Goal: Book appointment/travel/reservation

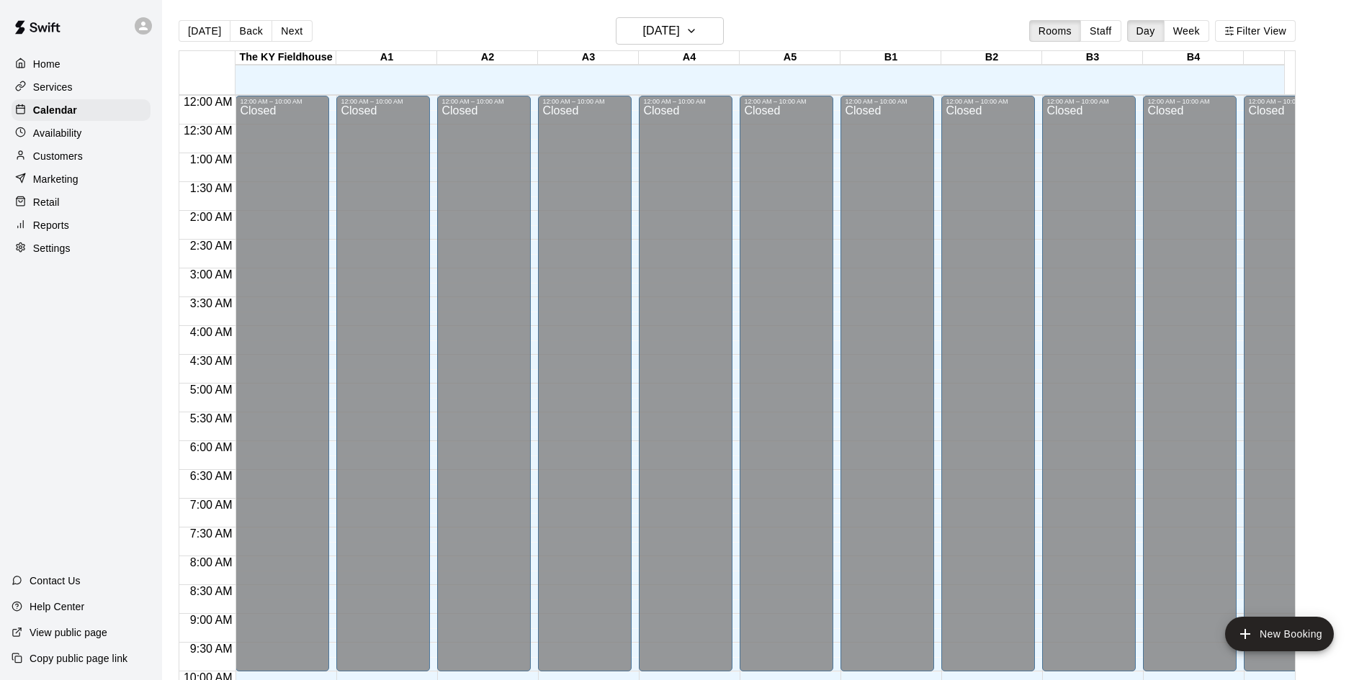
scroll to position [738, 0]
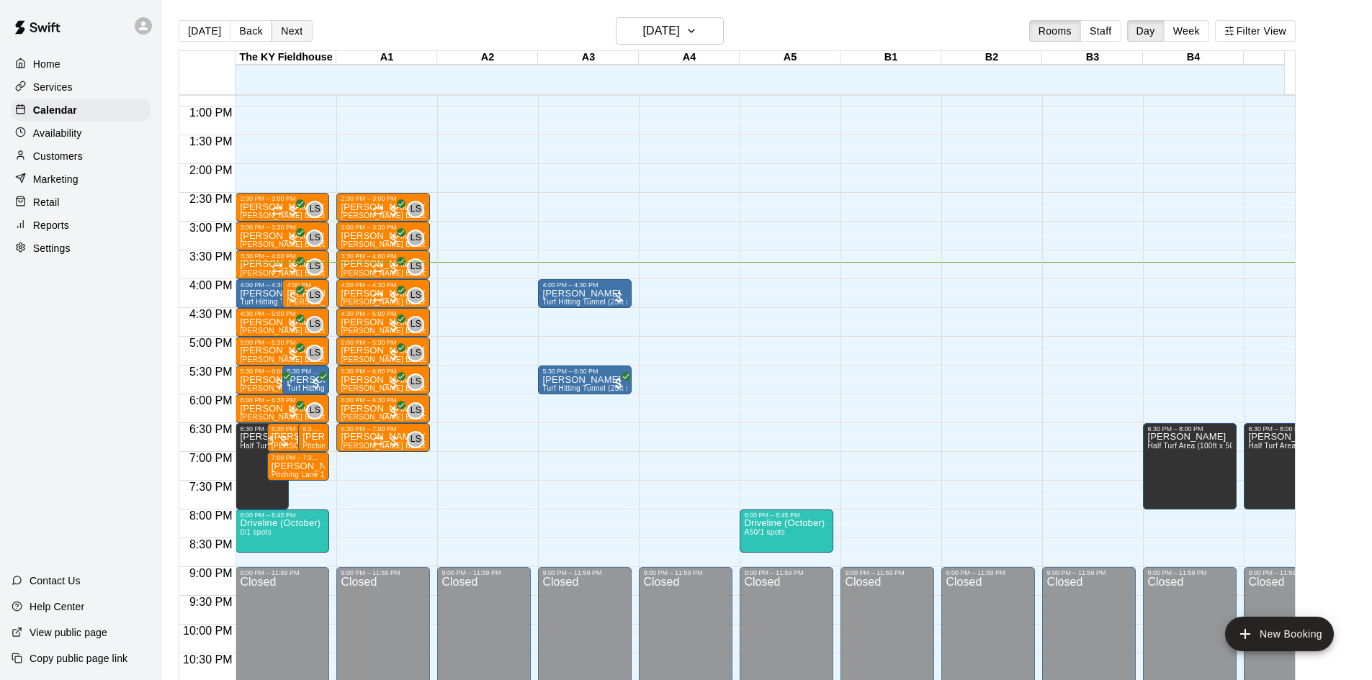
click at [284, 32] on button "Next" at bounding box center [291, 31] width 40 height 22
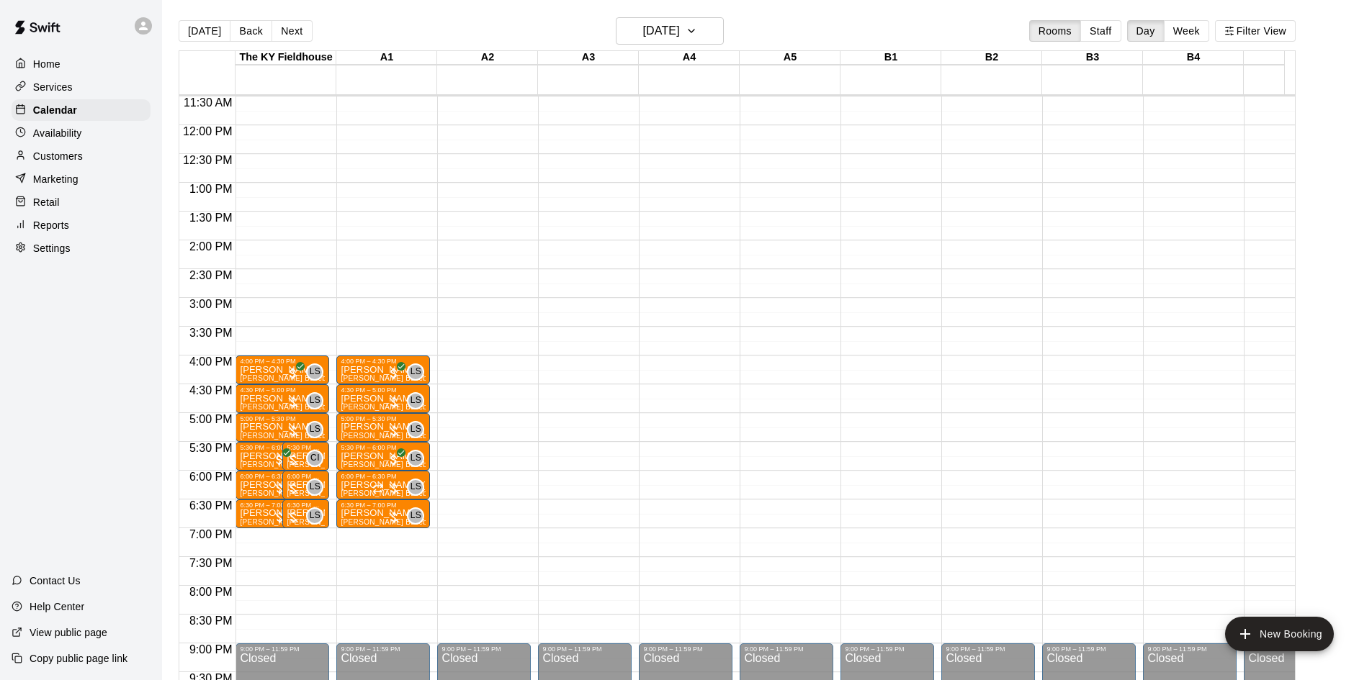
scroll to position [661, 0]
click at [241, 32] on button "Back" at bounding box center [251, 31] width 42 height 22
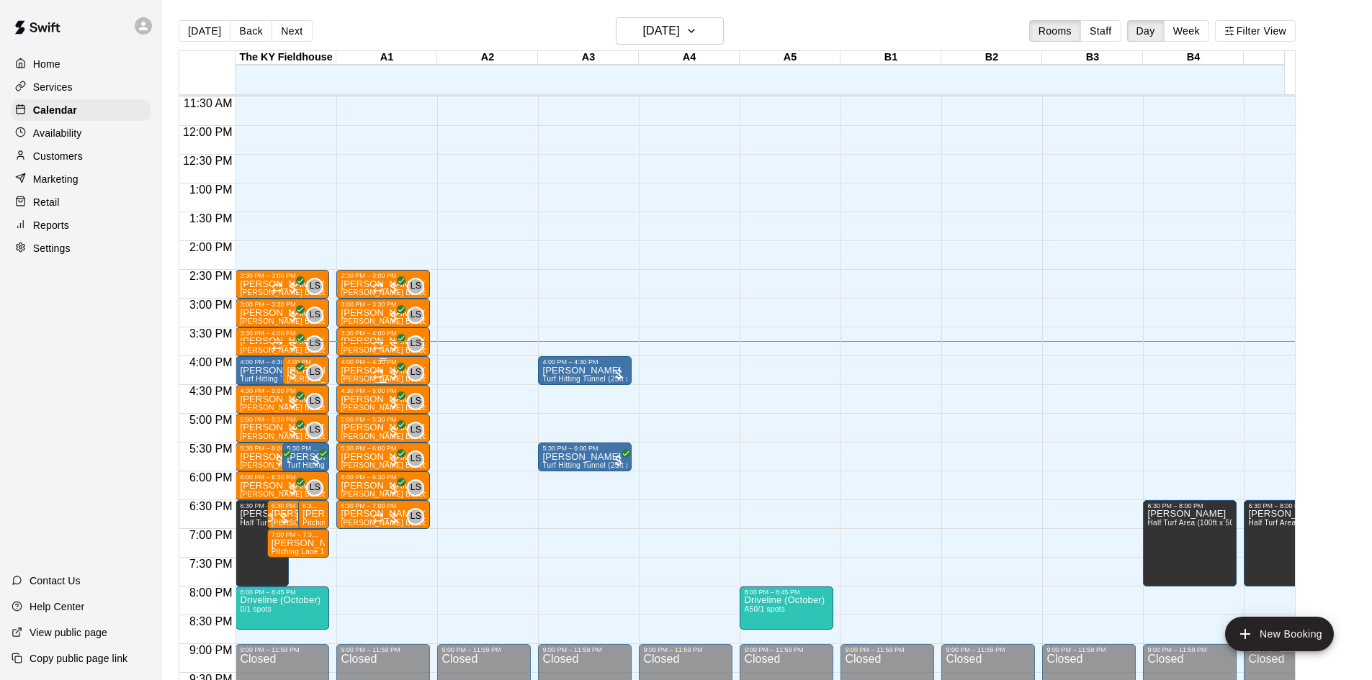
click at [364, 371] on p "[PERSON_NAME] (Hitting or Fielding) Baseball/Softball" at bounding box center [383, 371] width 85 height 0
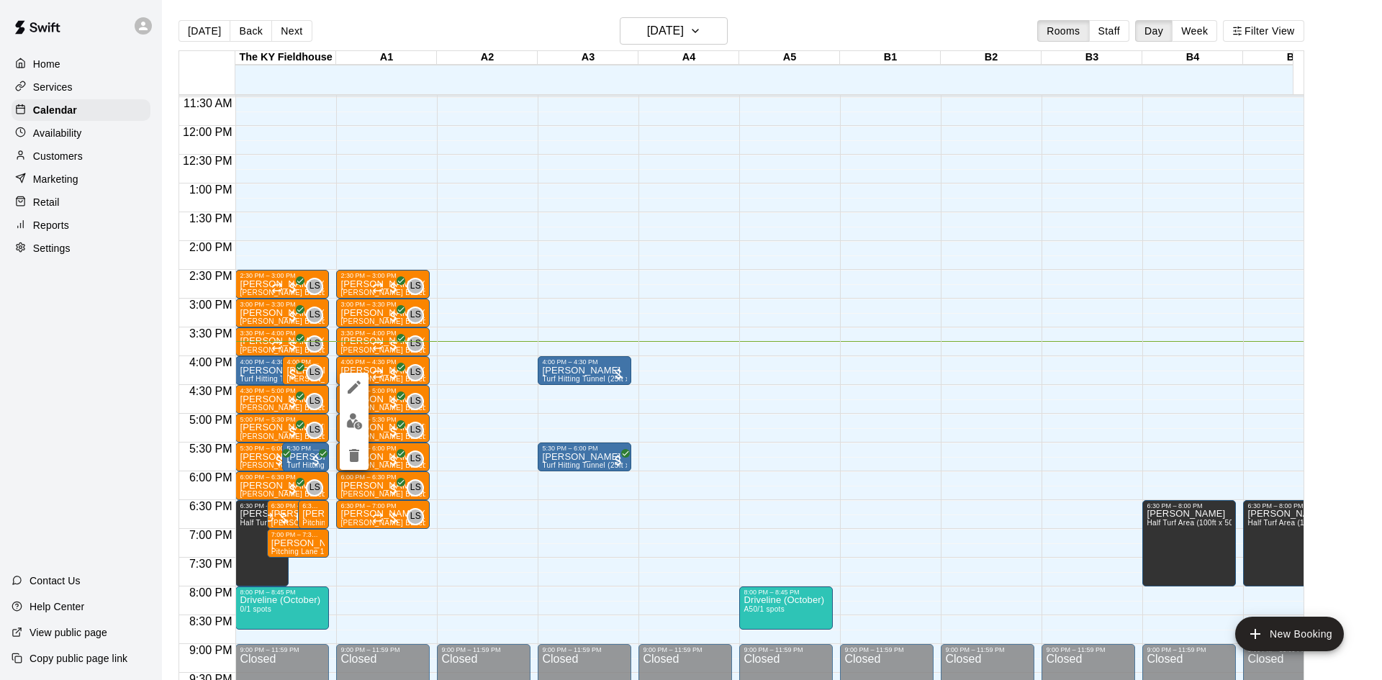
click at [450, 449] on div at bounding box center [691, 340] width 1382 height 680
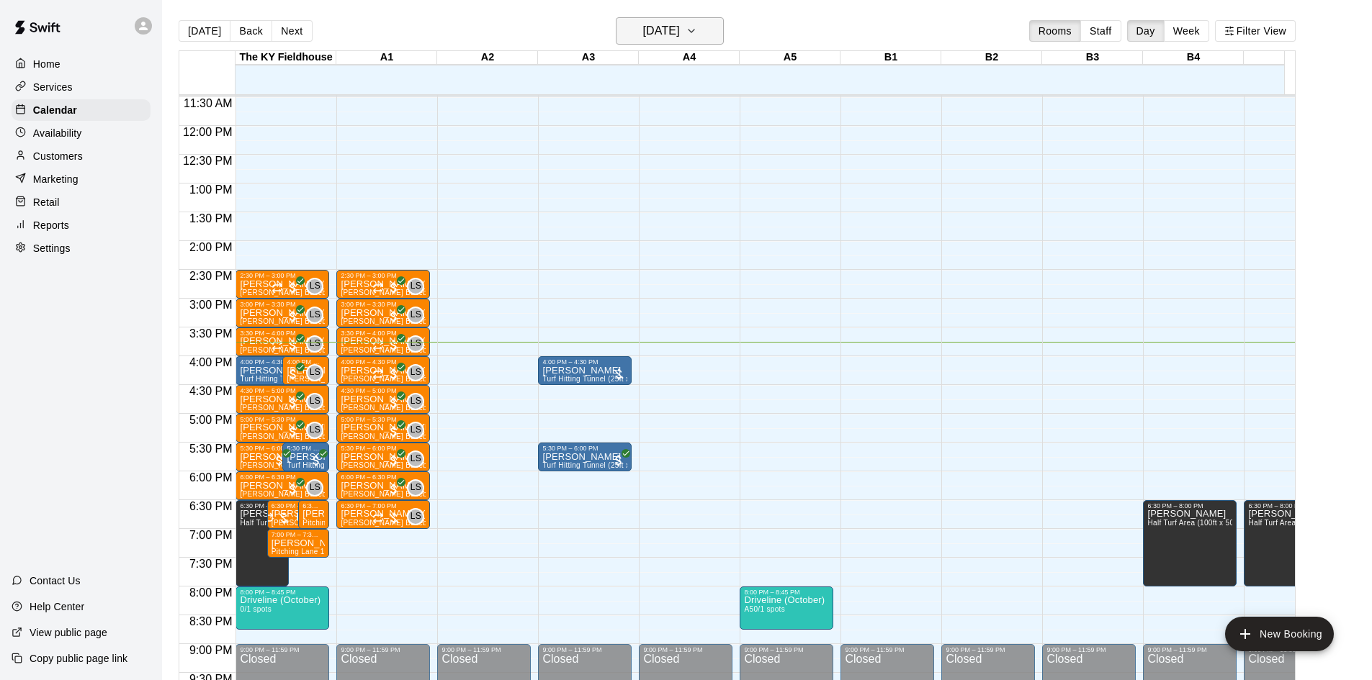
click at [663, 35] on h6 "[DATE]" at bounding box center [661, 31] width 37 height 20
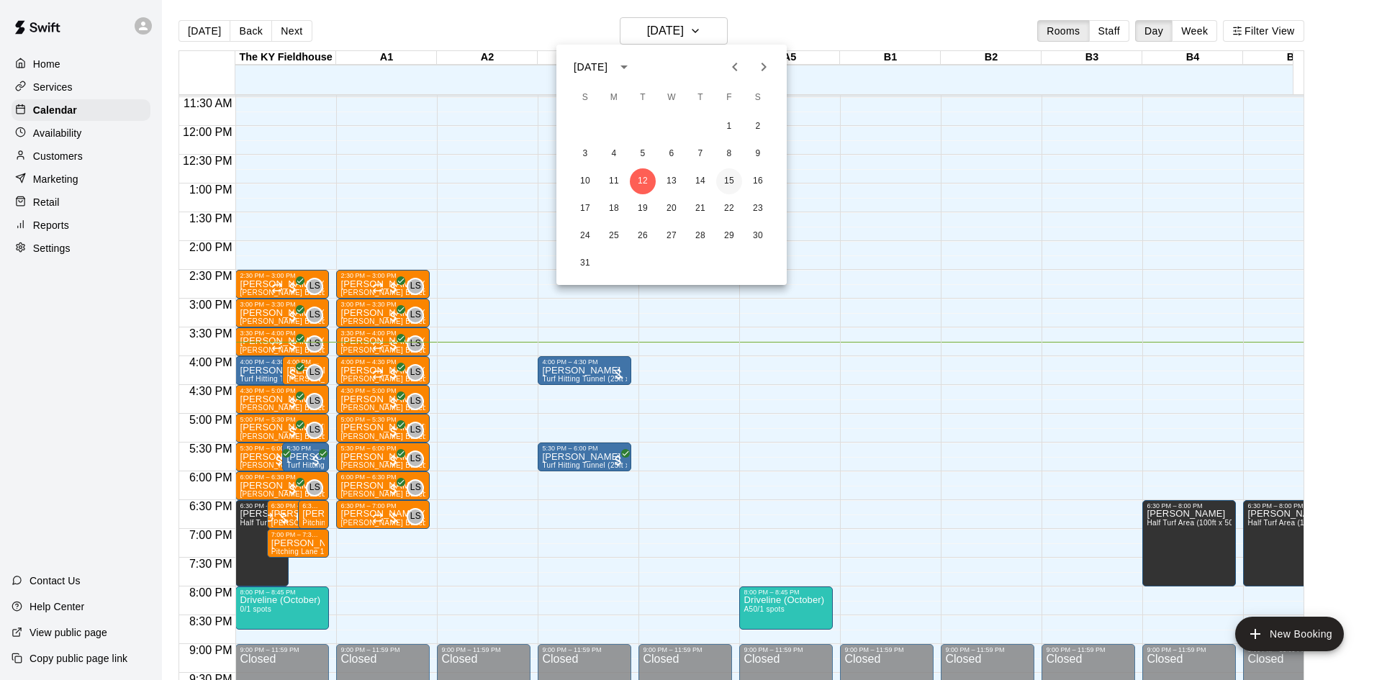
click at [730, 179] on button "15" at bounding box center [729, 181] width 26 height 26
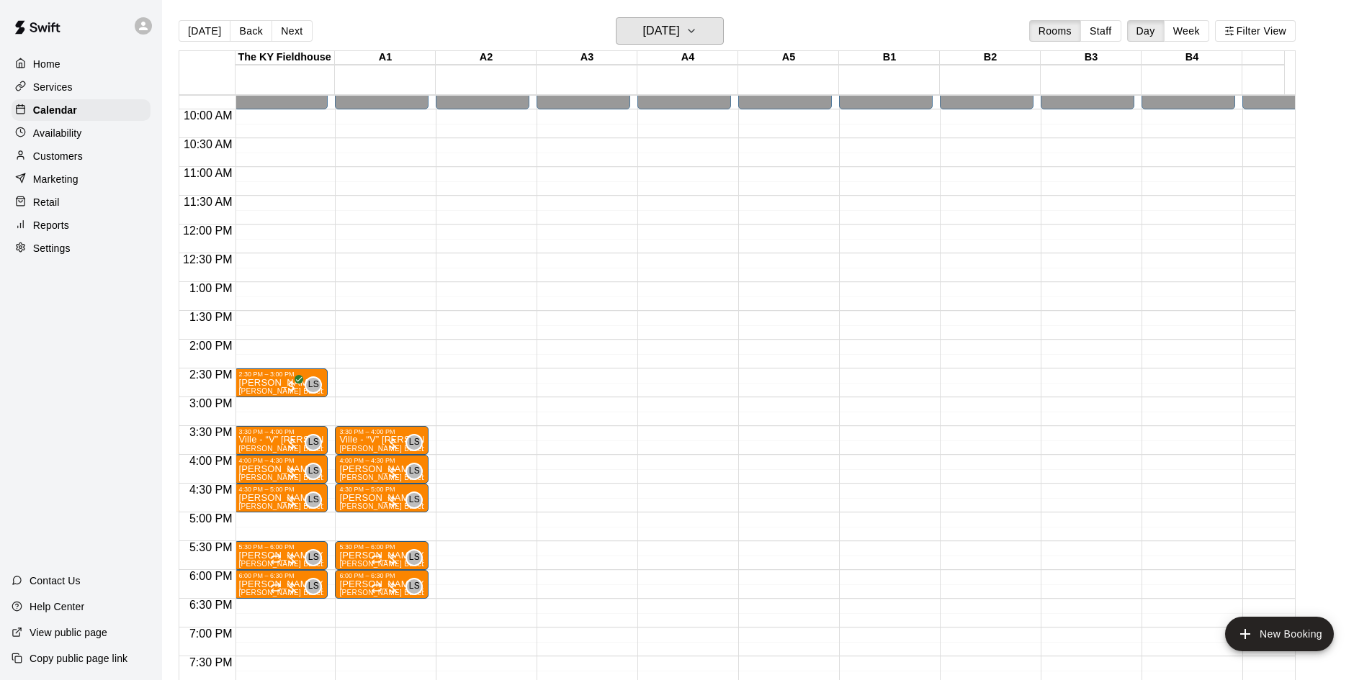
scroll to position [0, 655]
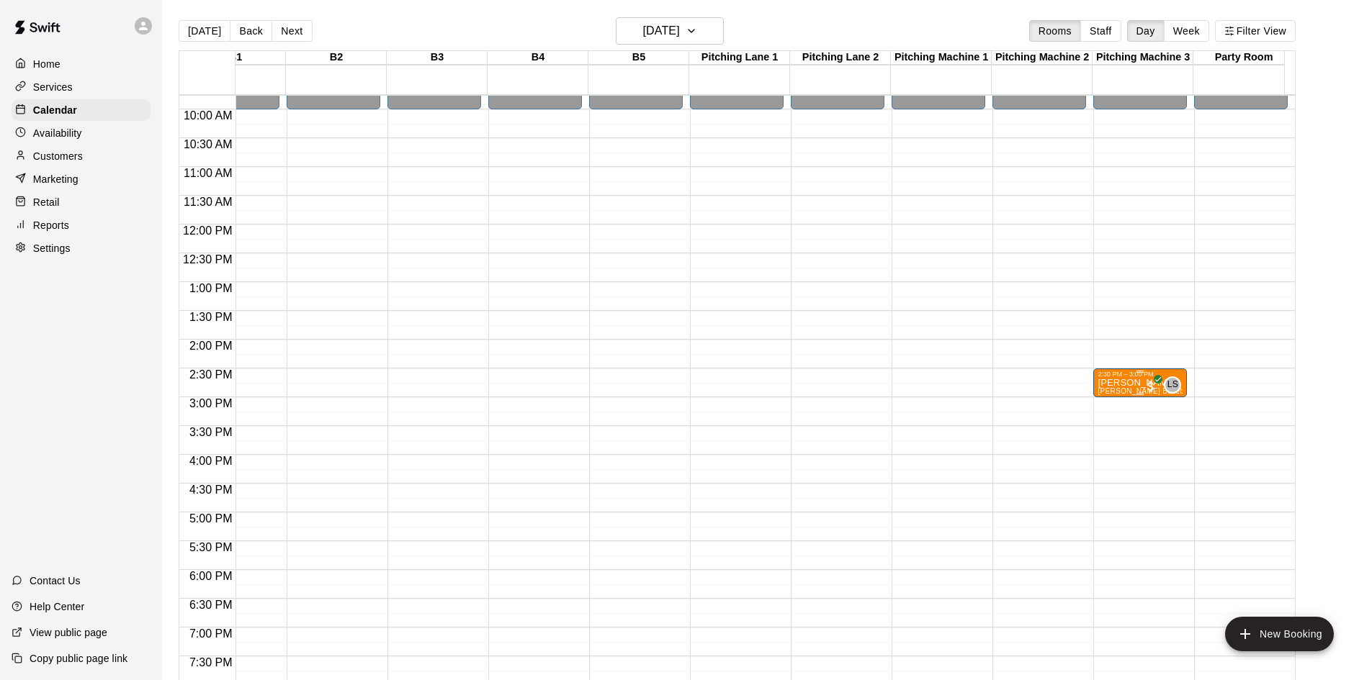
click at [1099, 383] on p "[PERSON_NAME]" at bounding box center [1139, 383] width 85 height 0
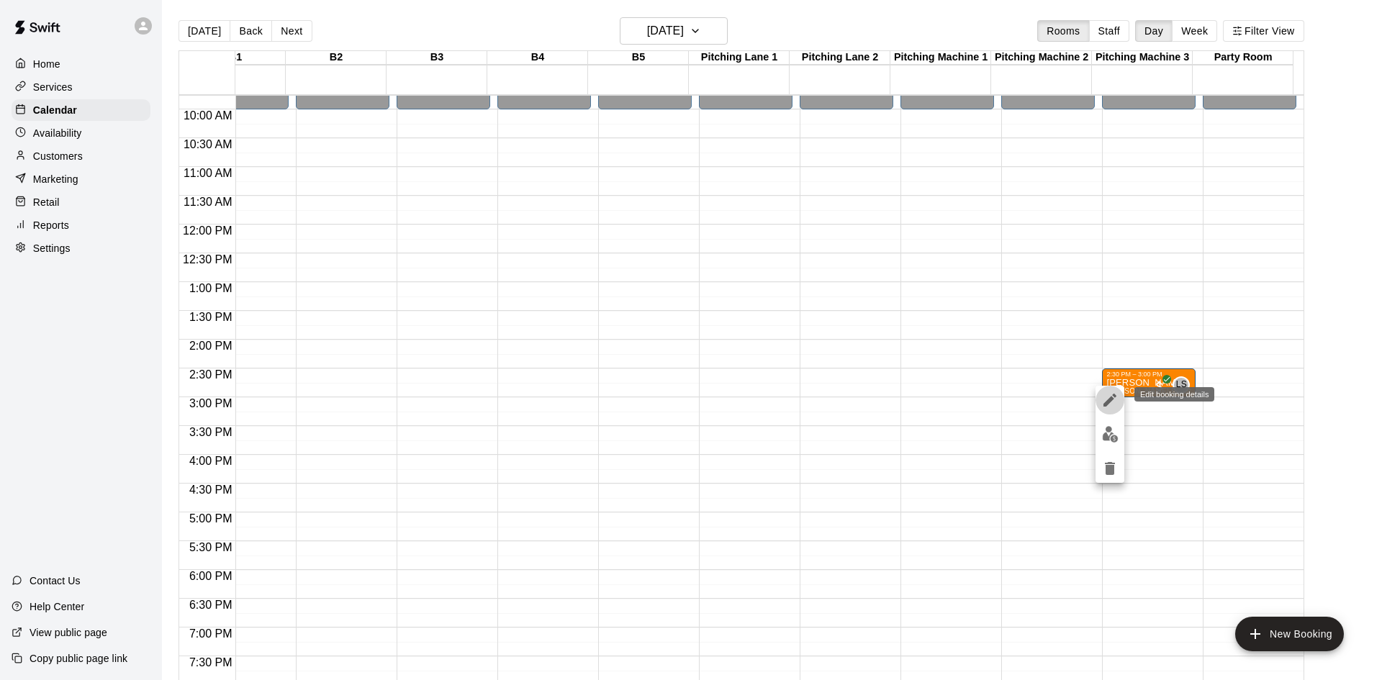
click at [1122, 397] on button "edit" at bounding box center [1110, 400] width 29 height 29
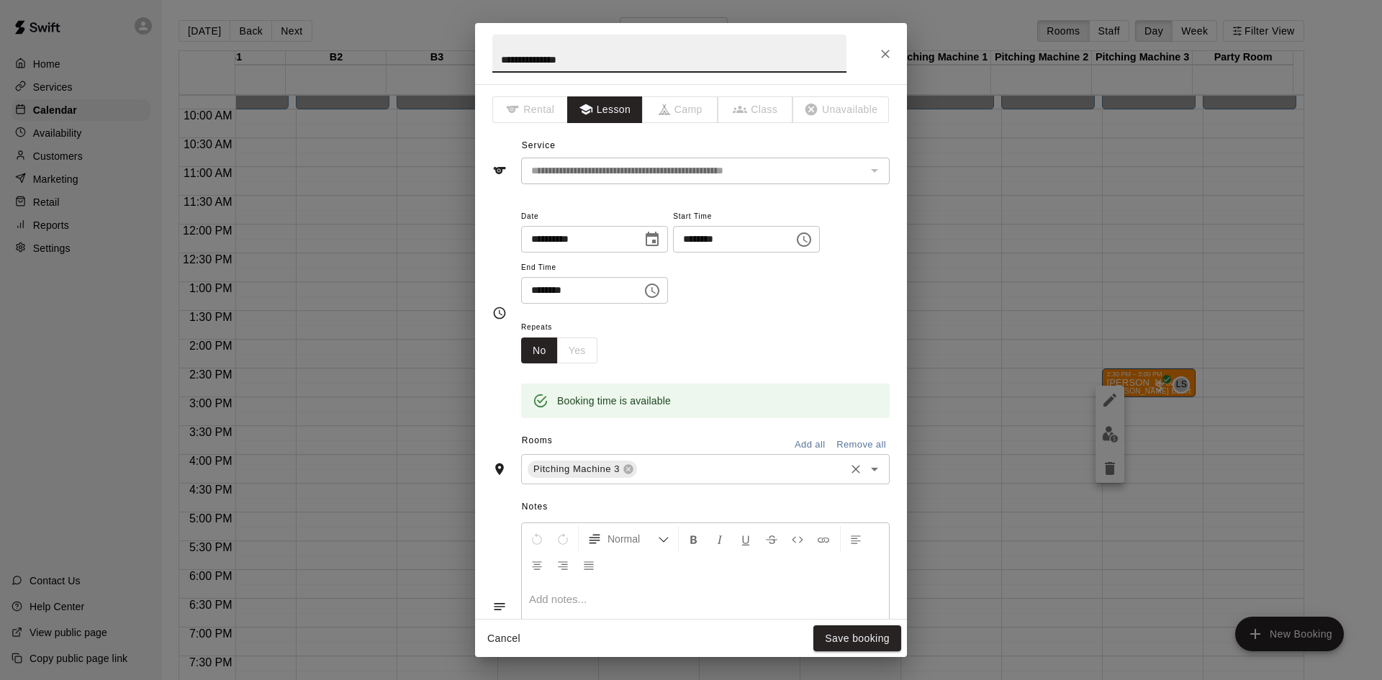
click at [675, 473] on input "text" at bounding box center [741, 470] width 204 height 18
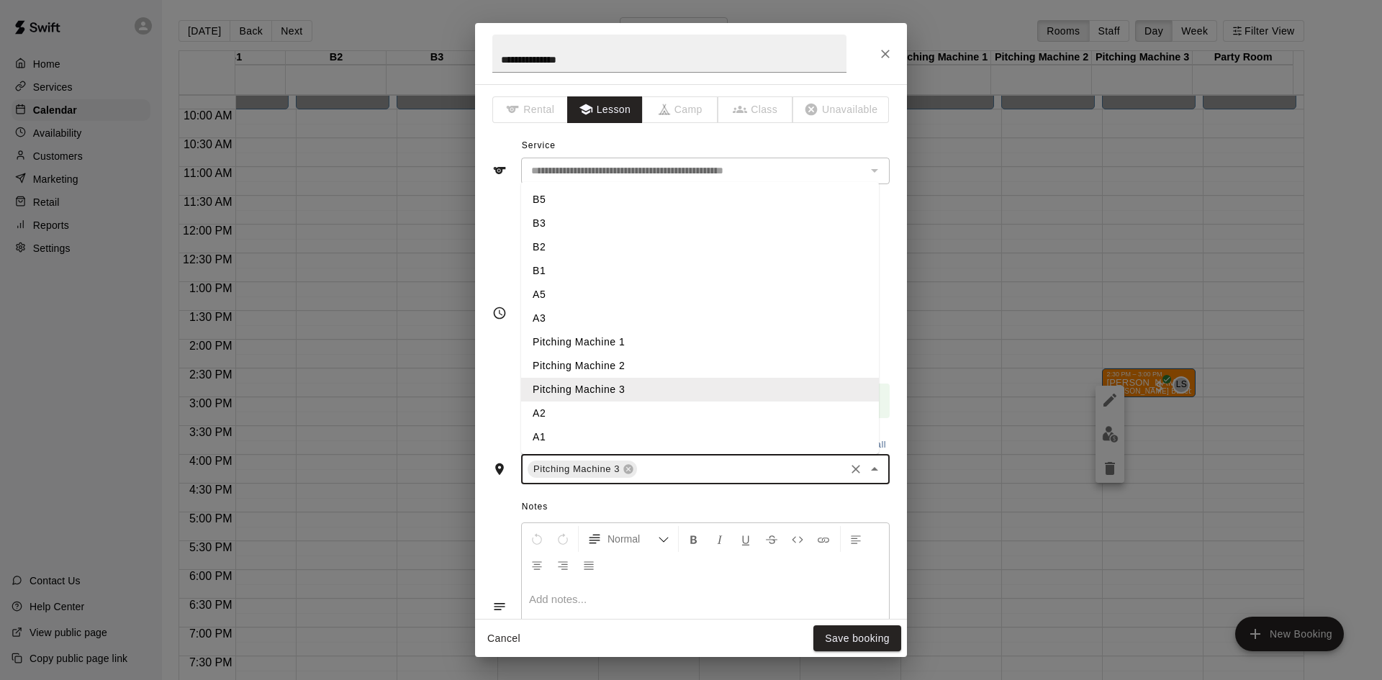
click at [603, 422] on li "A2" at bounding box center [700, 414] width 358 height 24
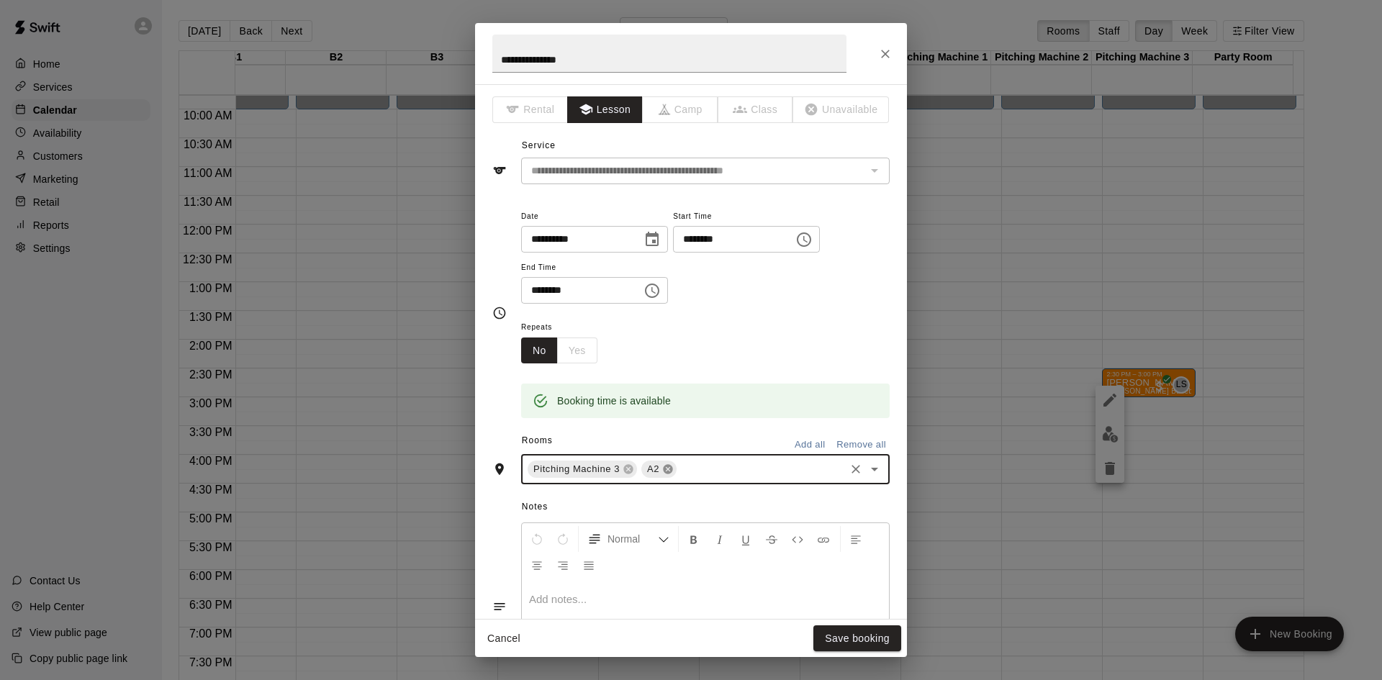
click at [665, 467] on icon at bounding box center [667, 469] width 9 height 9
click at [629, 466] on icon at bounding box center [628, 469] width 9 height 9
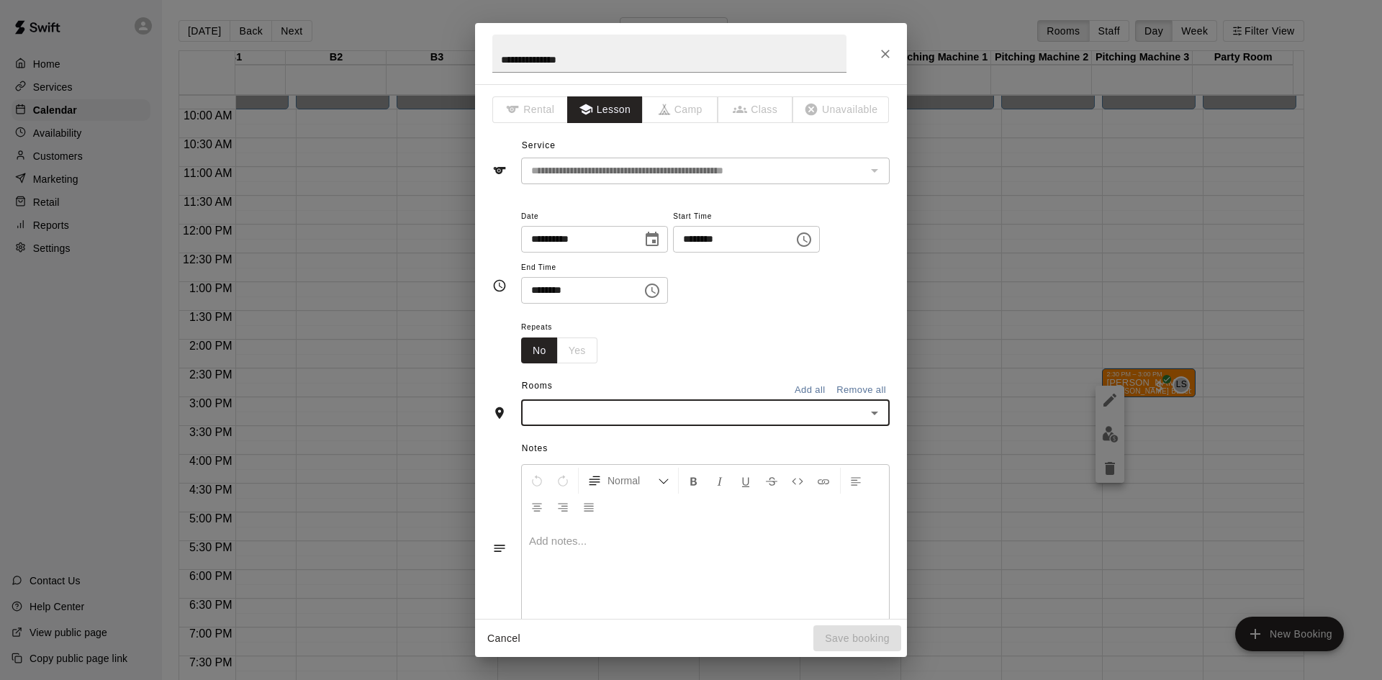
click at [644, 417] on input "text" at bounding box center [694, 413] width 336 height 18
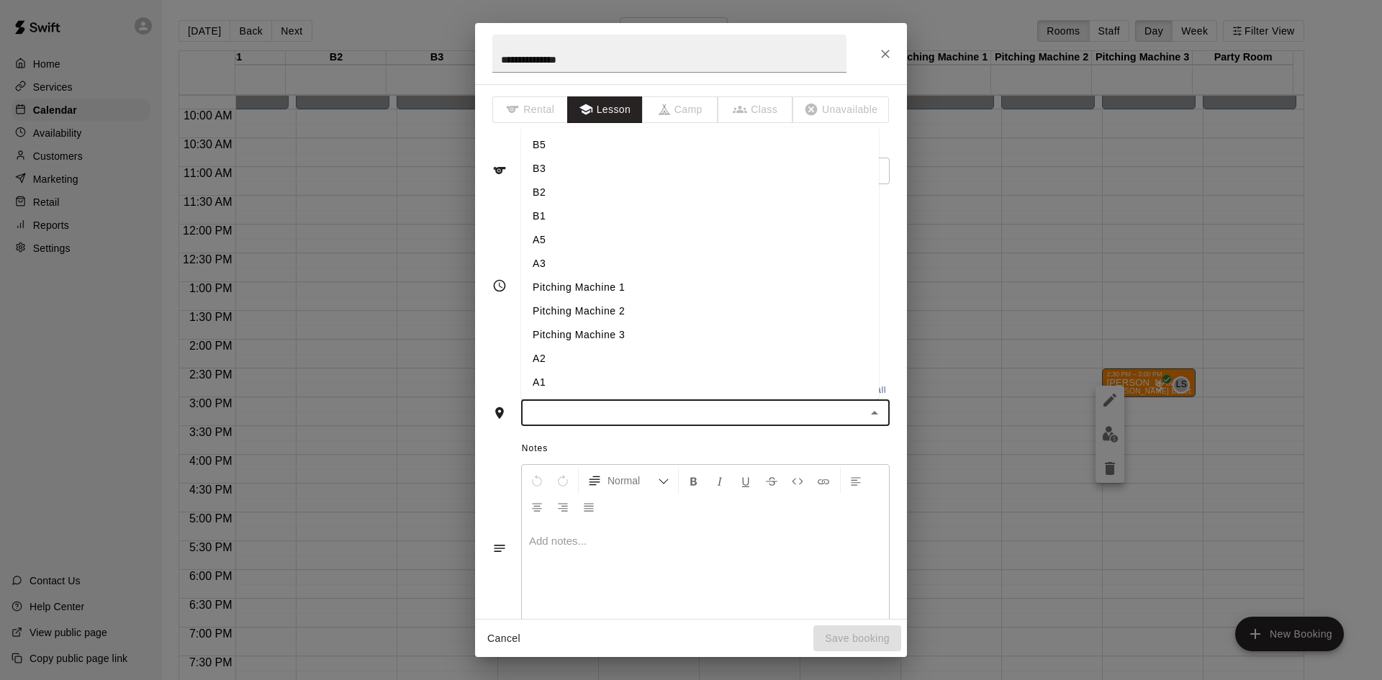
click at [617, 388] on li "A1" at bounding box center [700, 383] width 358 height 24
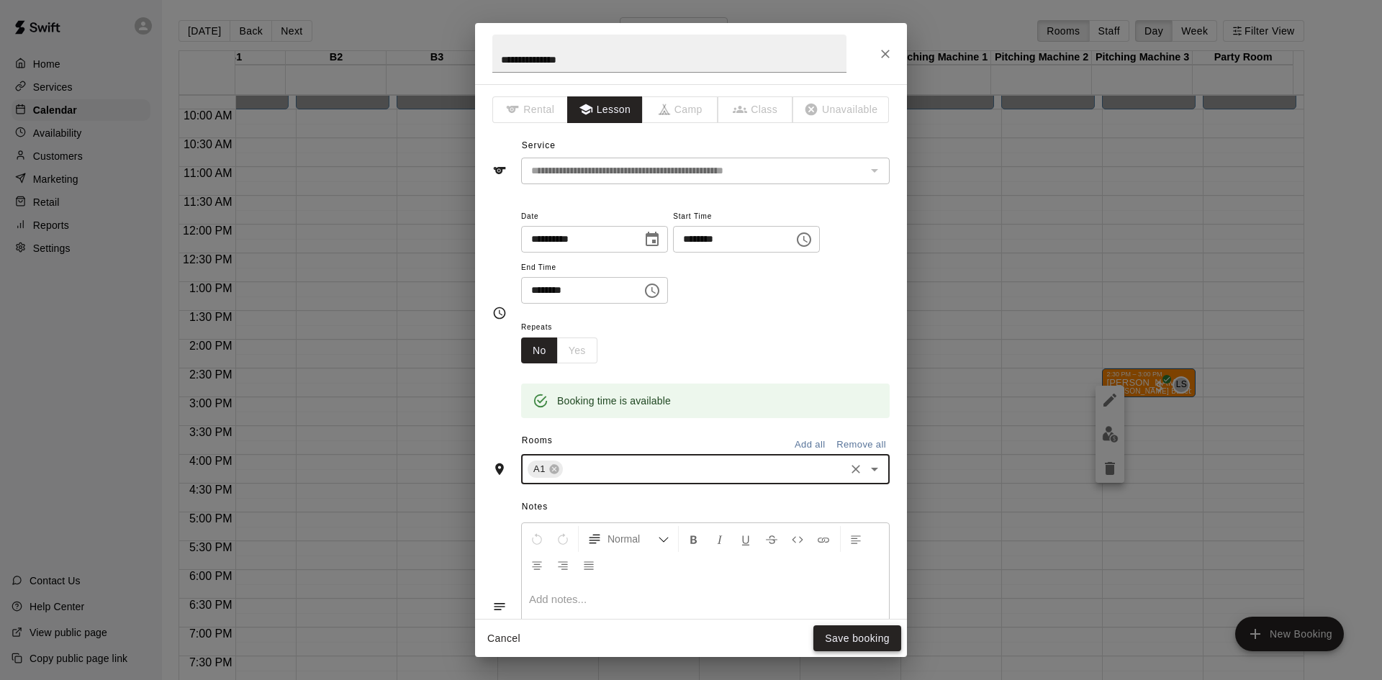
click at [846, 642] on button "Save booking" at bounding box center [858, 639] width 88 height 27
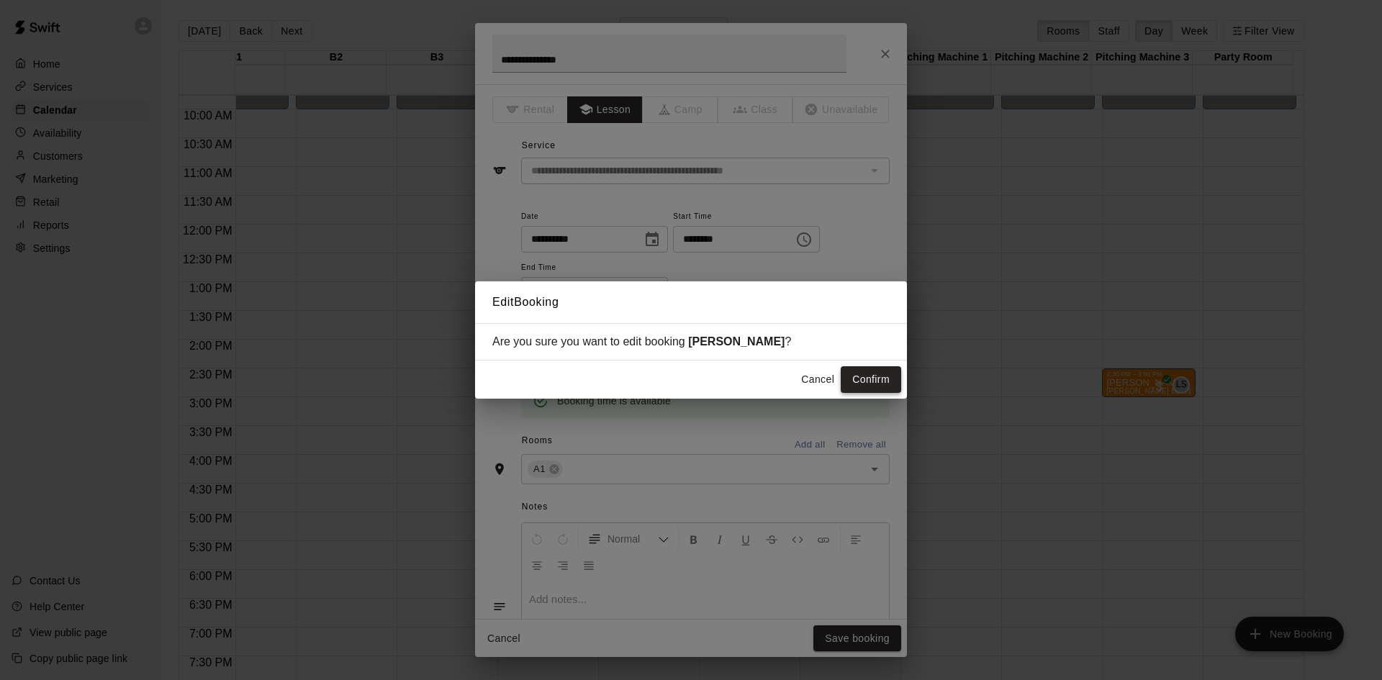
click at [873, 388] on button "Confirm" at bounding box center [871, 379] width 60 height 27
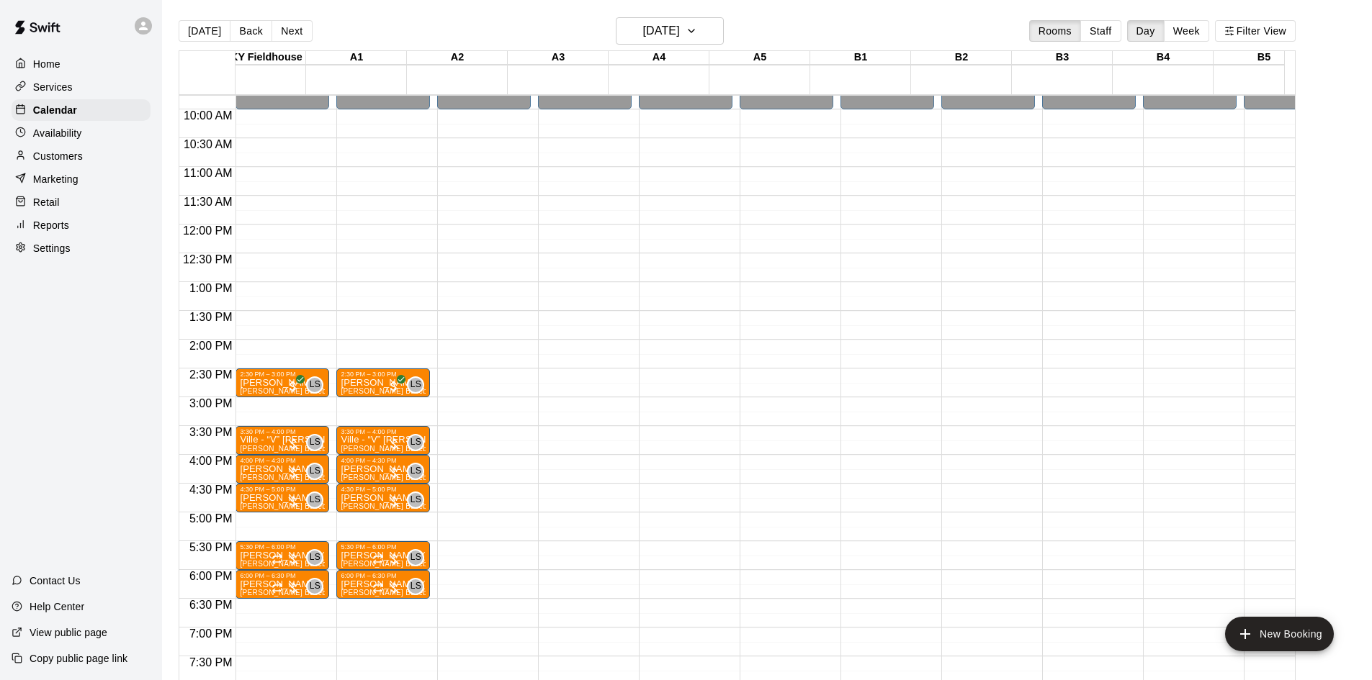
scroll to position [0, 0]
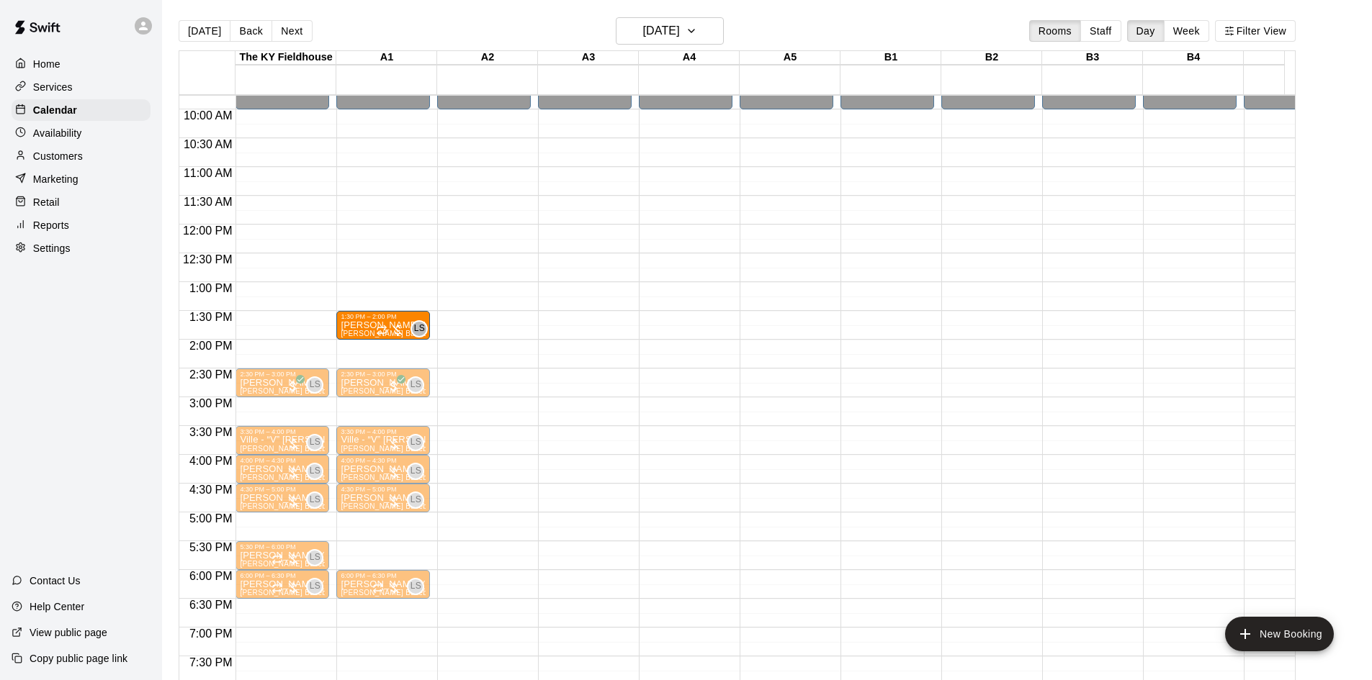
drag, startPoint x: 369, startPoint y: 559, endPoint x: 369, endPoint y: 342, distance: 216.7
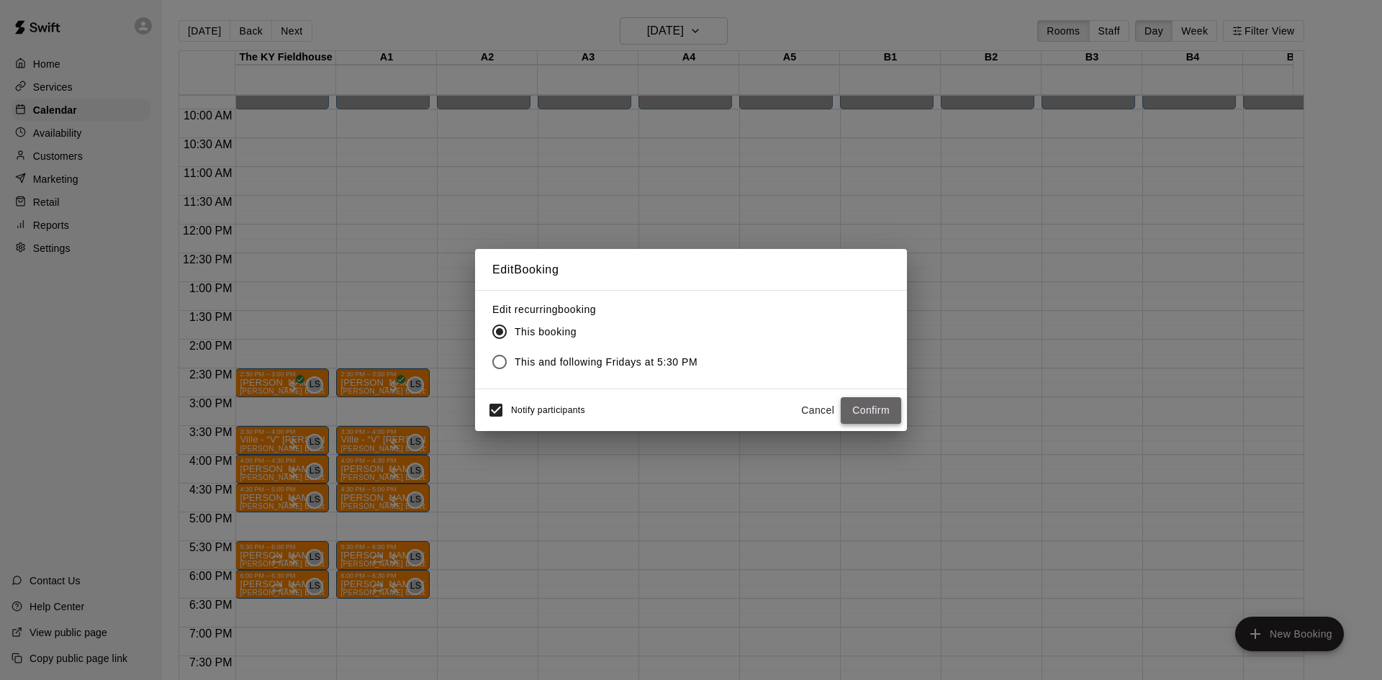
click at [856, 408] on button "Confirm" at bounding box center [871, 410] width 60 height 27
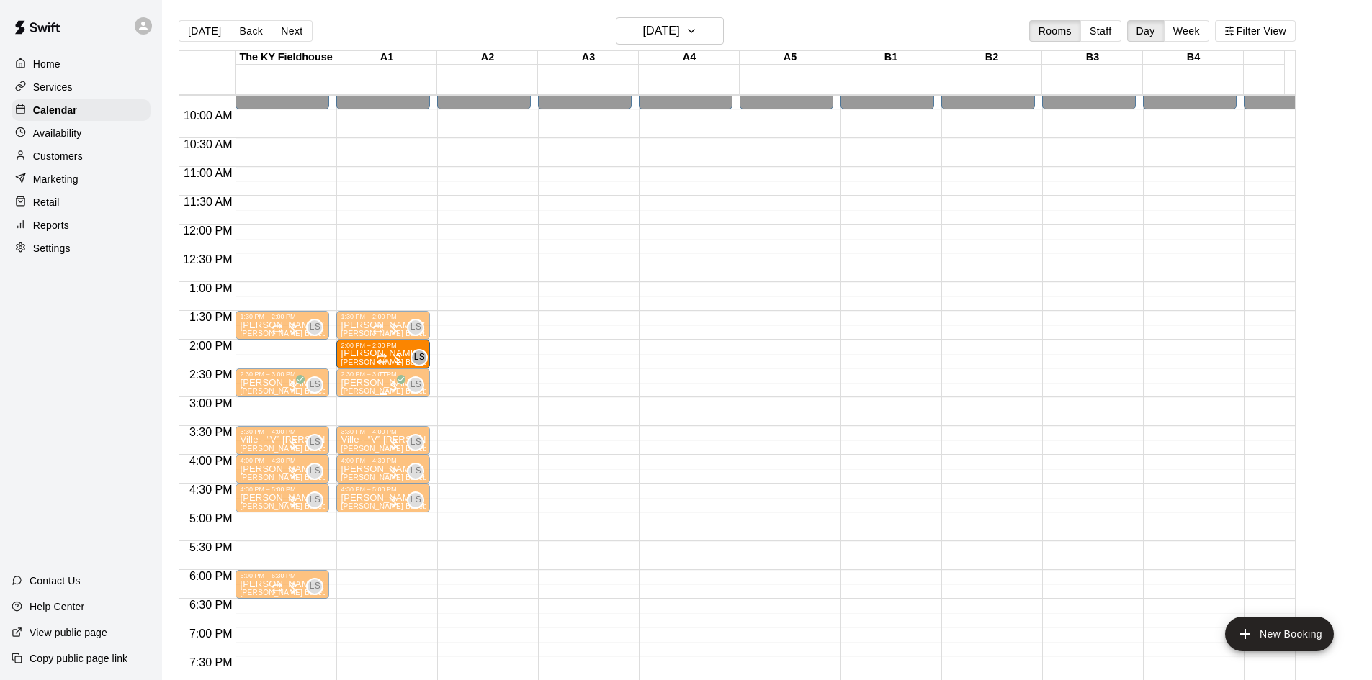
drag, startPoint x: 382, startPoint y: 593, endPoint x: 369, endPoint y: 371, distance: 222.2
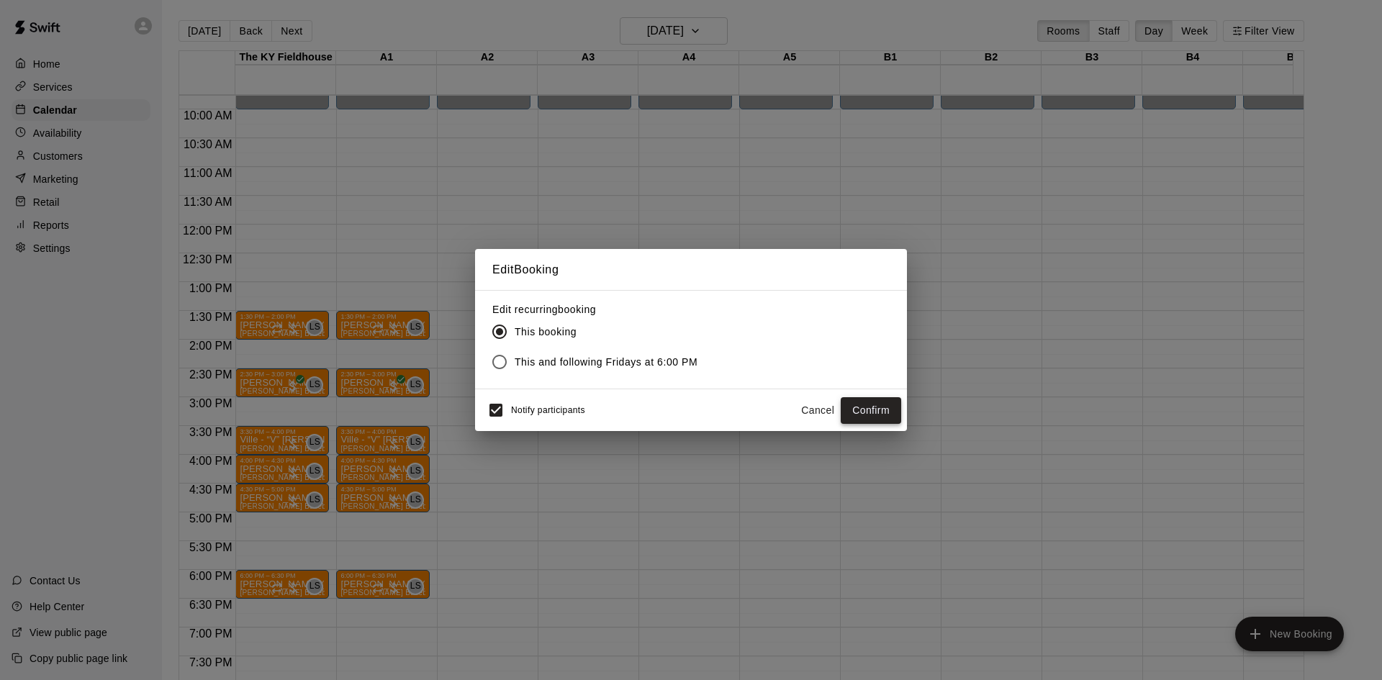
click at [862, 408] on button "Confirm" at bounding box center [871, 410] width 60 height 27
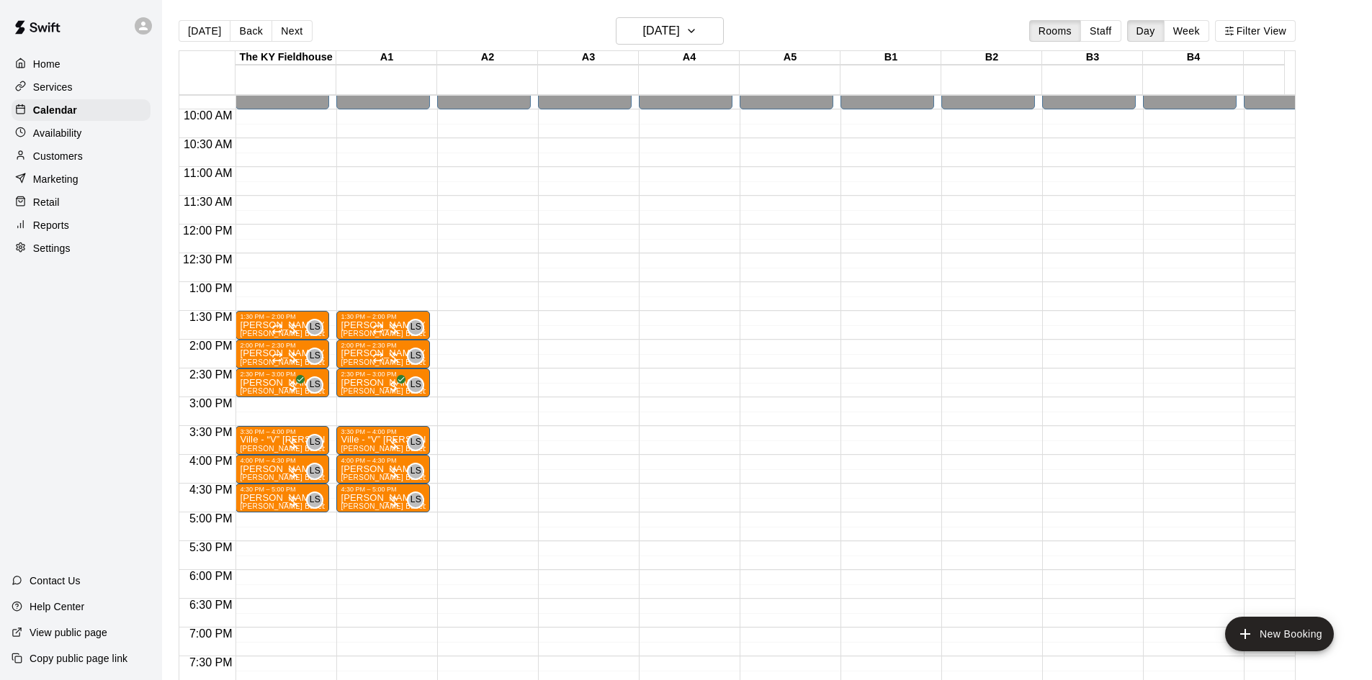
click at [72, 131] on p "Availability" at bounding box center [57, 133] width 49 height 14
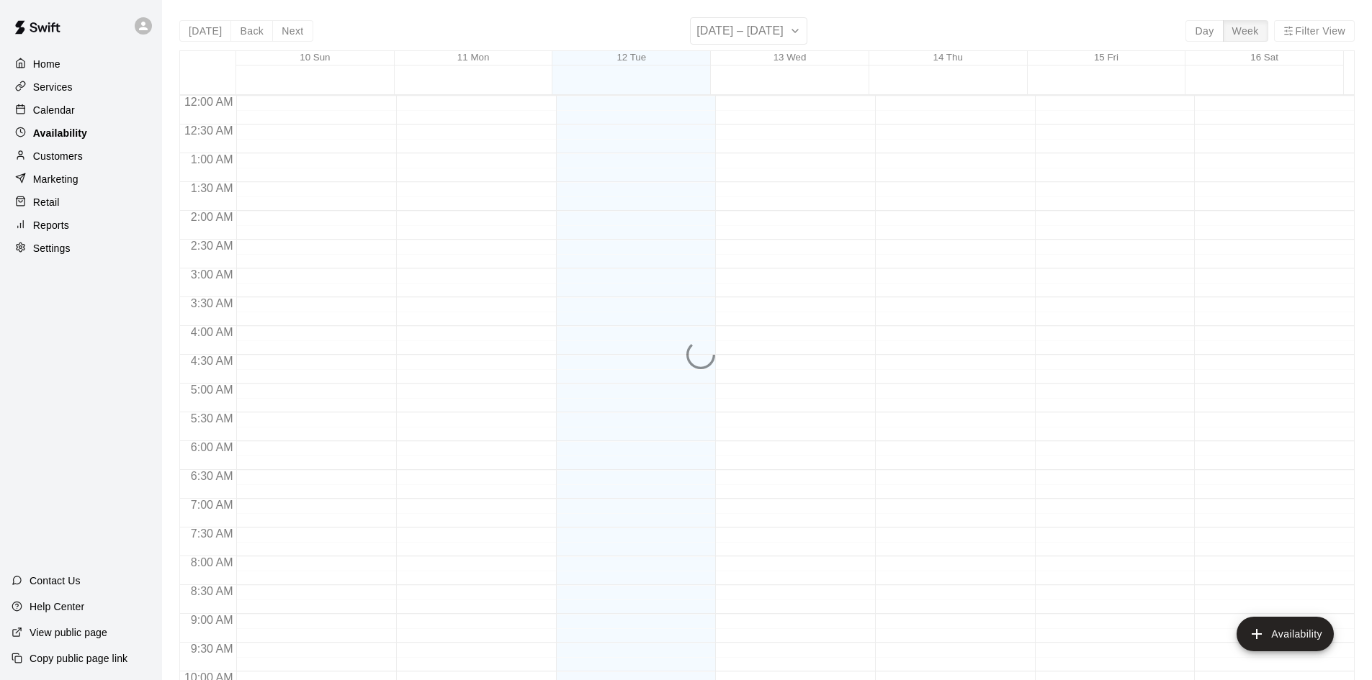
scroll to position [782, 0]
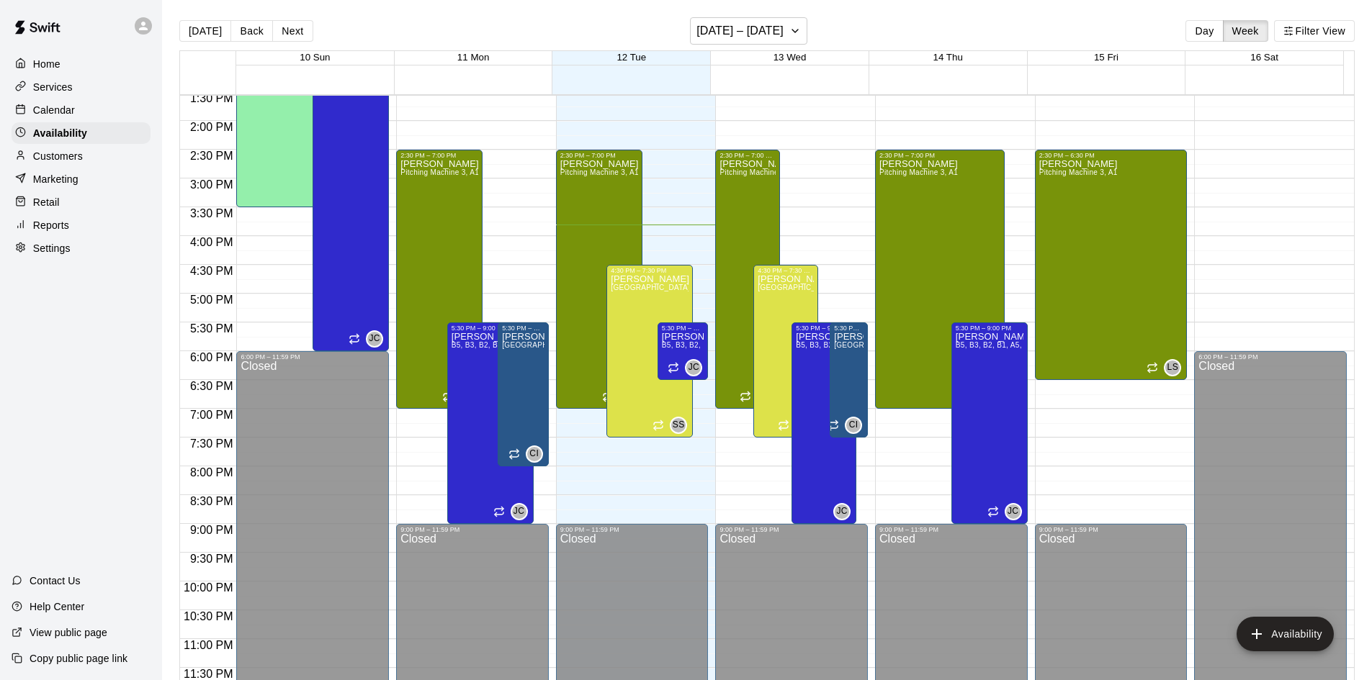
click at [53, 107] on p "Calendar" at bounding box center [54, 110] width 42 height 14
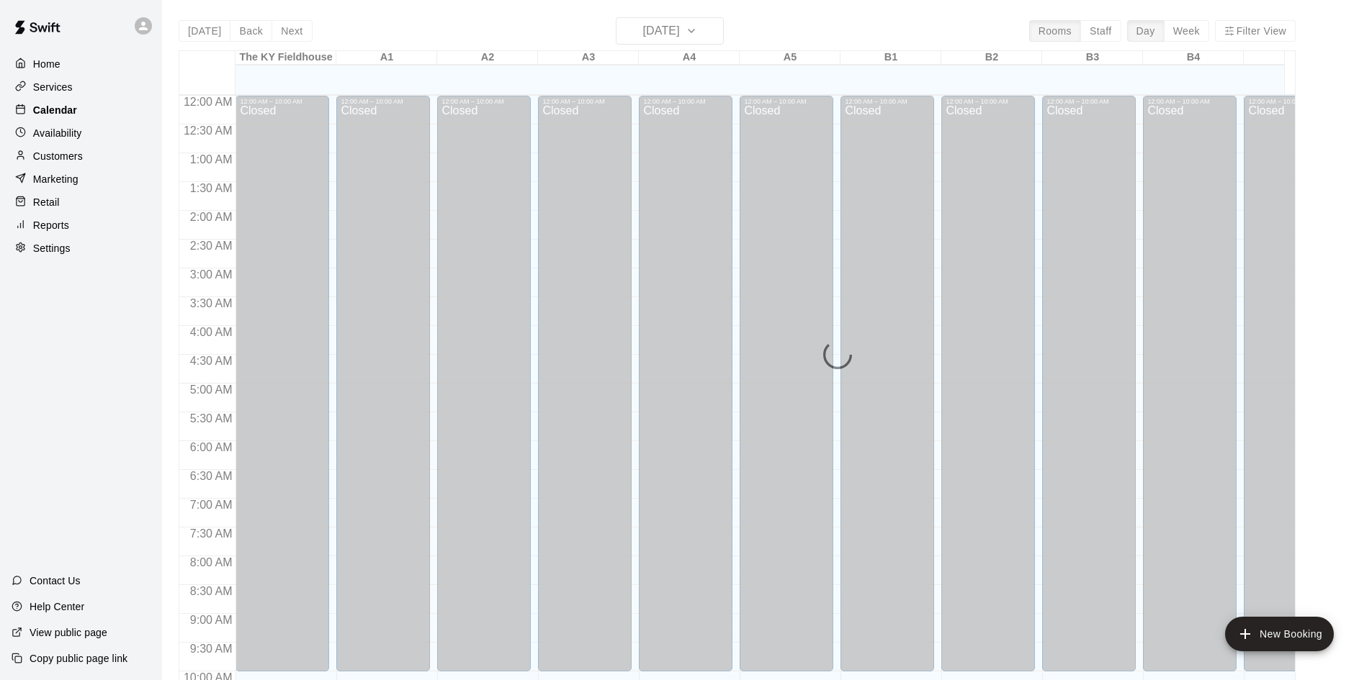
scroll to position [738, 0]
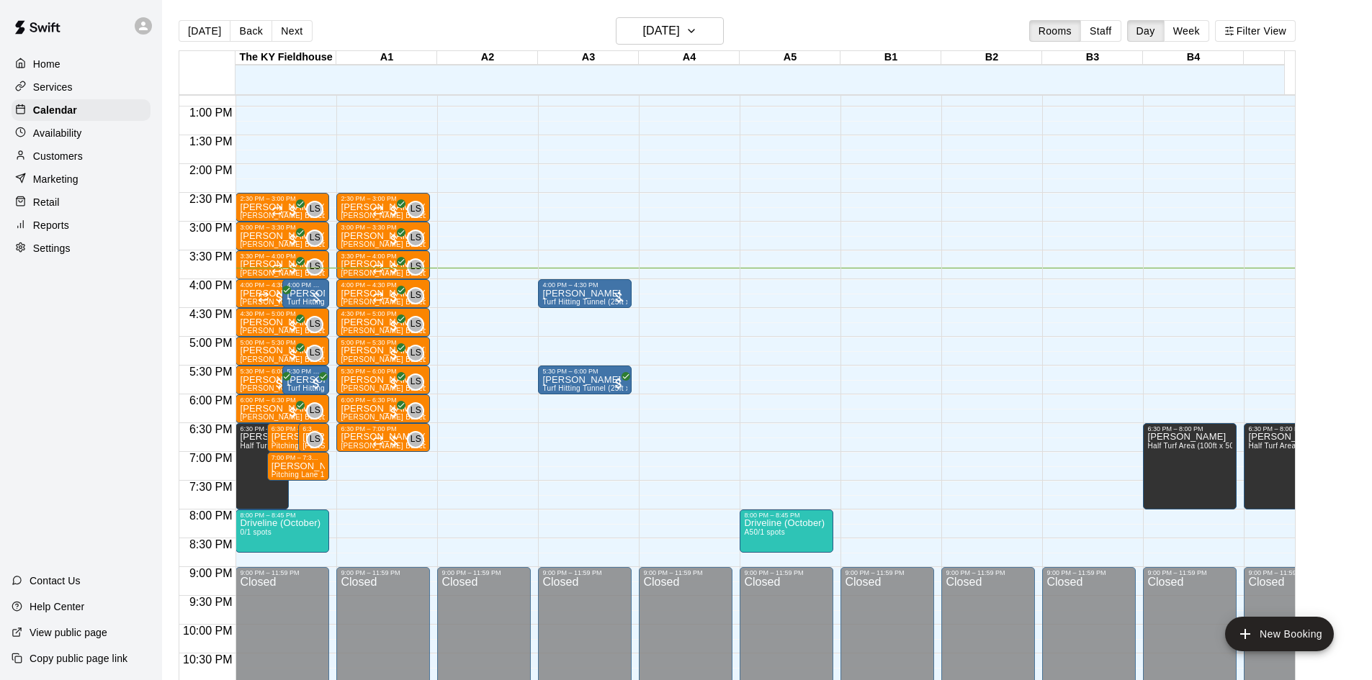
click at [655, 45] on div "[DATE] Back [DATE][DATE] Rooms Staff Day Week Filter View" at bounding box center [737, 33] width 1117 height 33
click at [670, 24] on h6 "[DATE]" at bounding box center [661, 31] width 37 height 20
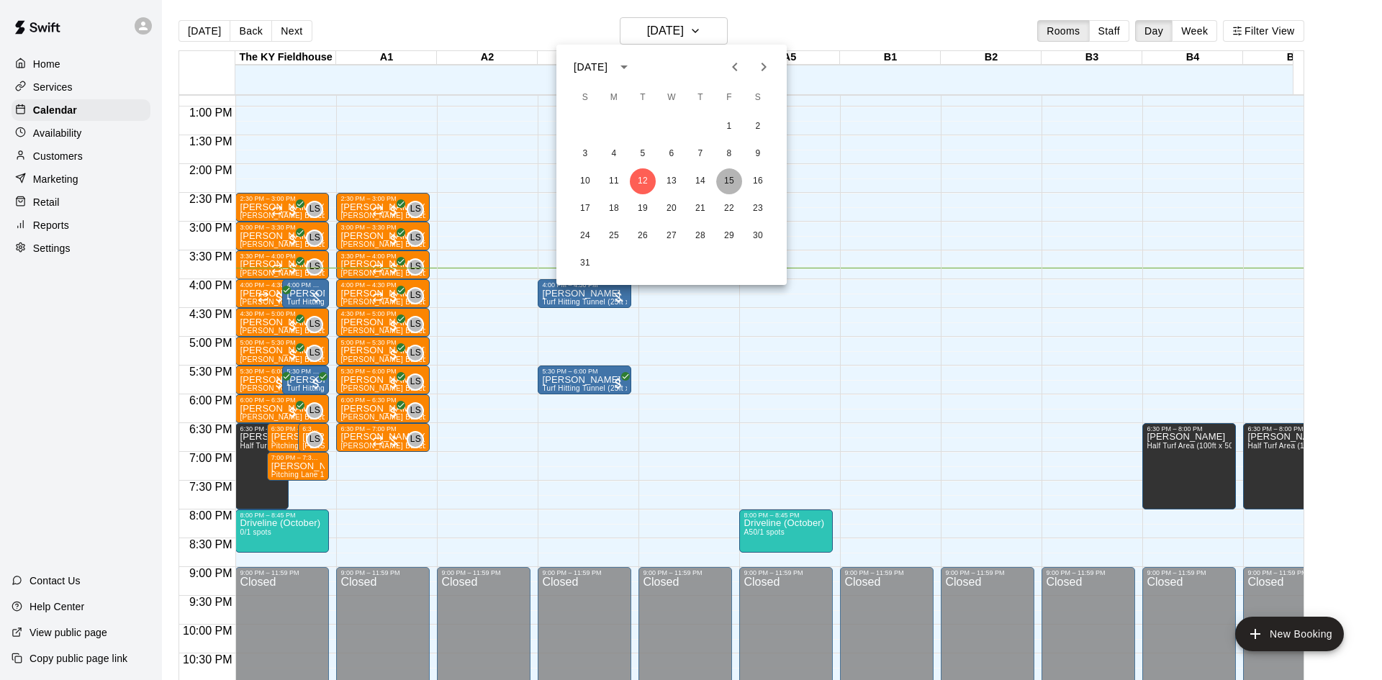
click at [739, 189] on button "15" at bounding box center [729, 181] width 26 height 26
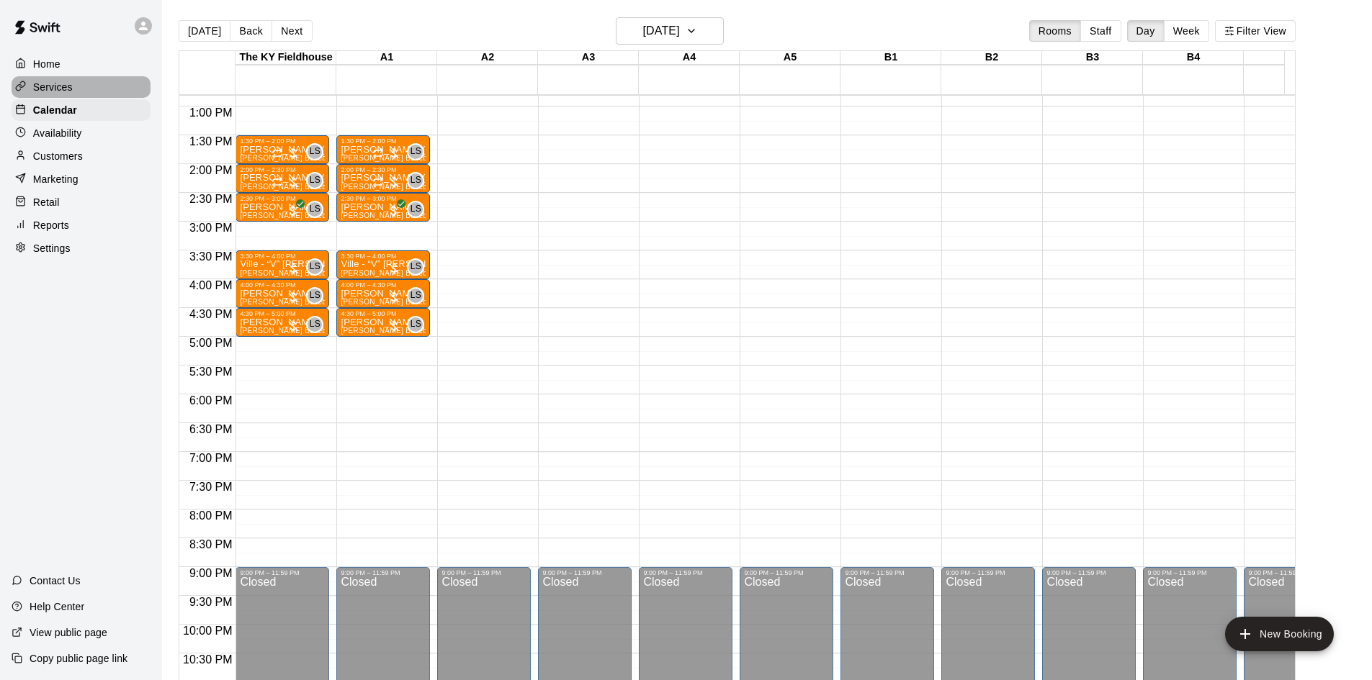
click at [58, 86] on p "Services" at bounding box center [53, 87] width 40 height 14
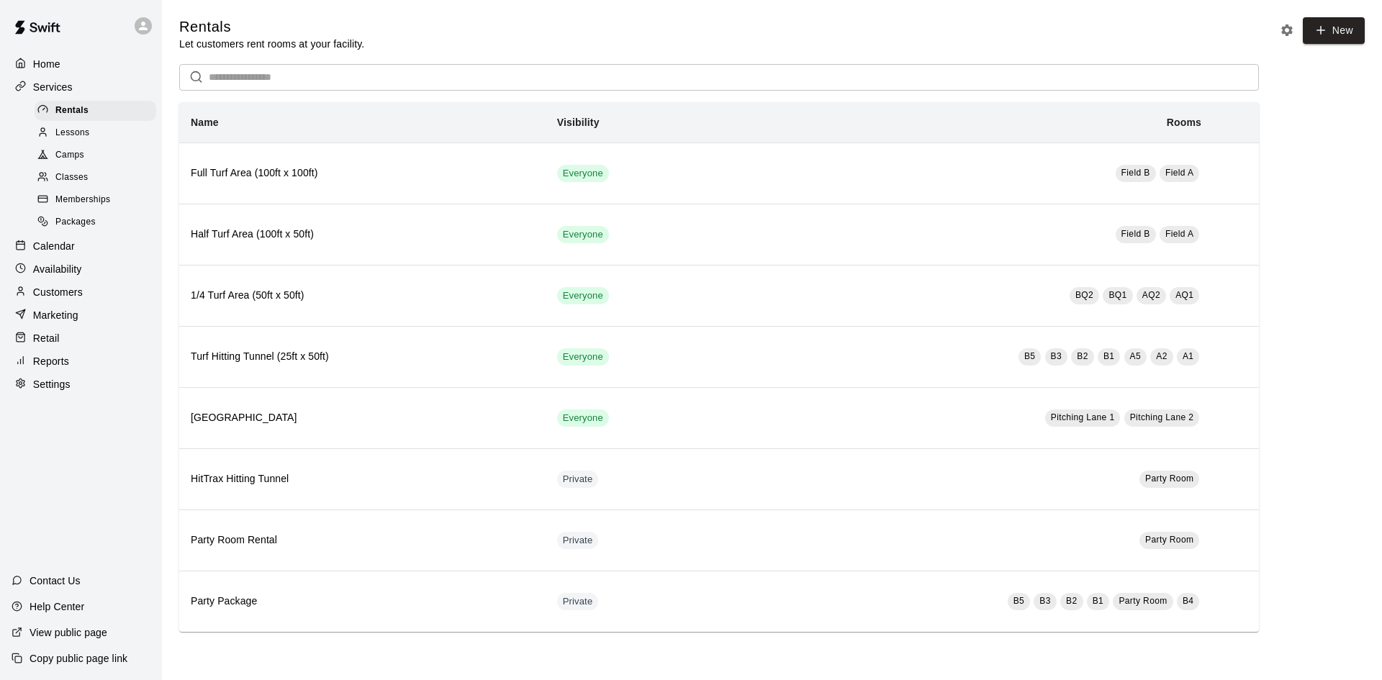
click at [58, 274] on p "Availability" at bounding box center [57, 269] width 49 height 14
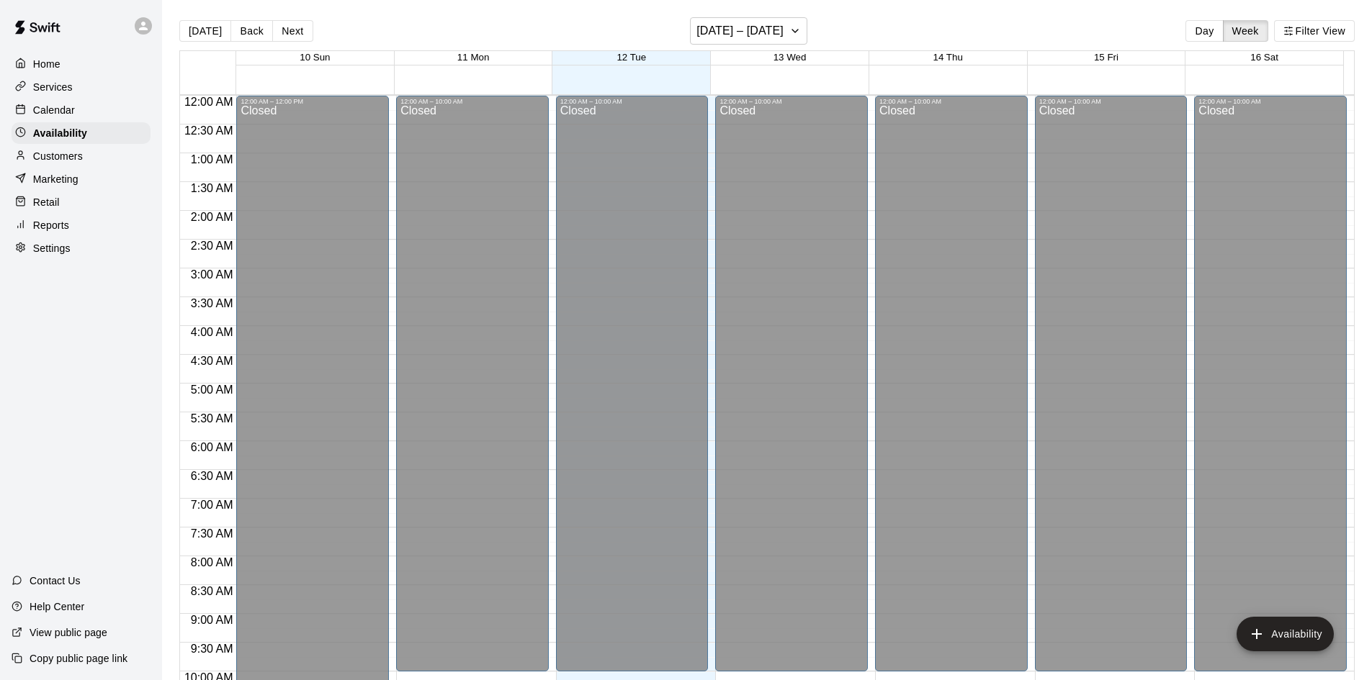
scroll to position [782, 0]
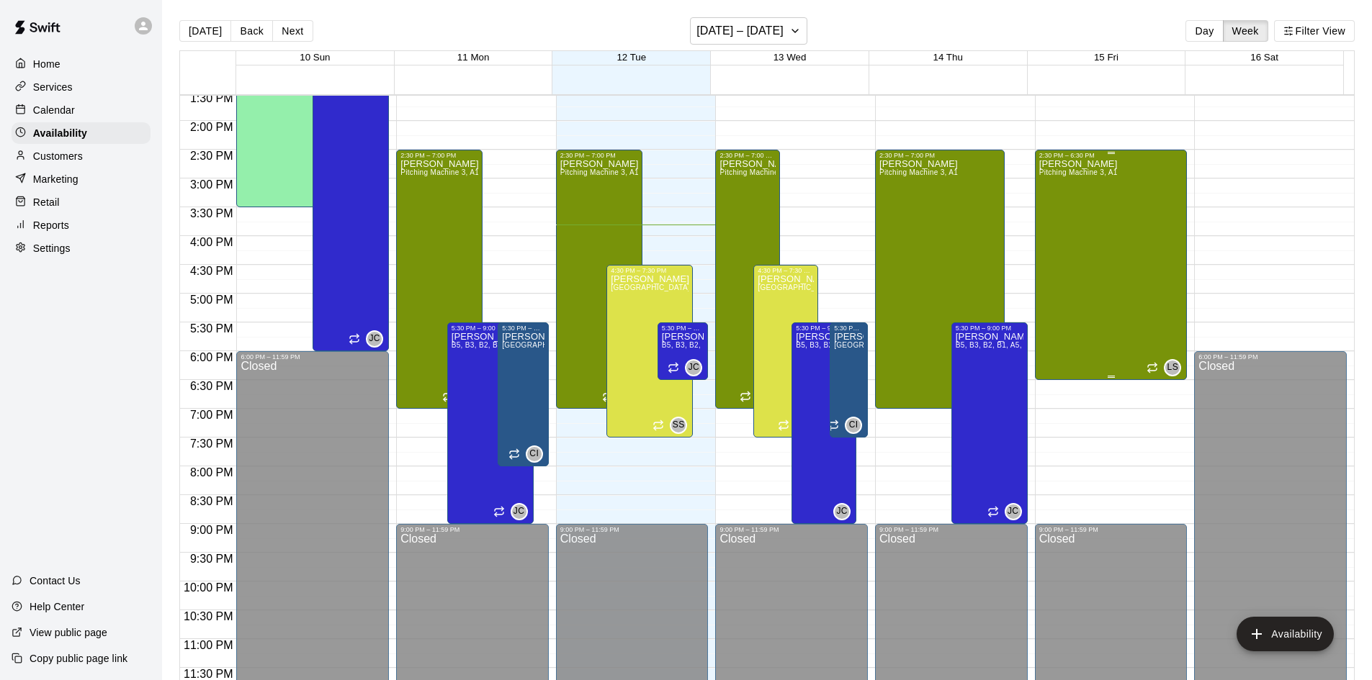
drag, startPoint x: 1100, startPoint y: 377, endPoint x: 1102, endPoint y: 311, distance: 65.5
drag, startPoint x: 1102, startPoint y: 311, endPoint x: 1074, endPoint y: 346, distance: 44.5
click at [1074, 346] on div "[PERSON_NAME] Pitching Machine 3, A1" at bounding box center [1078, 499] width 78 height 680
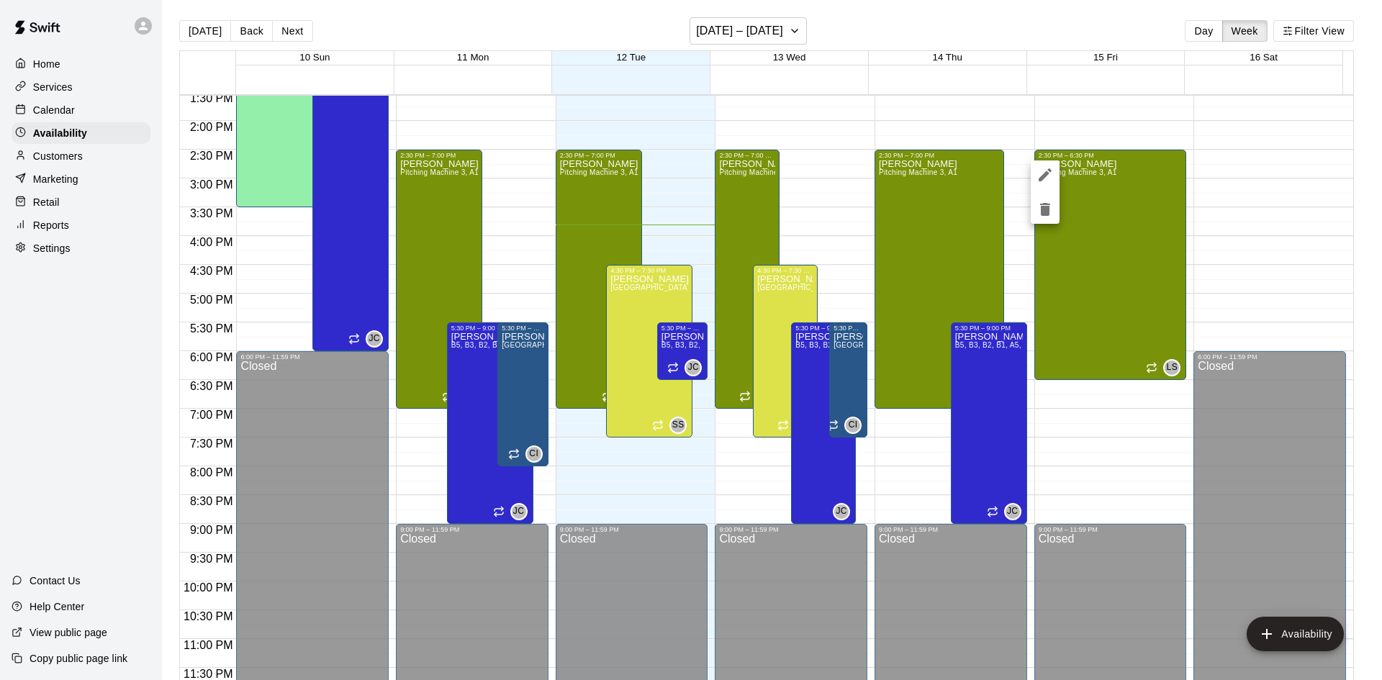
click at [1047, 175] on icon "edit" at bounding box center [1045, 174] width 13 height 13
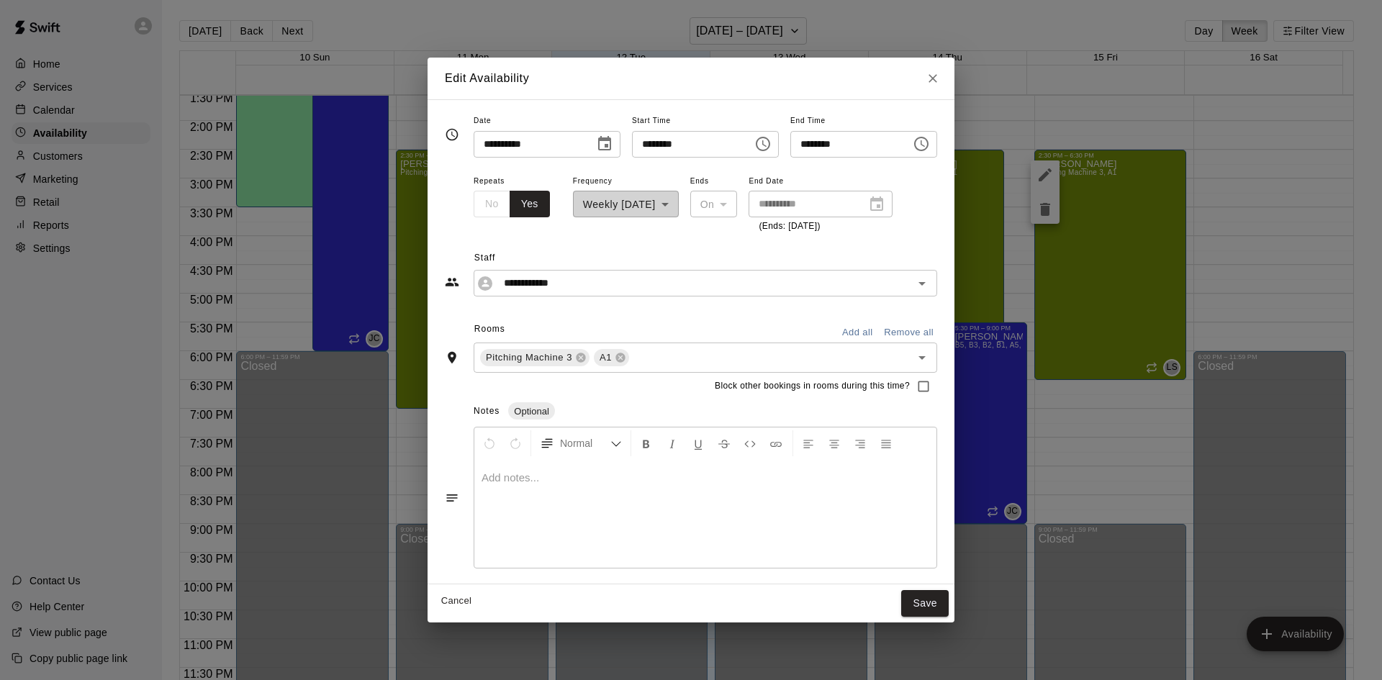
click at [819, 141] on input "********" at bounding box center [846, 144] width 111 height 27
type input "********"
click at [949, 603] on button "Save" at bounding box center [925, 603] width 48 height 27
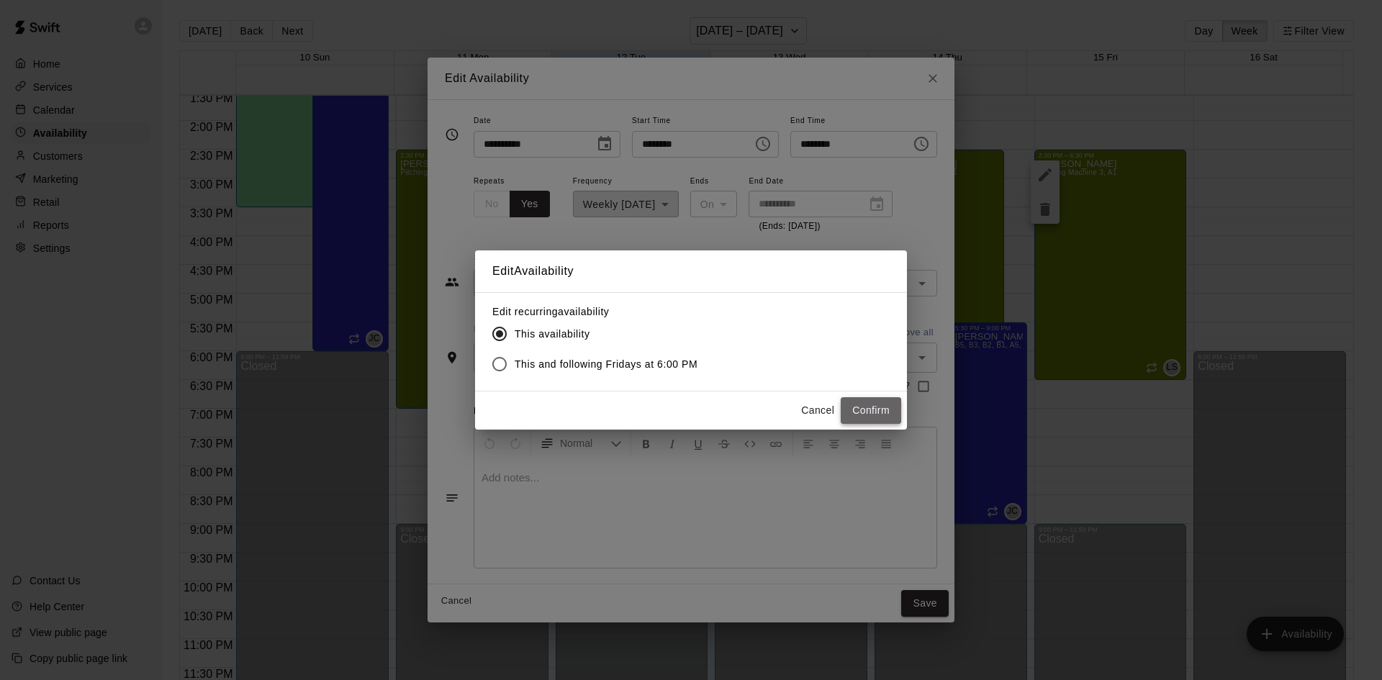
click at [879, 408] on button "Confirm" at bounding box center [871, 410] width 60 height 27
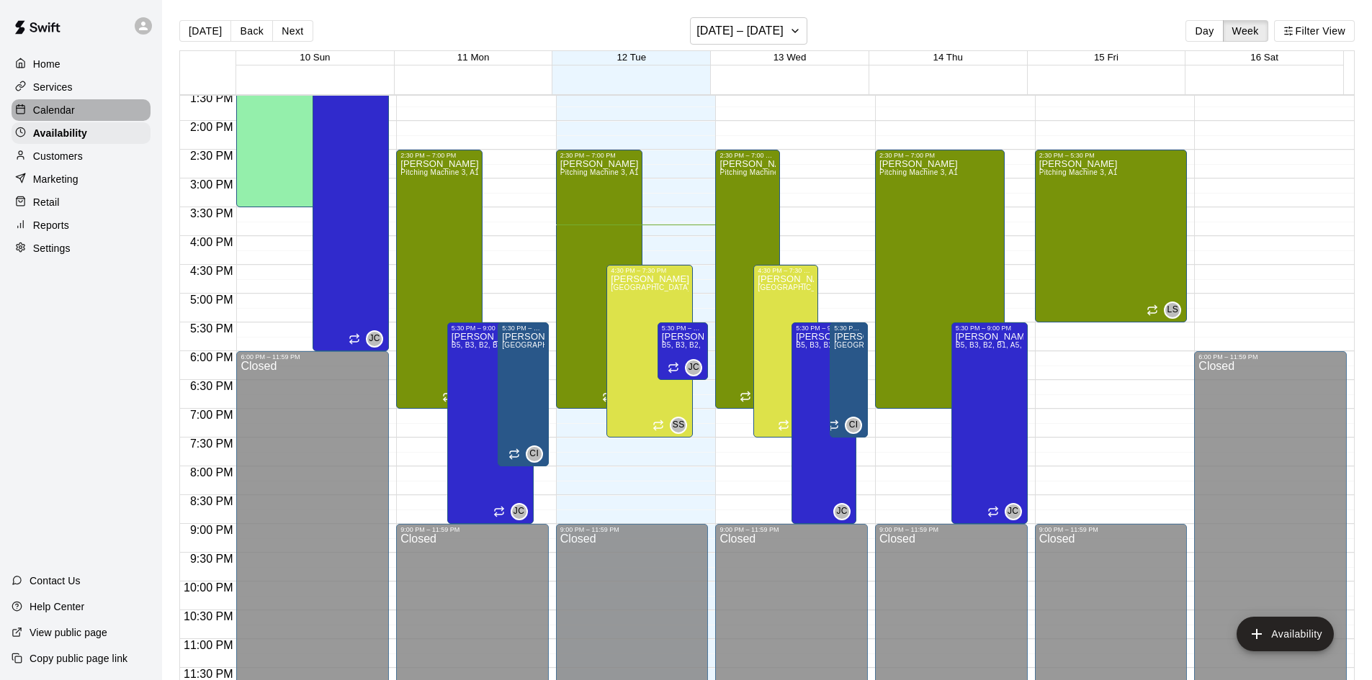
click at [40, 104] on p "Calendar" at bounding box center [54, 110] width 42 height 14
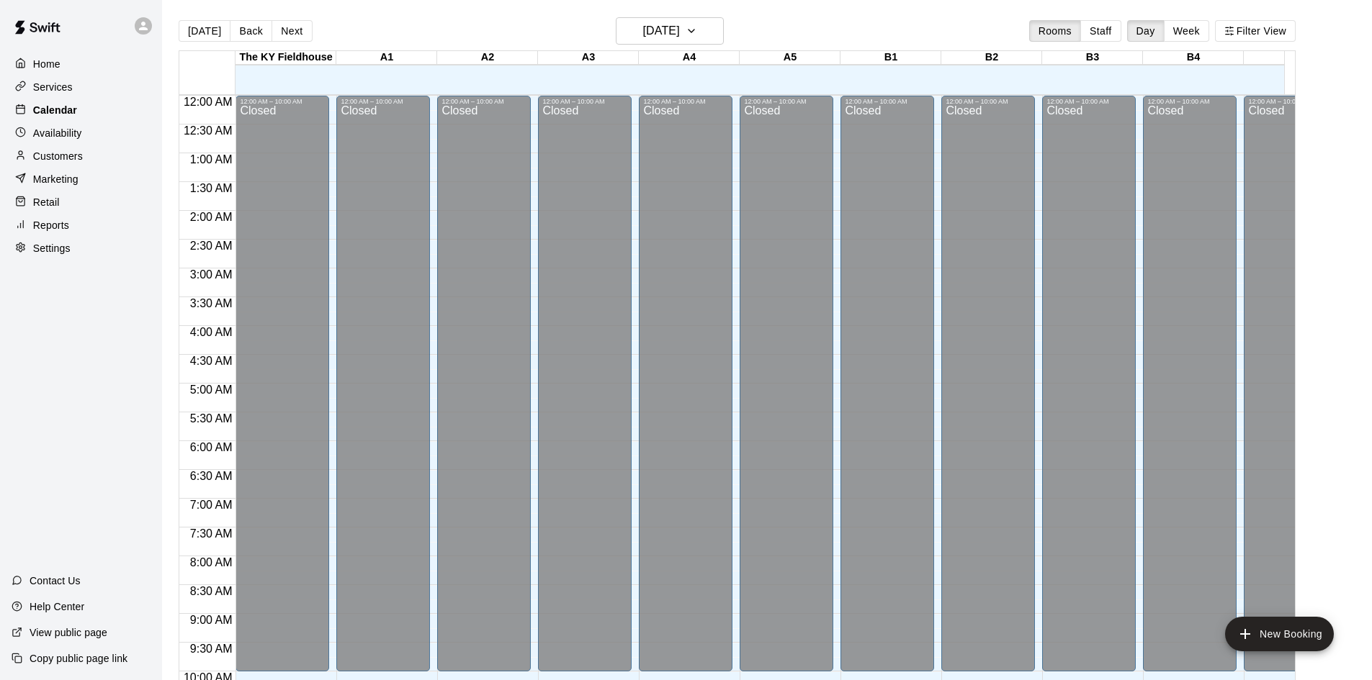
scroll to position [738, 0]
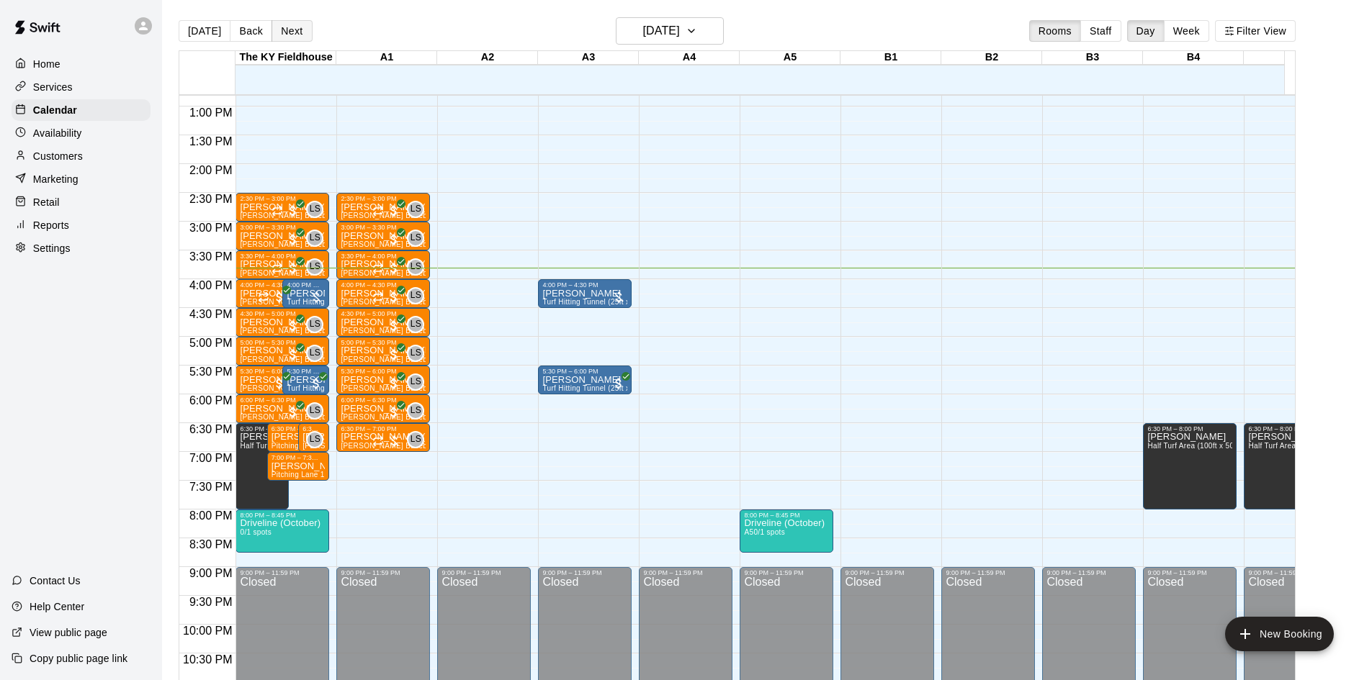
click at [292, 30] on button "Next" at bounding box center [291, 31] width 40 height 22
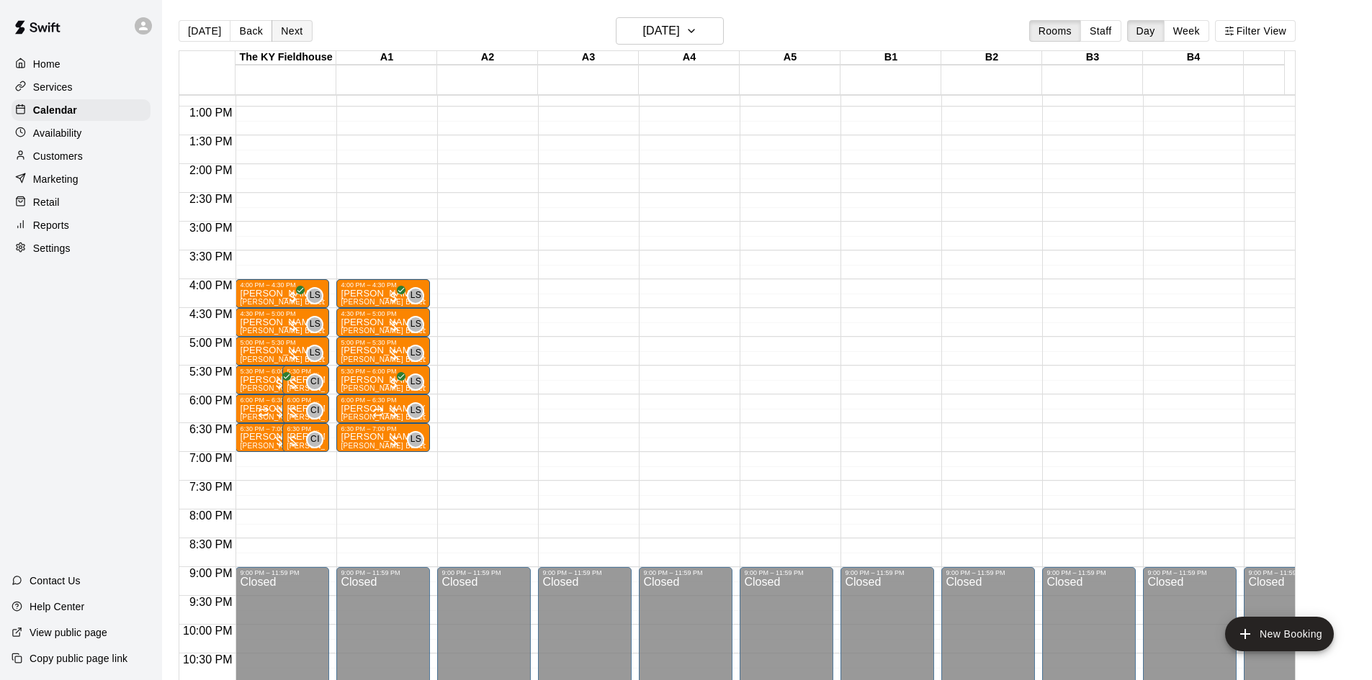
click at [292, 30] on button "Next" at bounding box center [291, 31] width 40 height 22
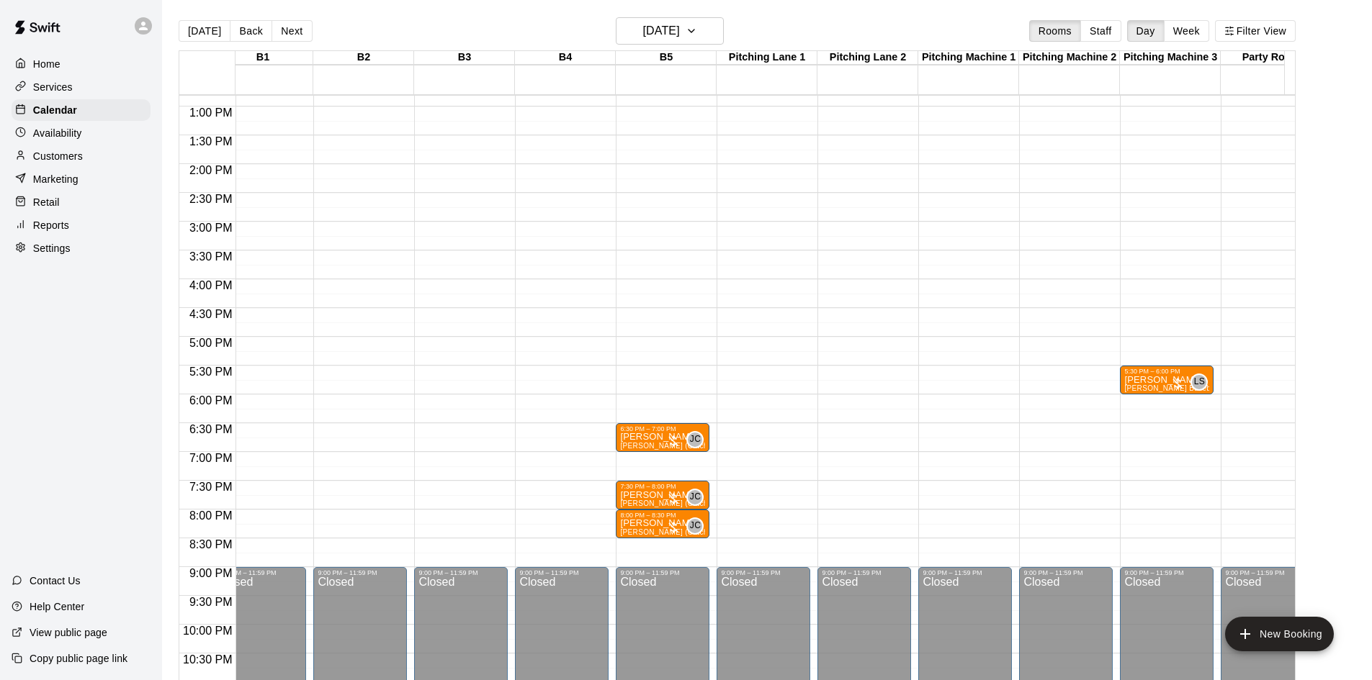
scroll to position [0, 655]
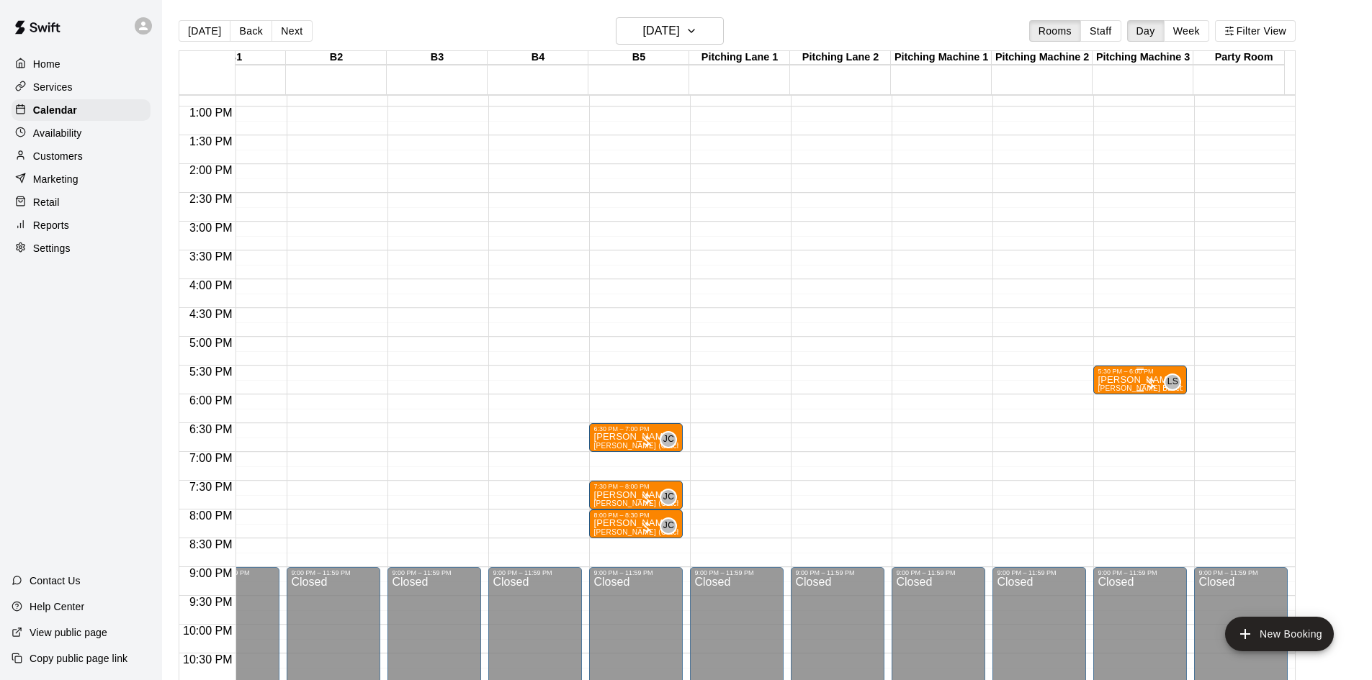
click at [1111, 380] on p "[PERSON_NAME]" at bounding box center [1139, 380] width 85 height 0
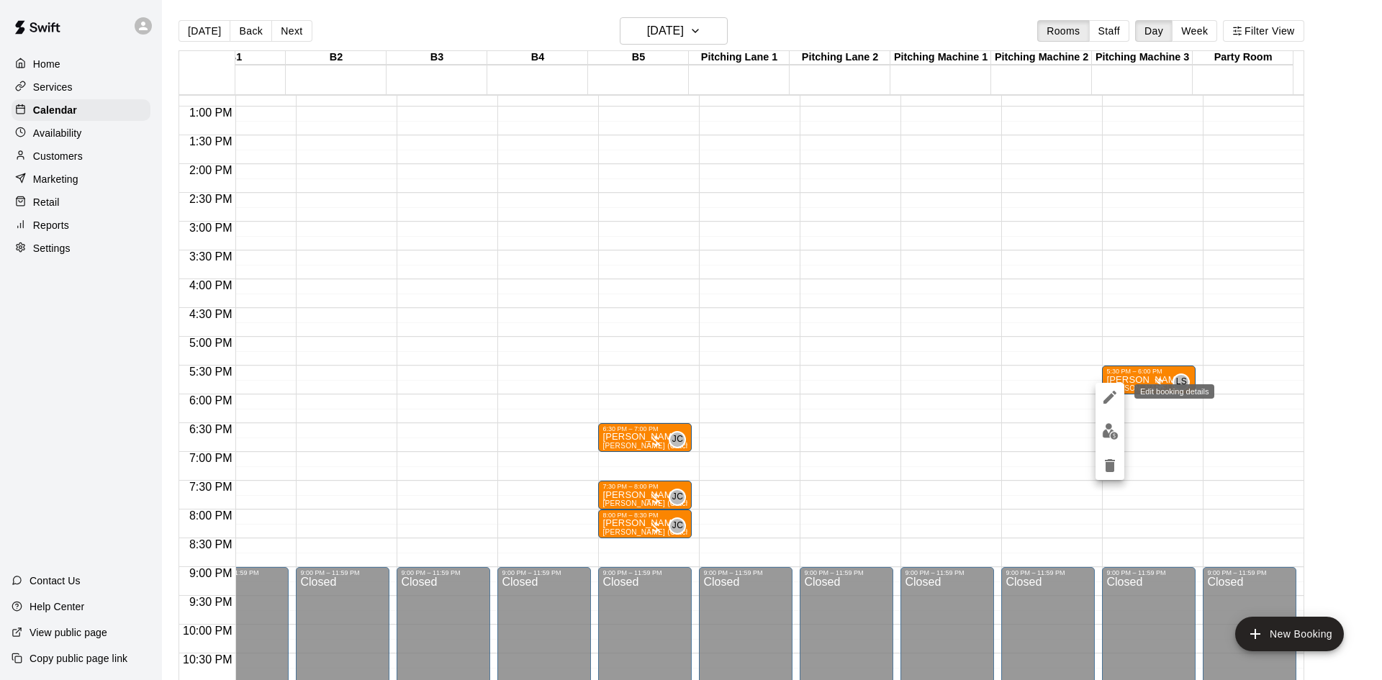
click at [1104, 397] on icon "edit" at bounding box center [1110, 397] width 17 height 17
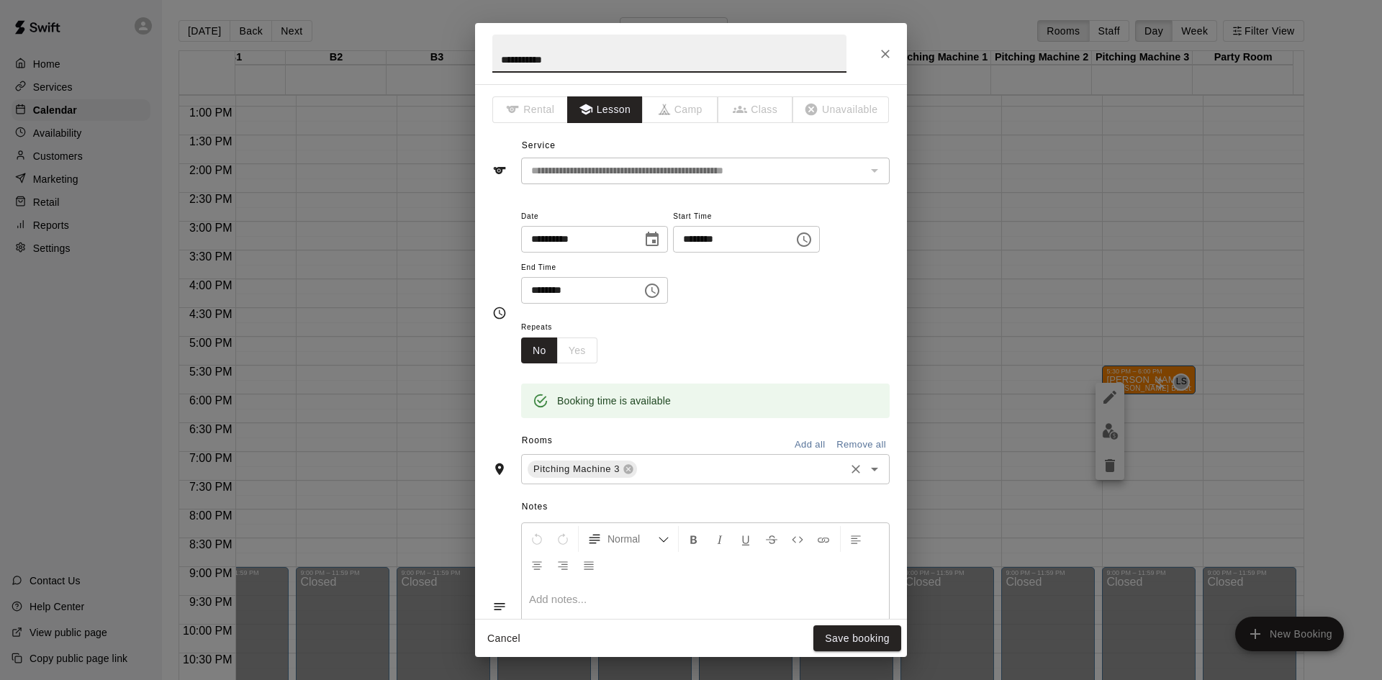
click at [672, 467] on input "text" at bounding box center [741, 470] width 204 height 18
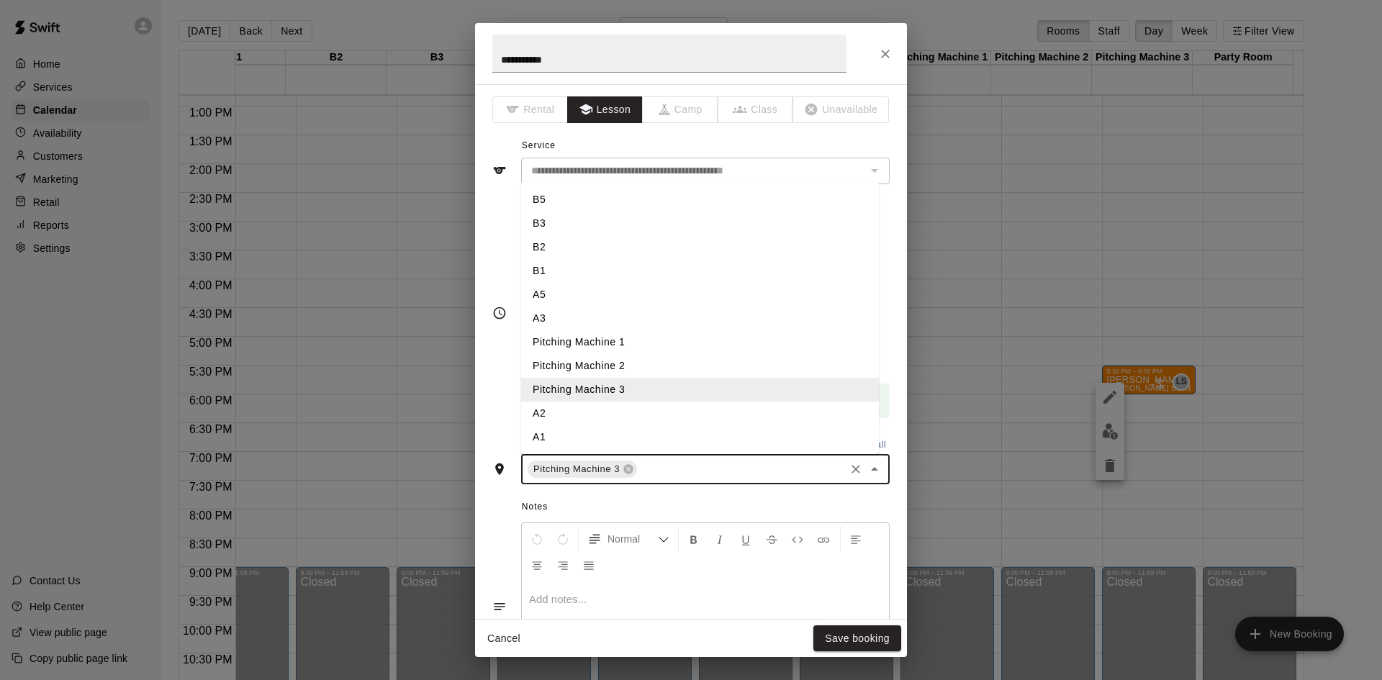
click at [572, 433] on li "A1" at bounding box center [700, 438] width 358 height 24
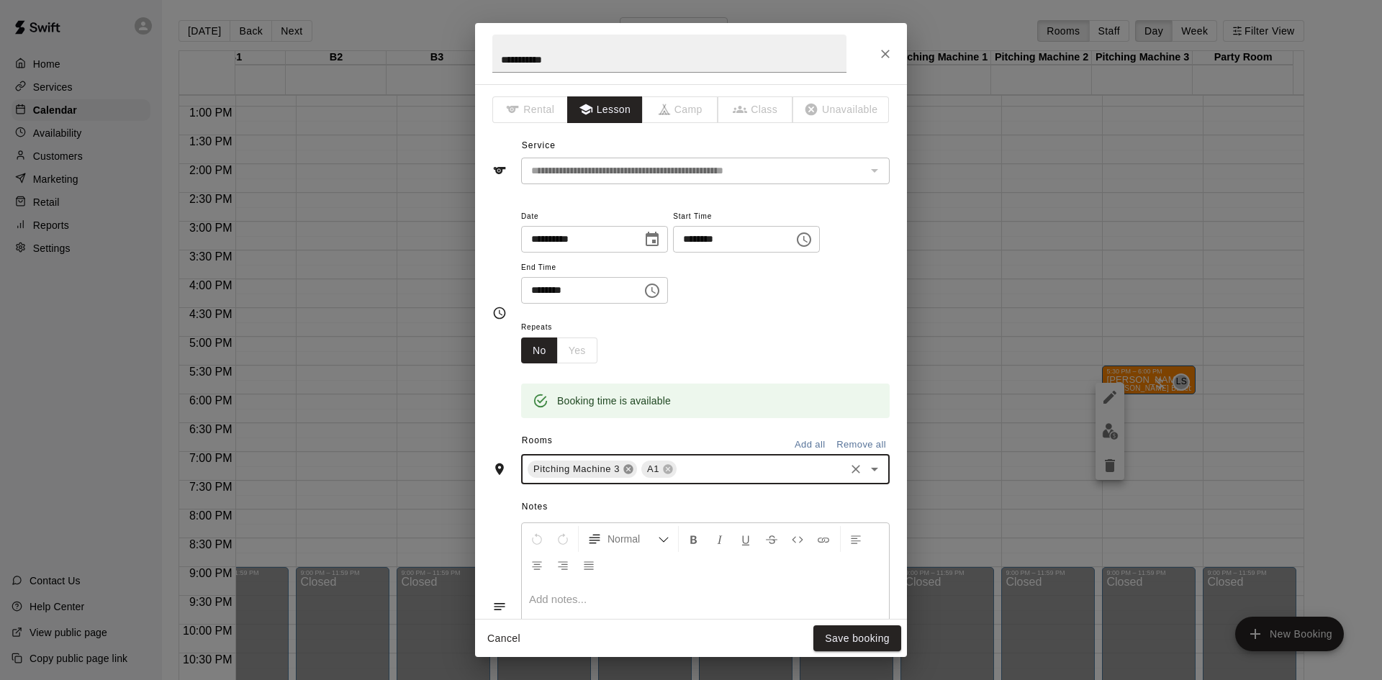
click at [626, 472] on icon at bounding box center [628, 469] width 9 height 9
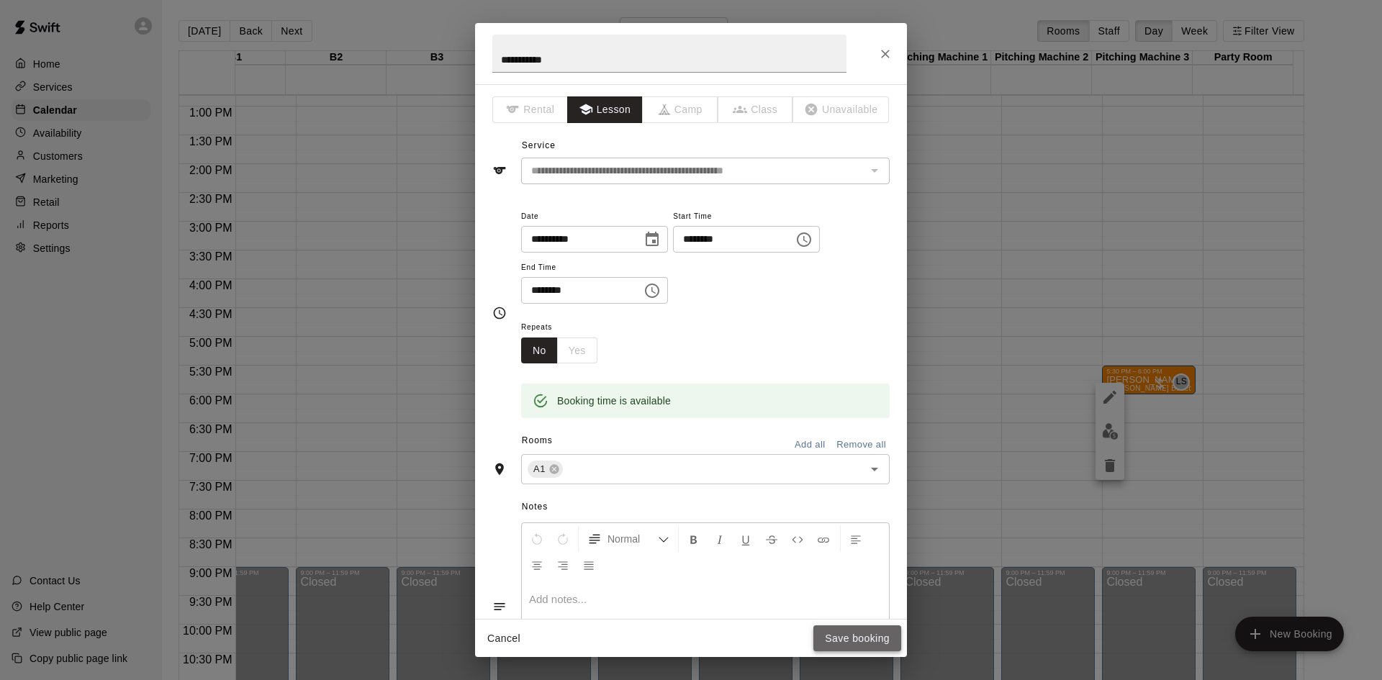
click at [845, 641] on button "Save booking" at bounding box center [858, 639] width 88 height 27
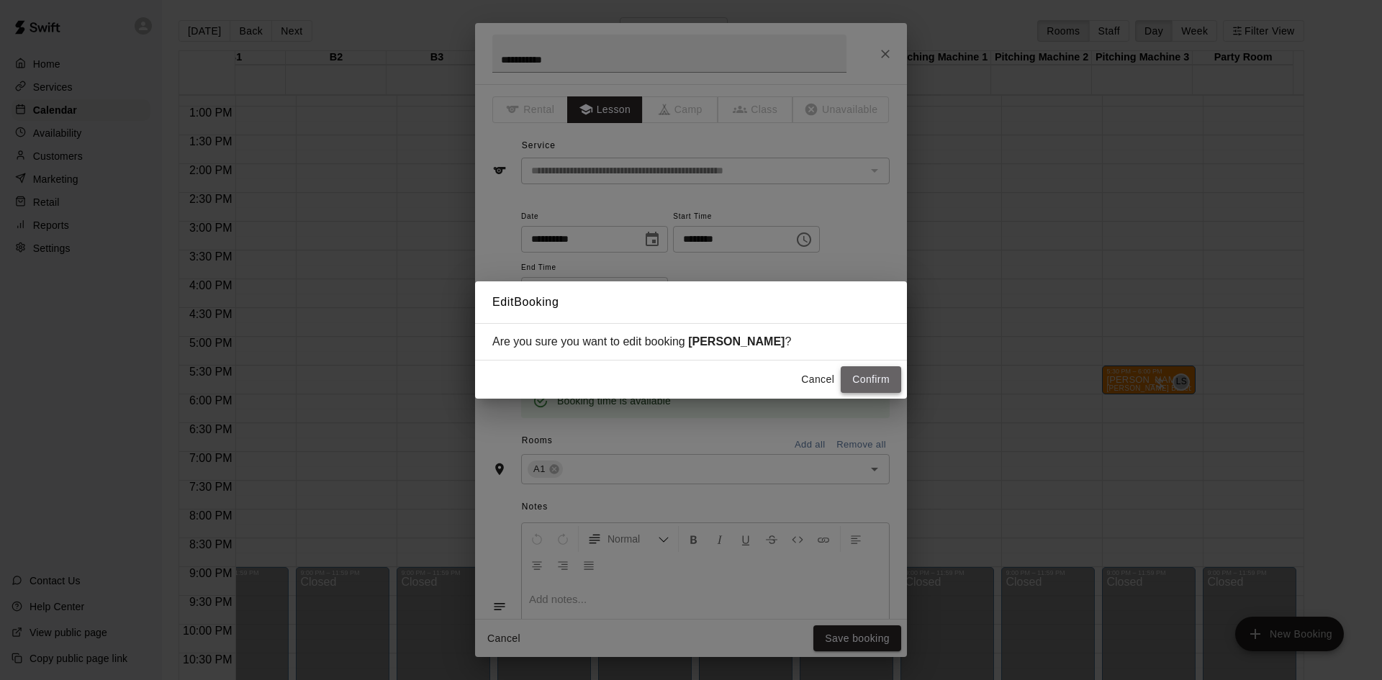
click at [864, 371] on button "Confirm" at bounding box center [871, 379] width 60 height 27
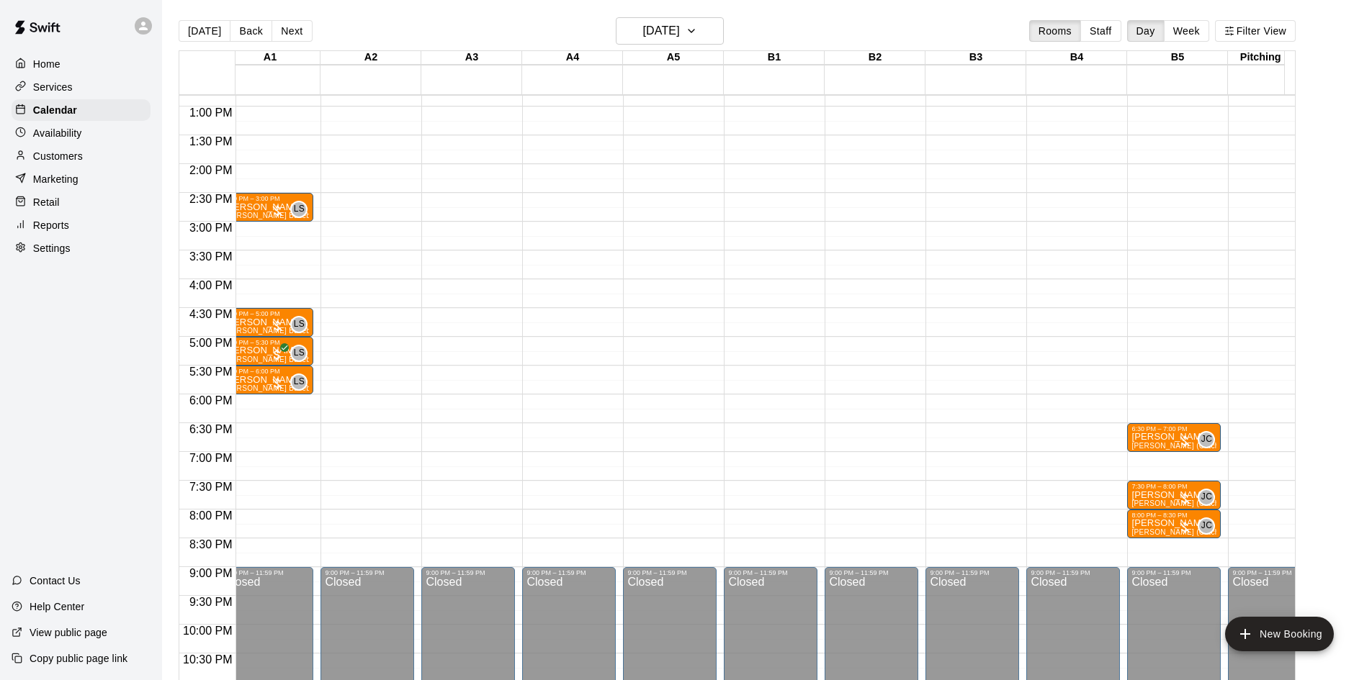
scroll to position [0, 0]
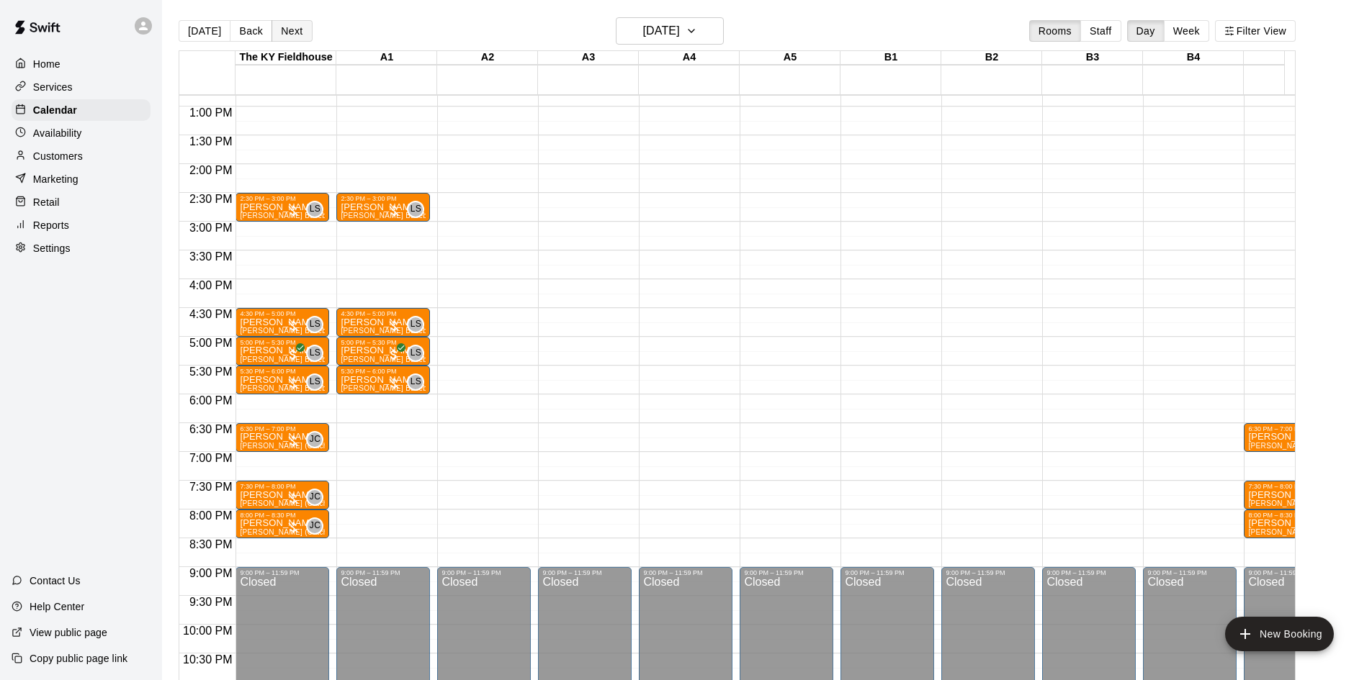
click at [300, 26] on button "Next" at bounding box center [291, 31] width 40 height 22
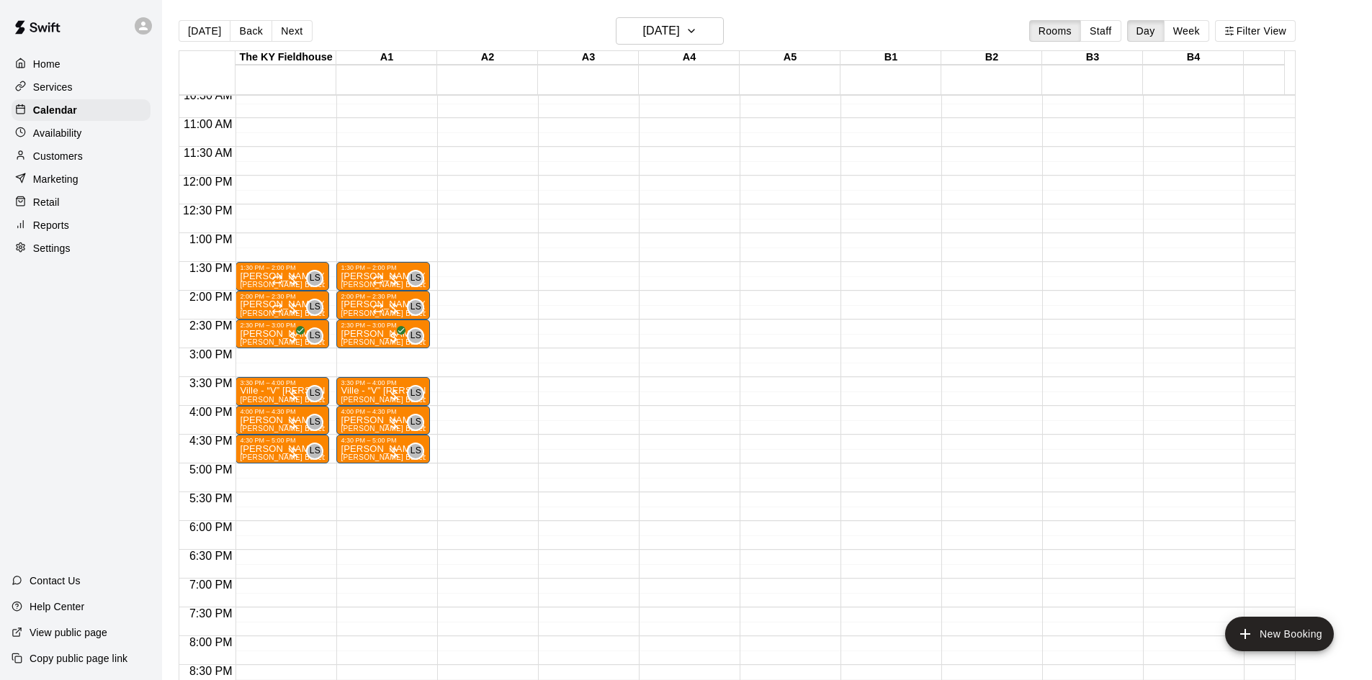
scroll to position [610, 0]
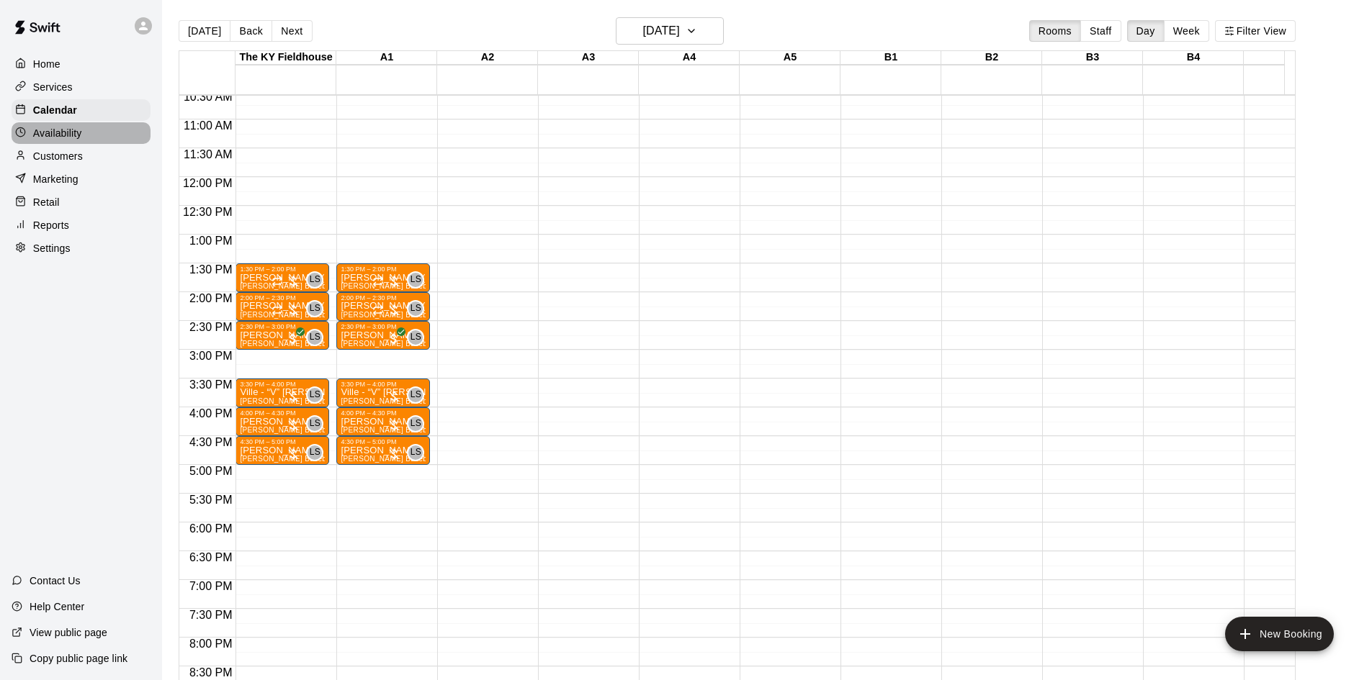
click at [56, 129] on p "Availability" at bounding box center [57, 133] width 49 height 14
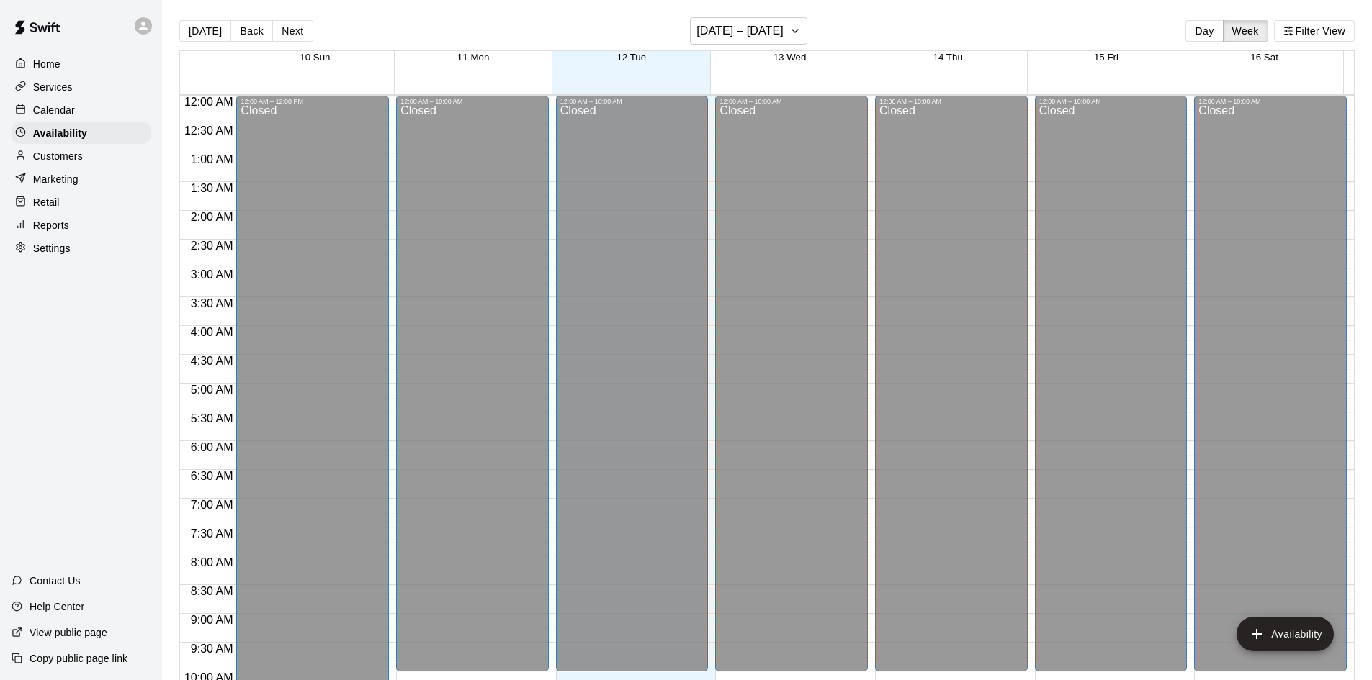
scroll to position [782, 0]
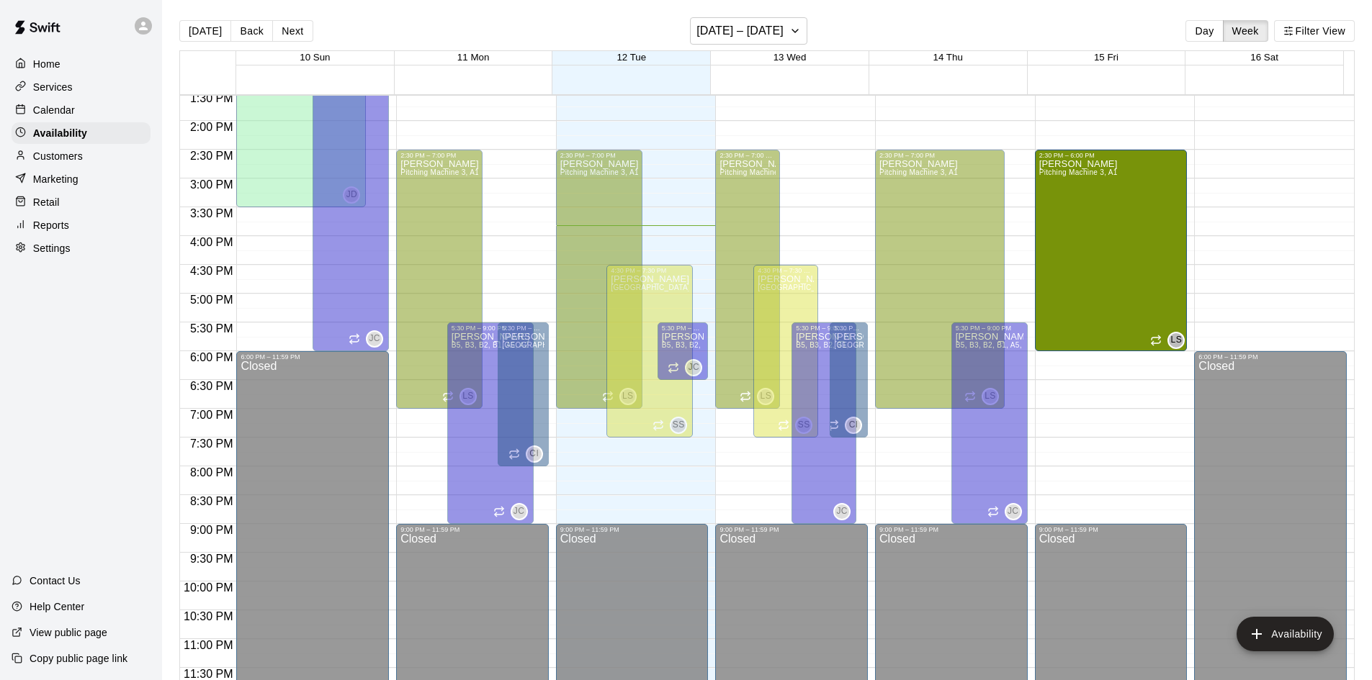
drag, startPoint x: 1103, startPoint y: 320, endPoint x: 1102, endPoint y: 356, distance: 36.0
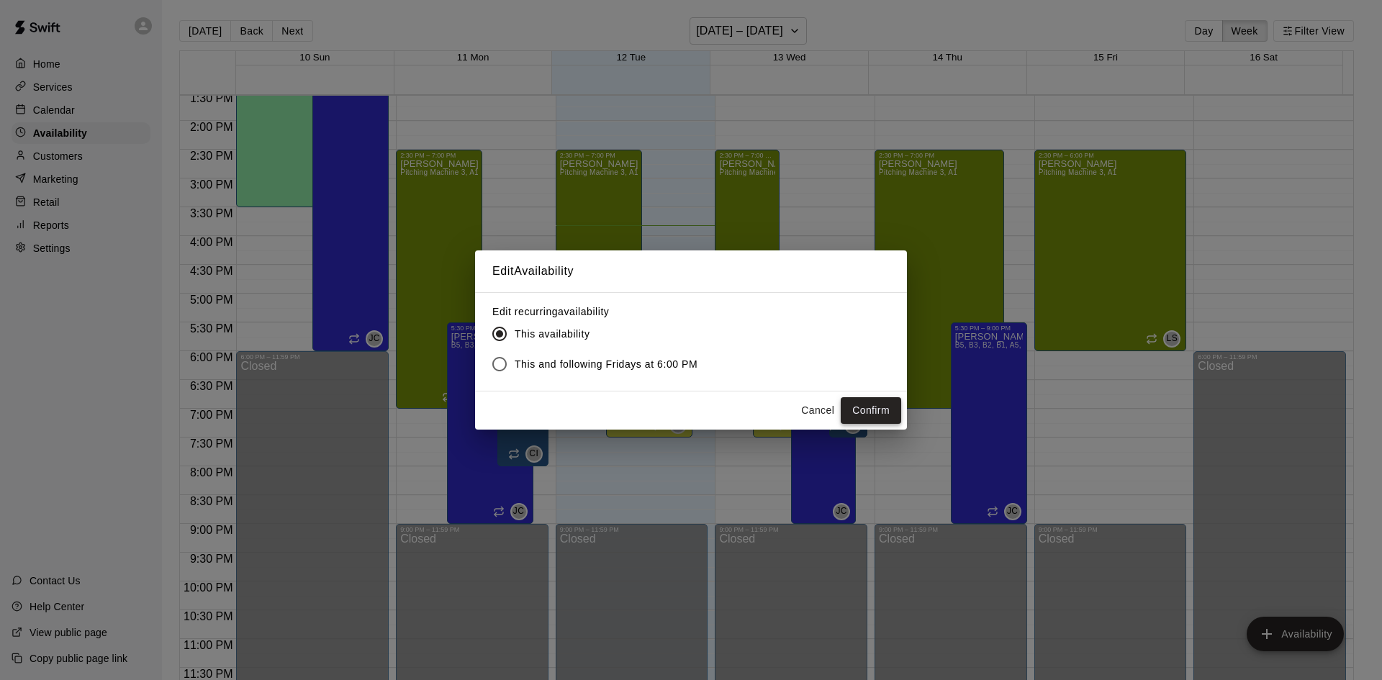
click at [855, 402] on button "Confirm" at bounding box center [871, 410] width 60 height 27
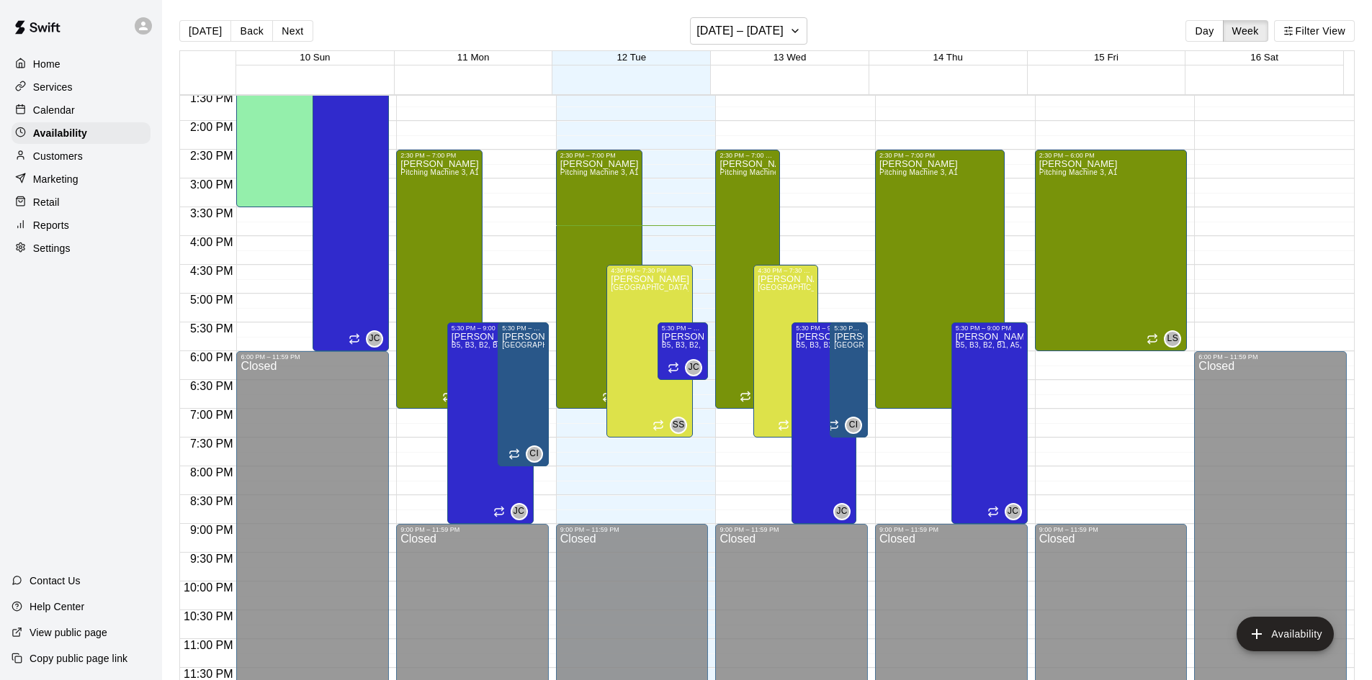
click at [63, 110] on p "Calendar" at bounding box center [54, 110] width 42 height 14
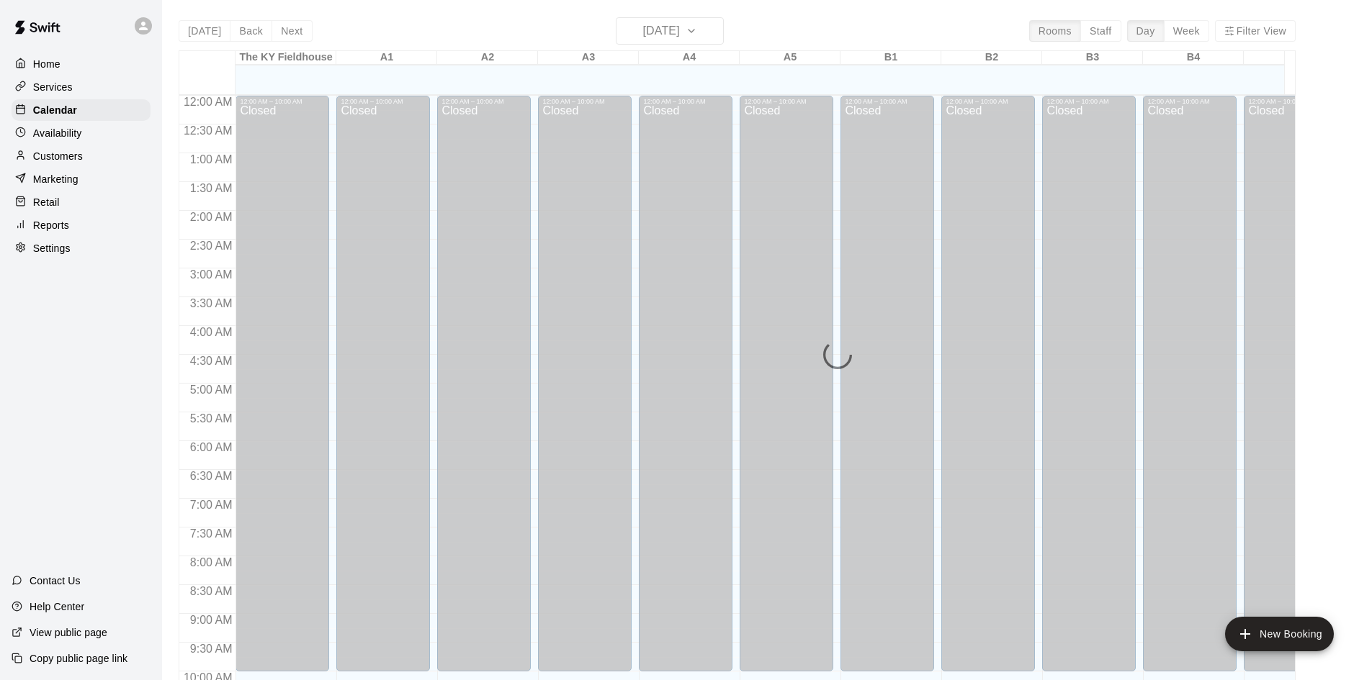
scroll to position [738, 0]
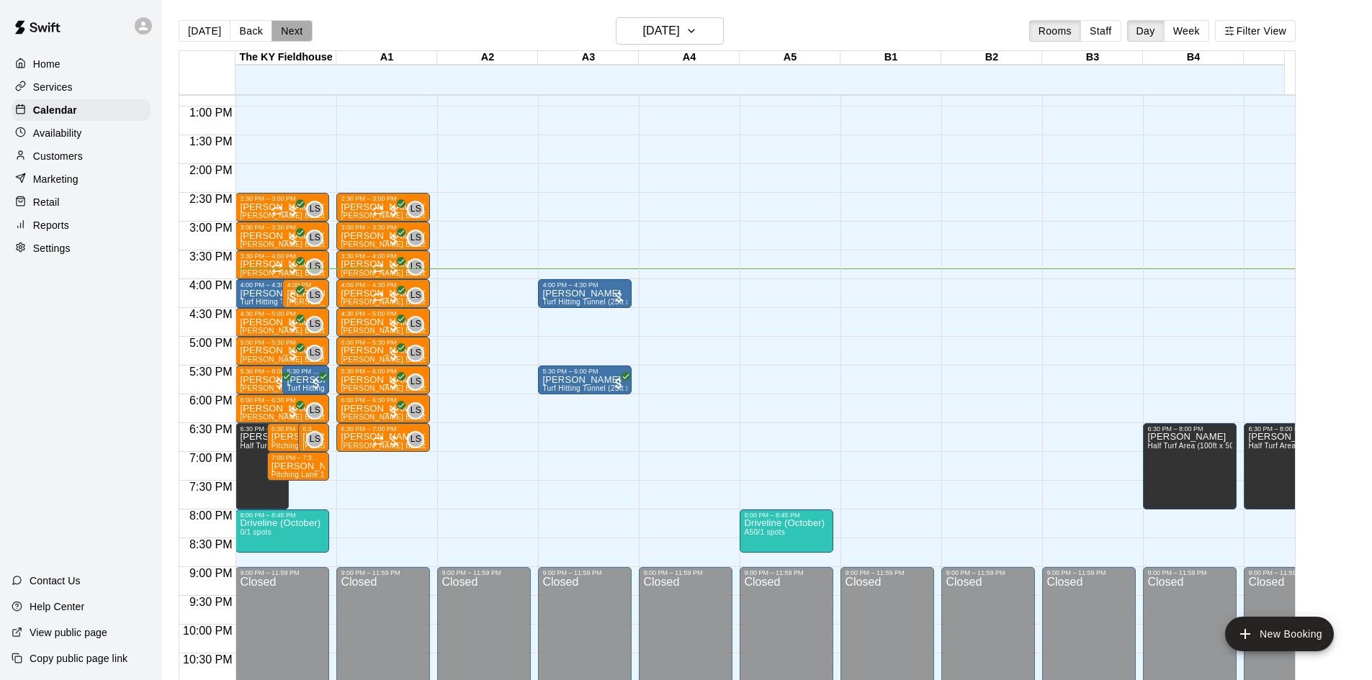
click at [296, 27] on button "Next" at bounding box center [291, 31] width 40 height 22
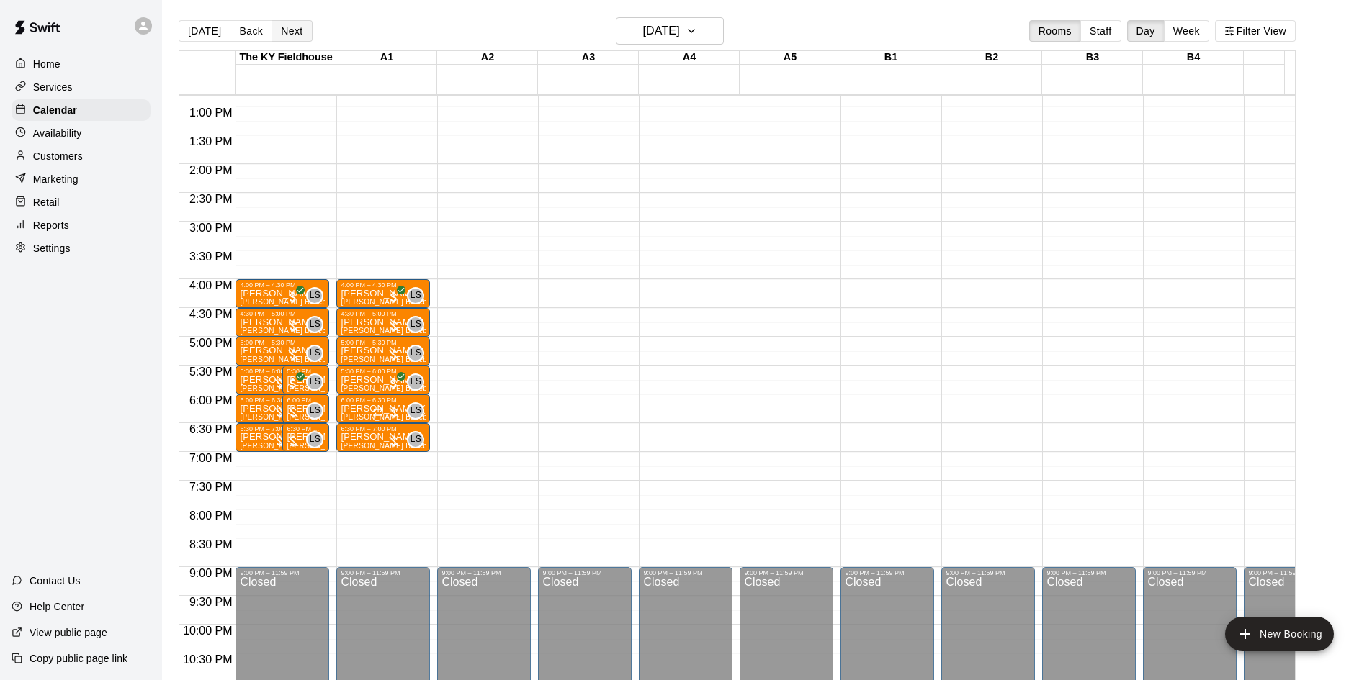
click at [296, 27] on button "Next" at bounding box center [291, 31] width 40 height 22
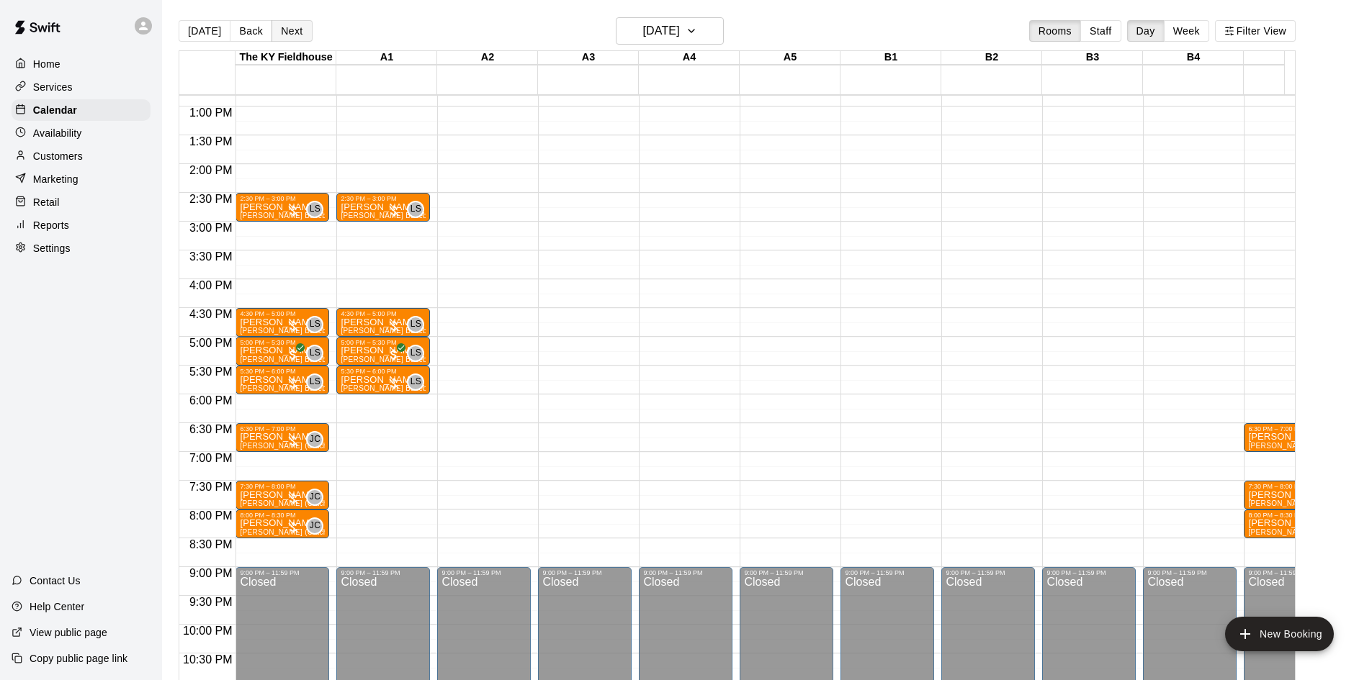
click at [296, 27] on button "Next" at bounding box center [291, 31] width 40 height 22
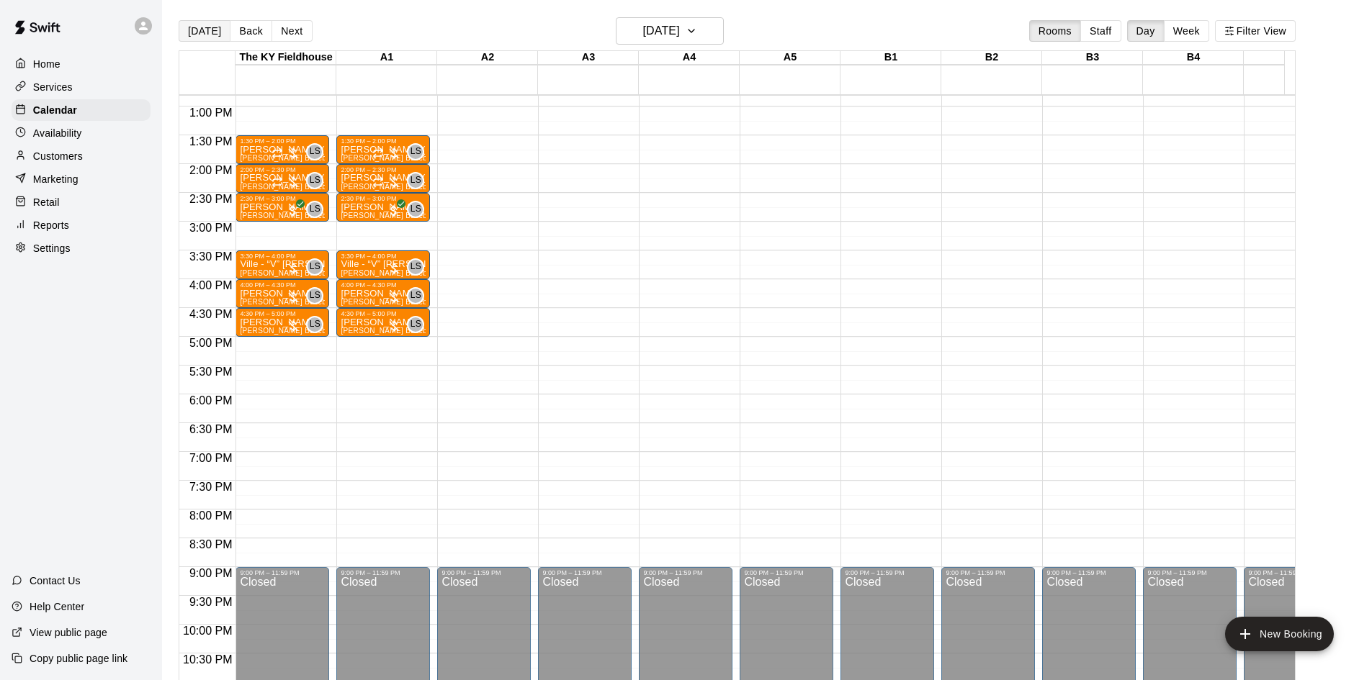
click at [215, 27] on button "[DATE]" at bounding box center [205, 31] width 52 height 22
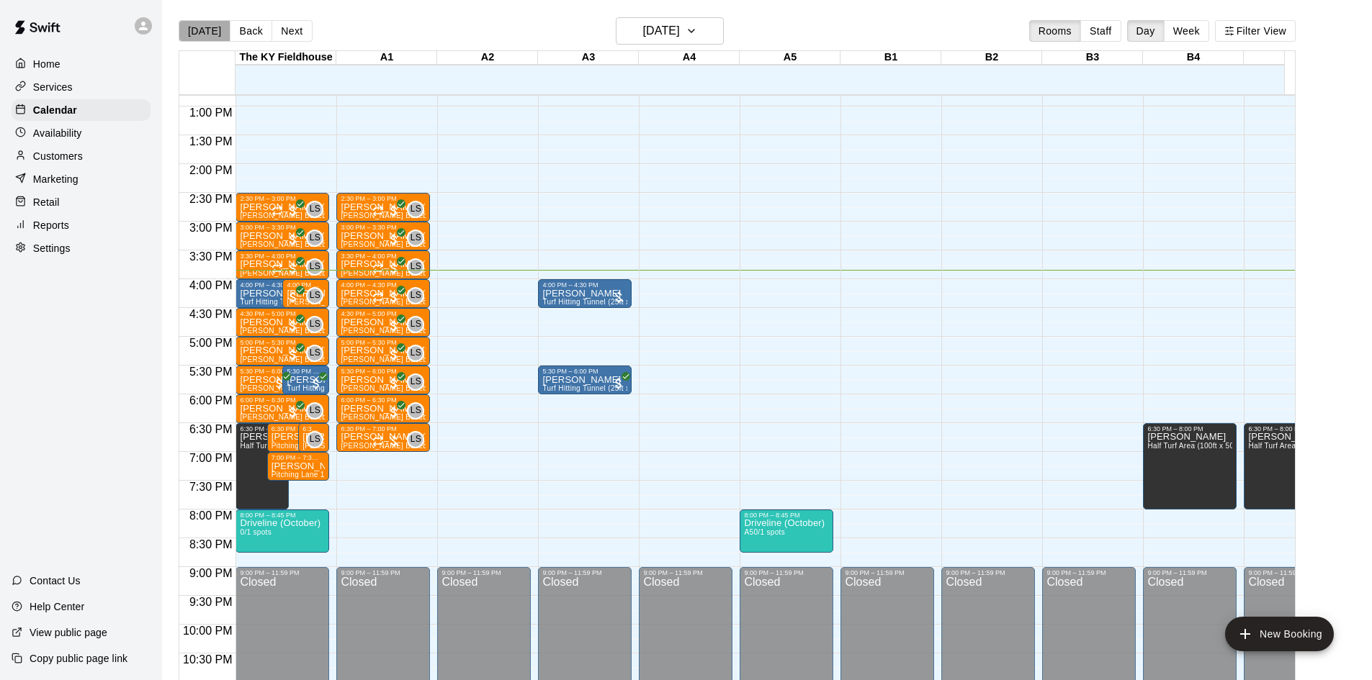
click at [215, 27] on button "[DATE]" at bounding box center [205, 31] width 52 height 22
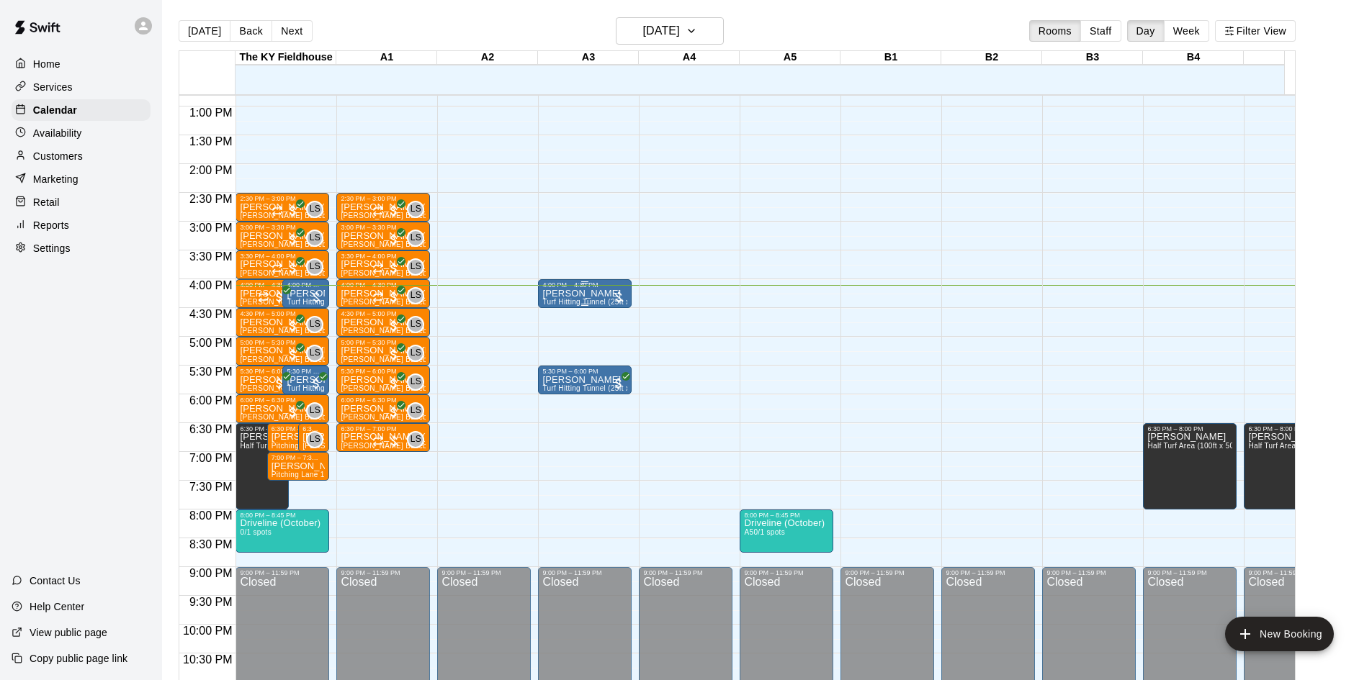
click at [587, 289] on div "4:00 PM – 4:30 PM" at bounding box center [584, 285] width 85 height 7
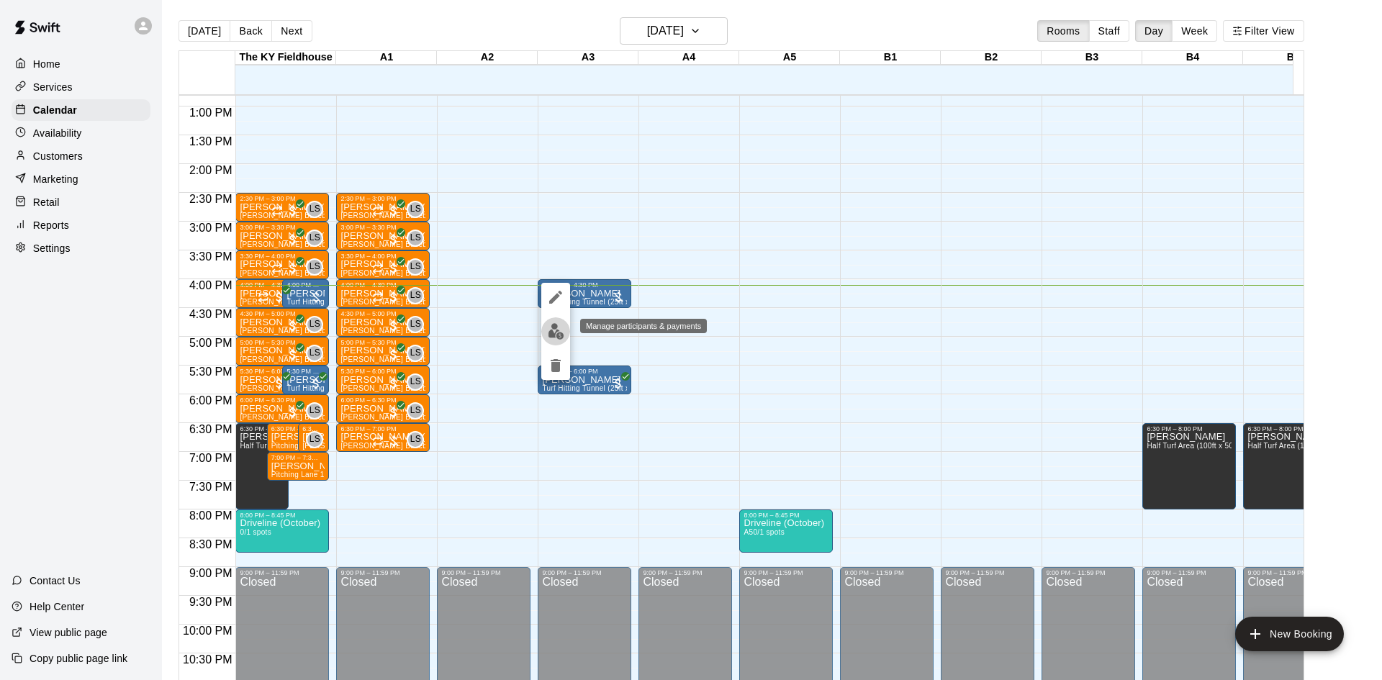
click at [561, 330] on img "edit" at bounding box center [556, 331] width 17 height 17
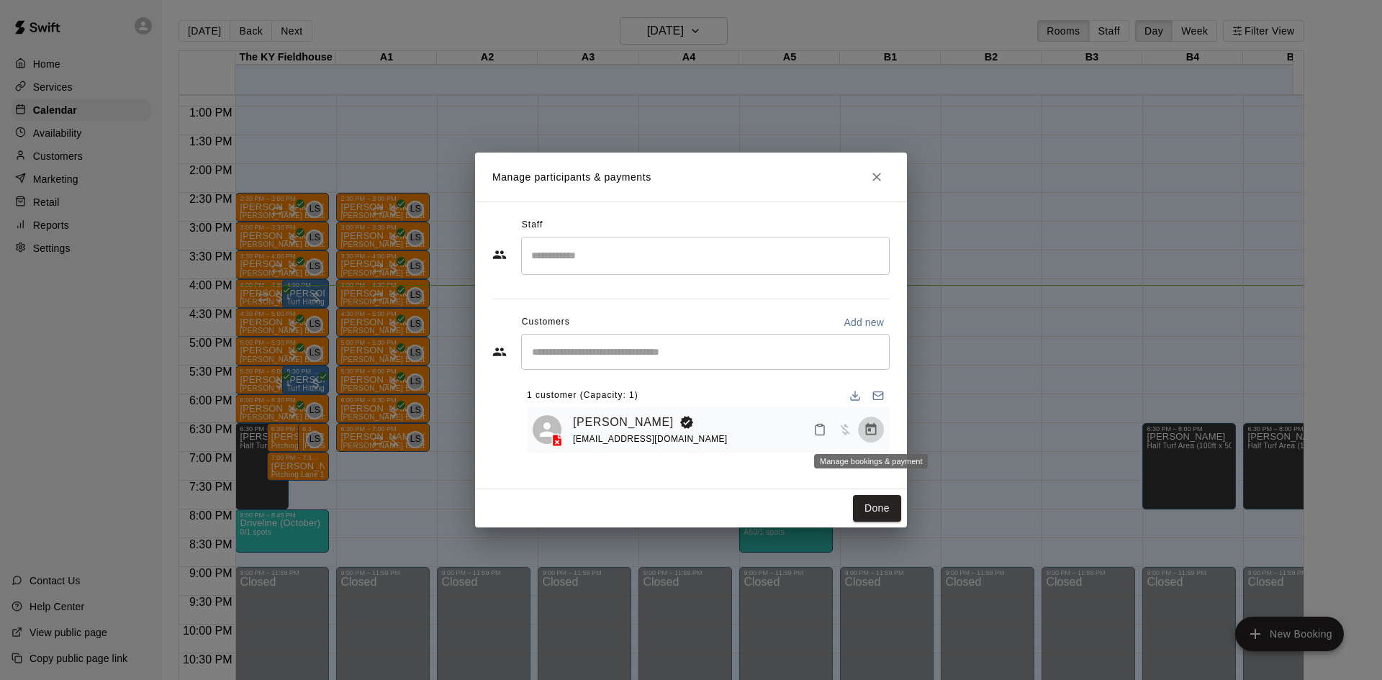
click at [870, 421] on button "Manage bookings & payment" at bounding box center [871, 430] width 26 height 26
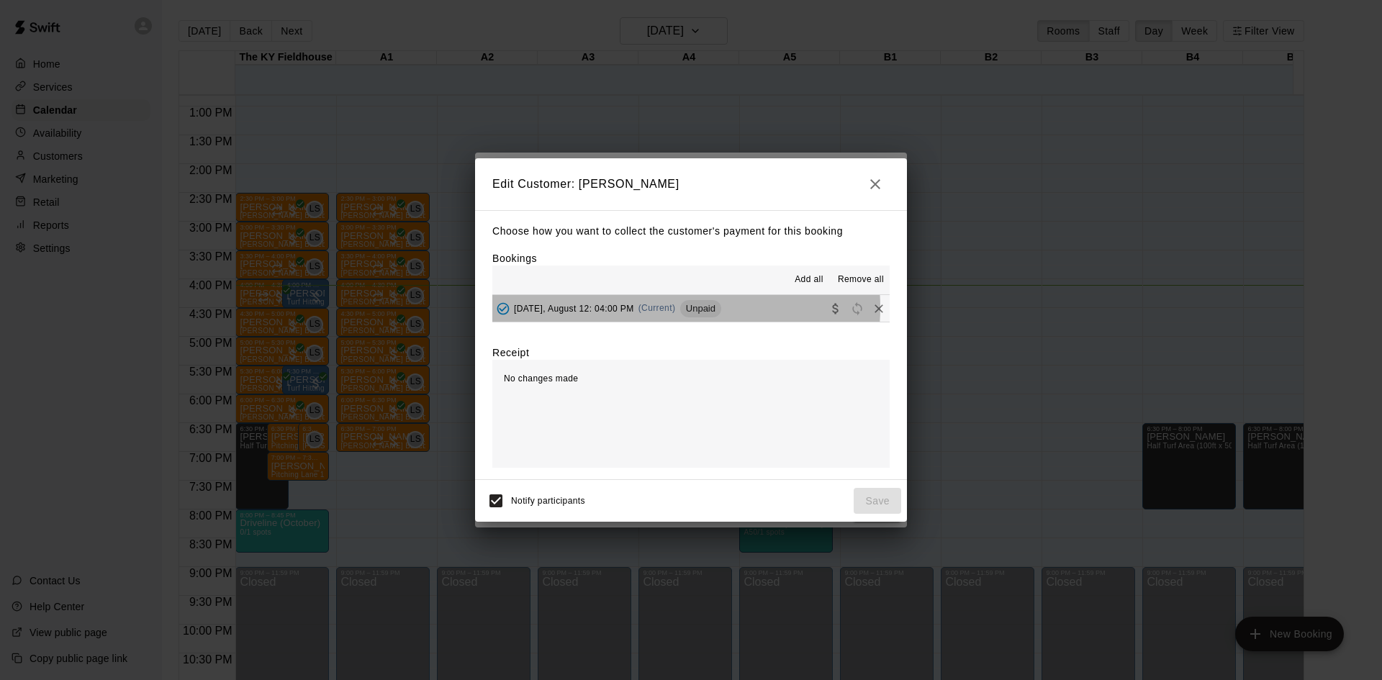
click at [670, 308] on span "(Current)" at bounding box center [657, 308] width 37 height 10
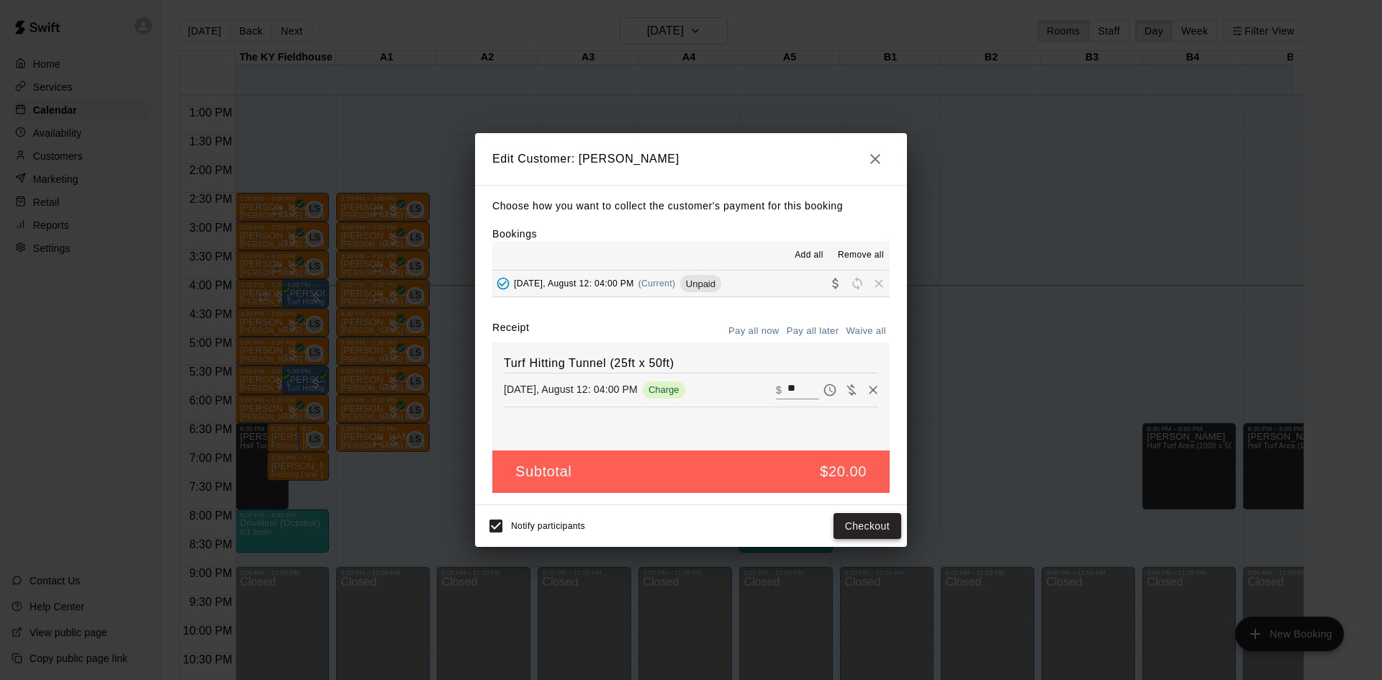
click at [888, 524] on button "Checkout" at bounding box center [868, 526] width 68 height 27
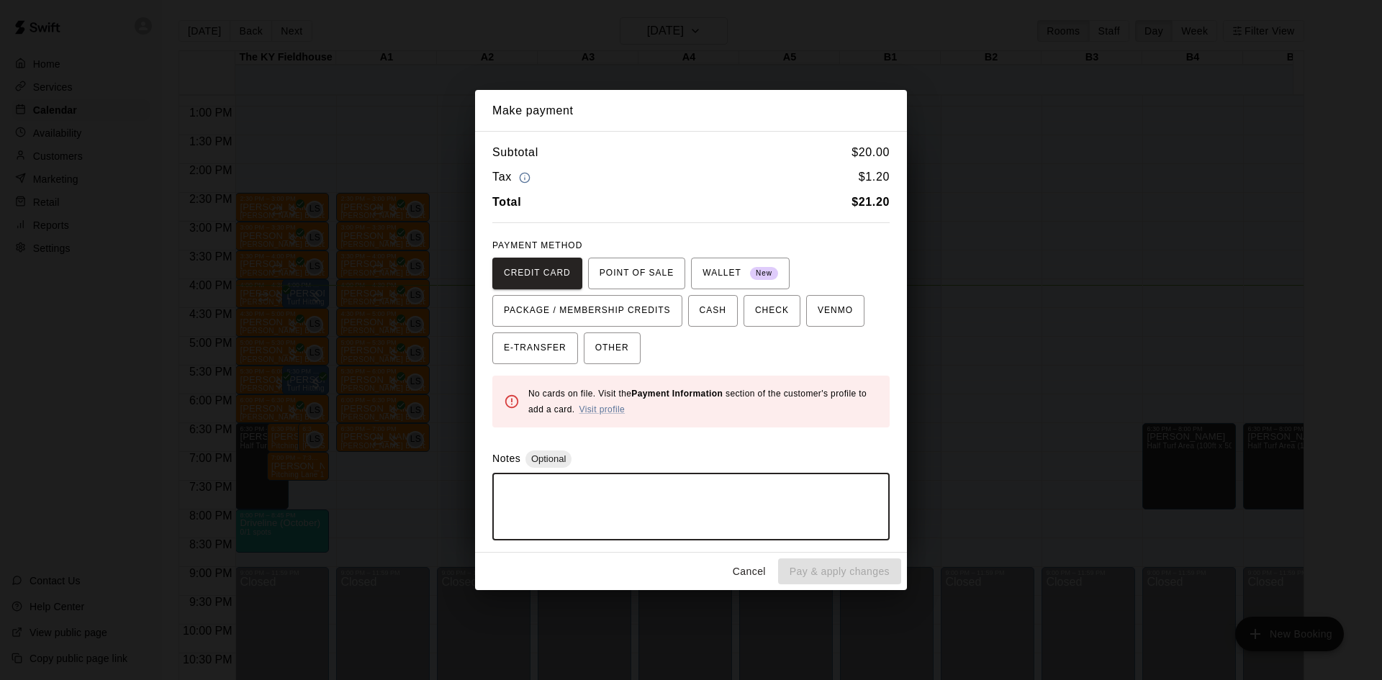
click at [695, 501] on textarea at bounding box center [691, 506] width 377 height 43
click at [613, 504] on textarea at bounding box center [691, 506] width 377 height 43
click at [705, 513] on textarea "**" at bounding box center [691, 506] width 377 height 43
type textarea "**"
click at [628, 355] on span "OTHER" at bounding box center [612, 348] width 34 height 23
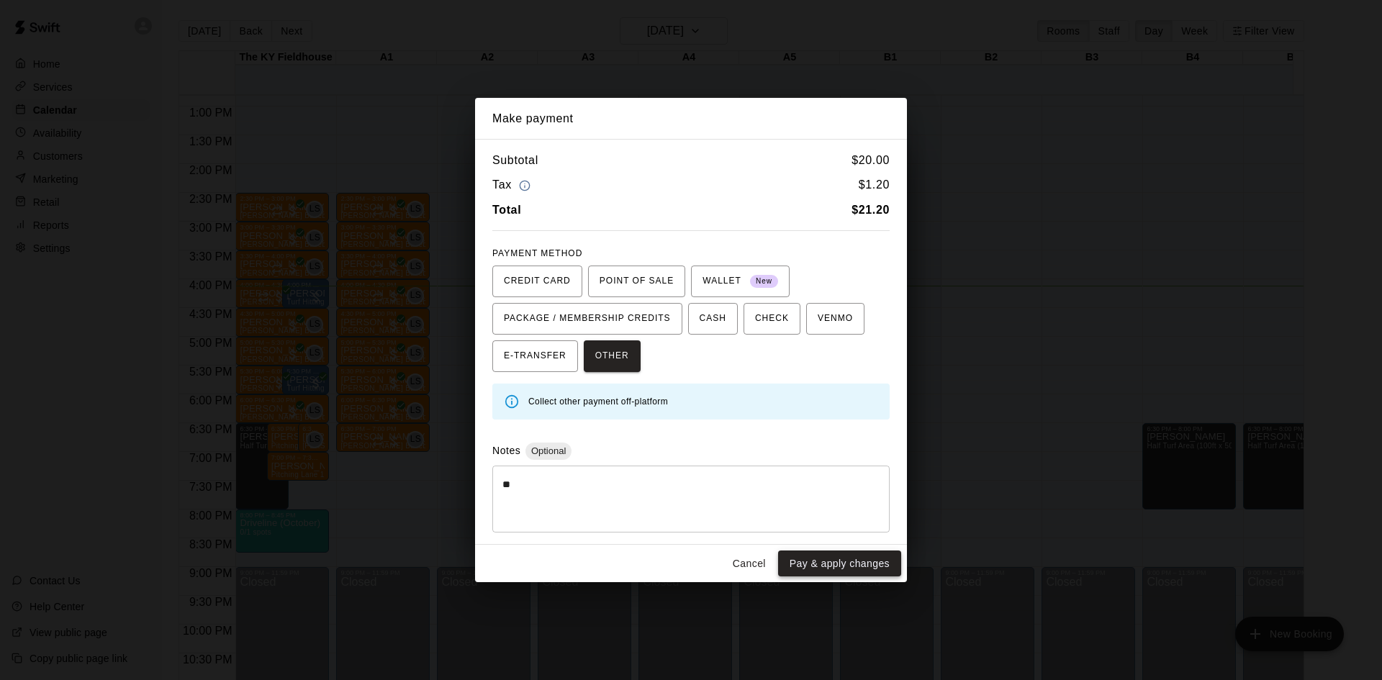
click at [865, 564] on button "Pay & apply changes" at bounding box center [839, 564] width 123 height 27
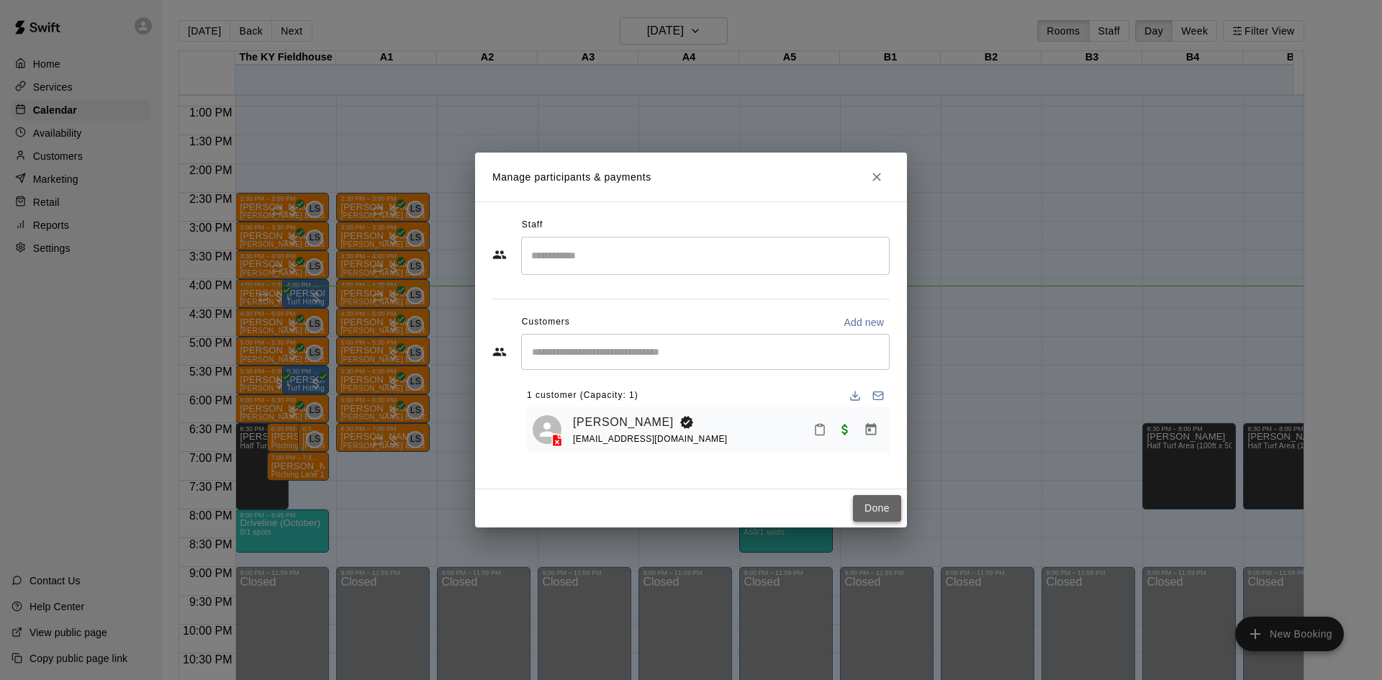
click at [877, 508] on button "Done" at bounding box center [877, 508] width 48 height 27
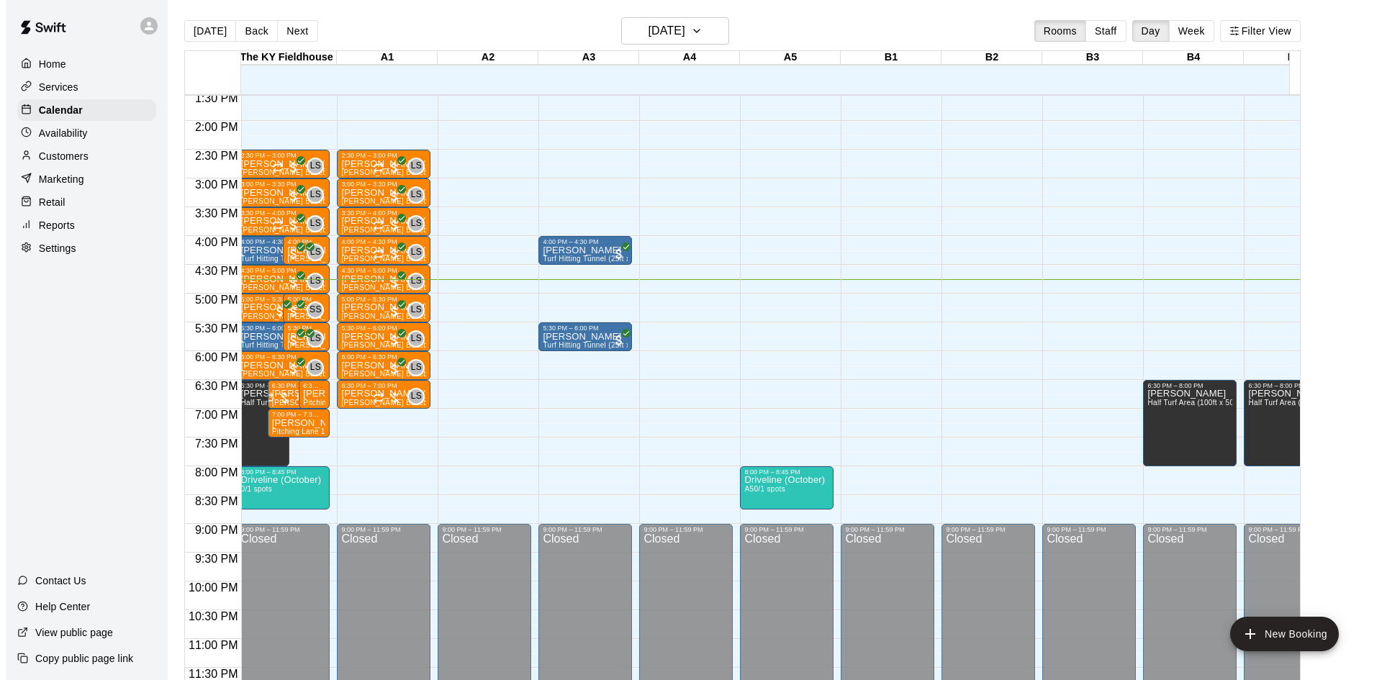
scroll to position [0, 4]
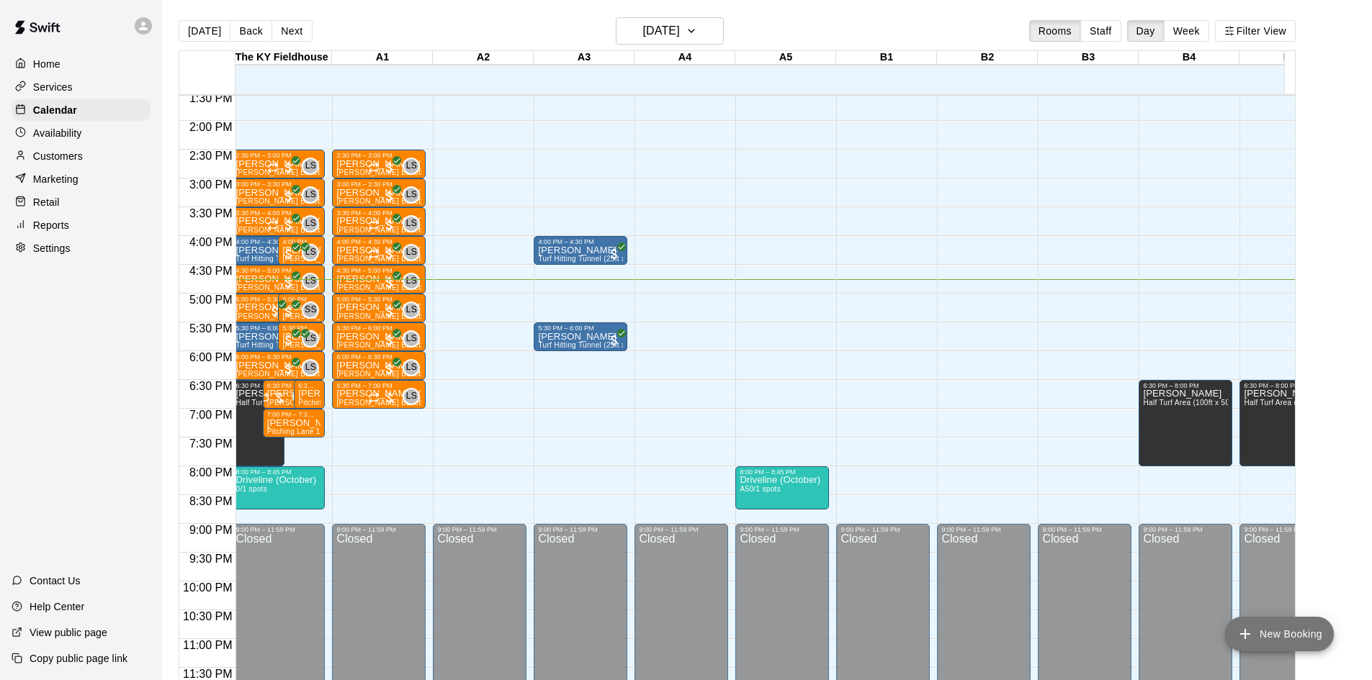
click at [1286, 634] on button "New Booking" at bounding box center [1279, 634] width 109 height 35
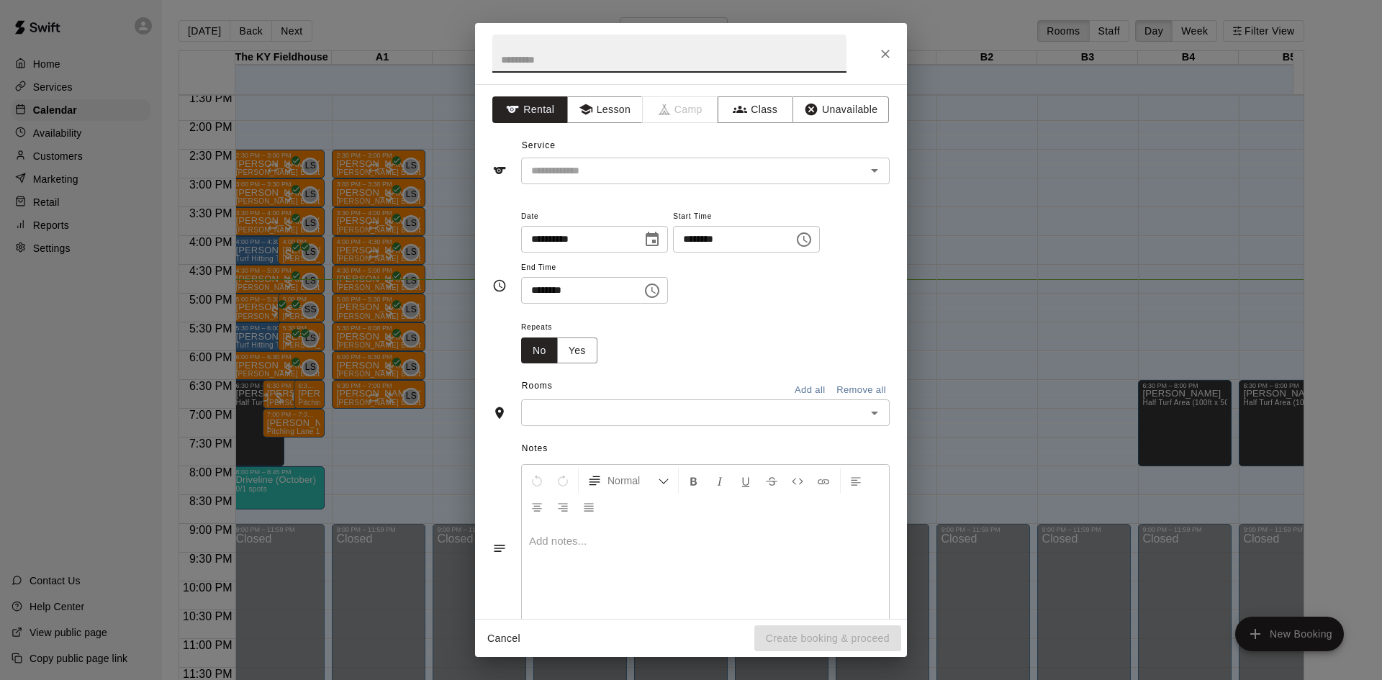
click at [562, 57] on input "text" at bounding box center [669, 54] width 354 height 38
type input "**********"
click at [563, 174] on input "text" at bounding box center [685, 171] width 318 height 18
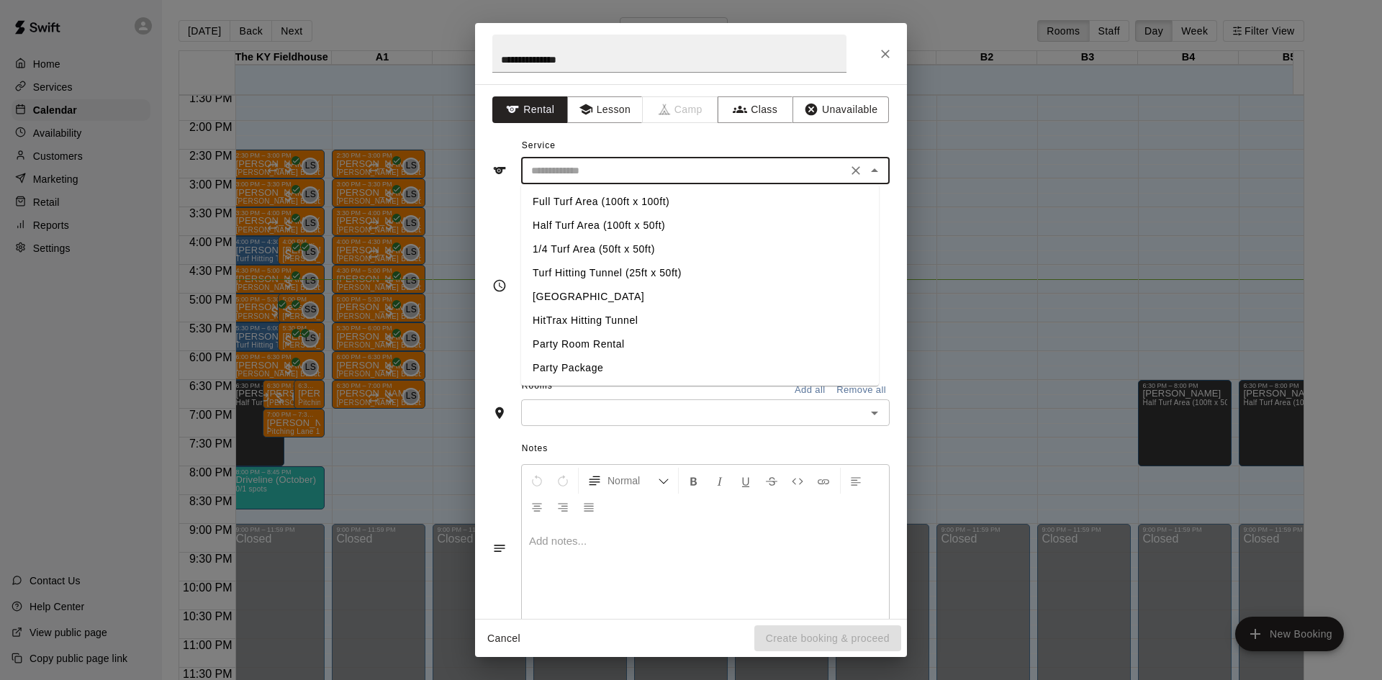
click at [595, 271] on li "Turf Hitting Tunnel (25ft x 50ft)" at bounding box center [700, 273] width 358 height 24
type input "**********"
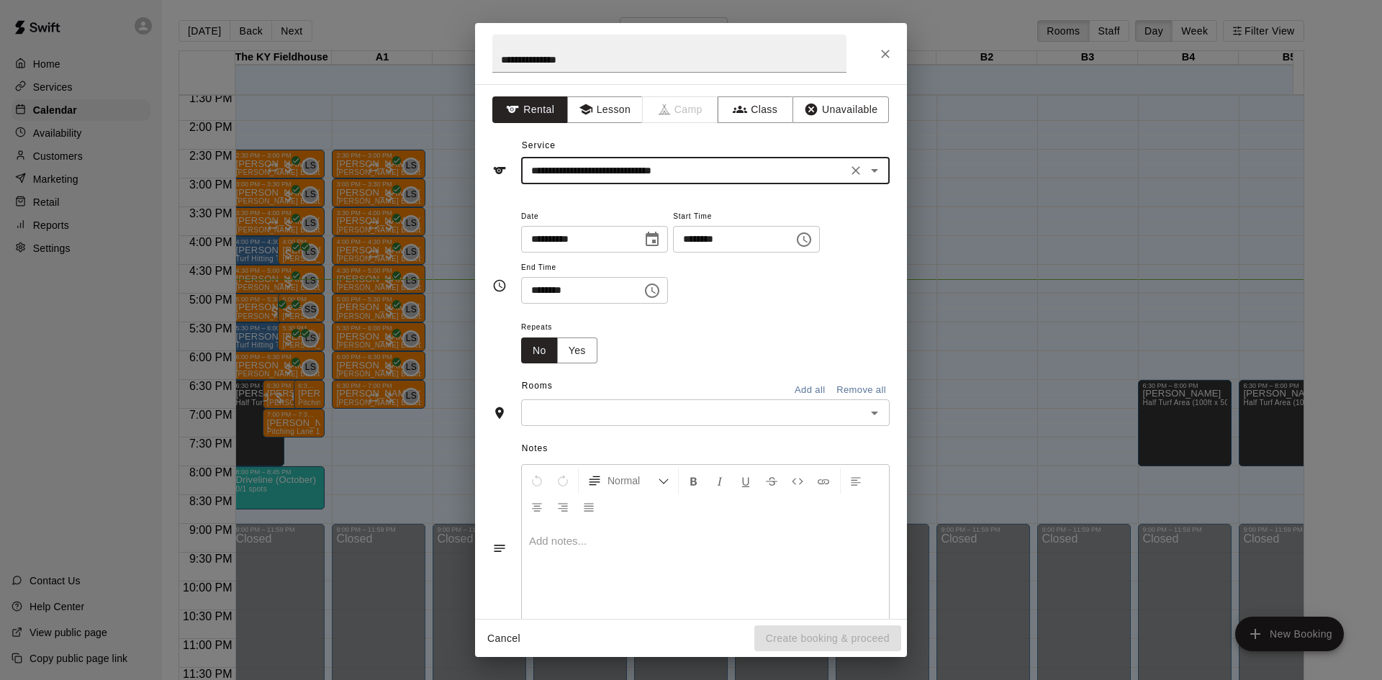
click at [813, 244] on icon "Choose time, selected time is 3:00 PM" at bounding box center [804, 239] width 17 height 17
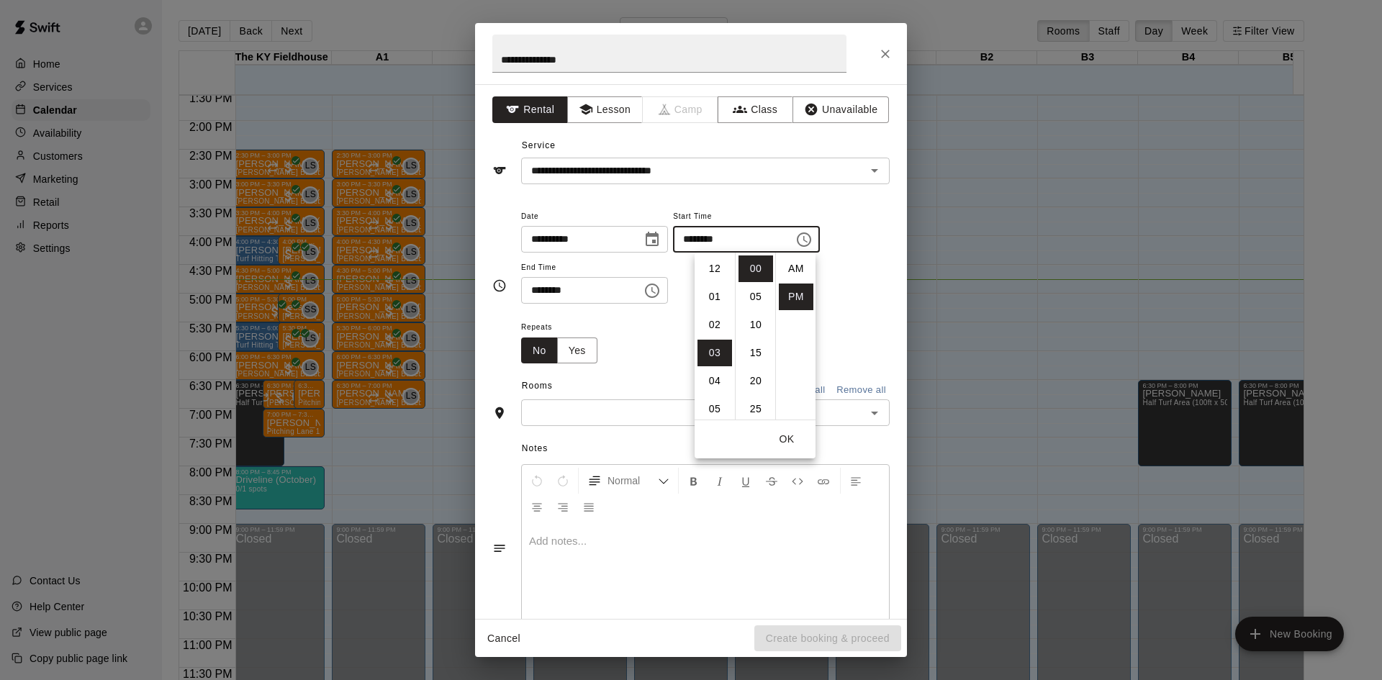
scroll to position [26, 0]
click at [716, 325] on li "05" at bounding box center [715, 325] width 35 height 27
type input "********"
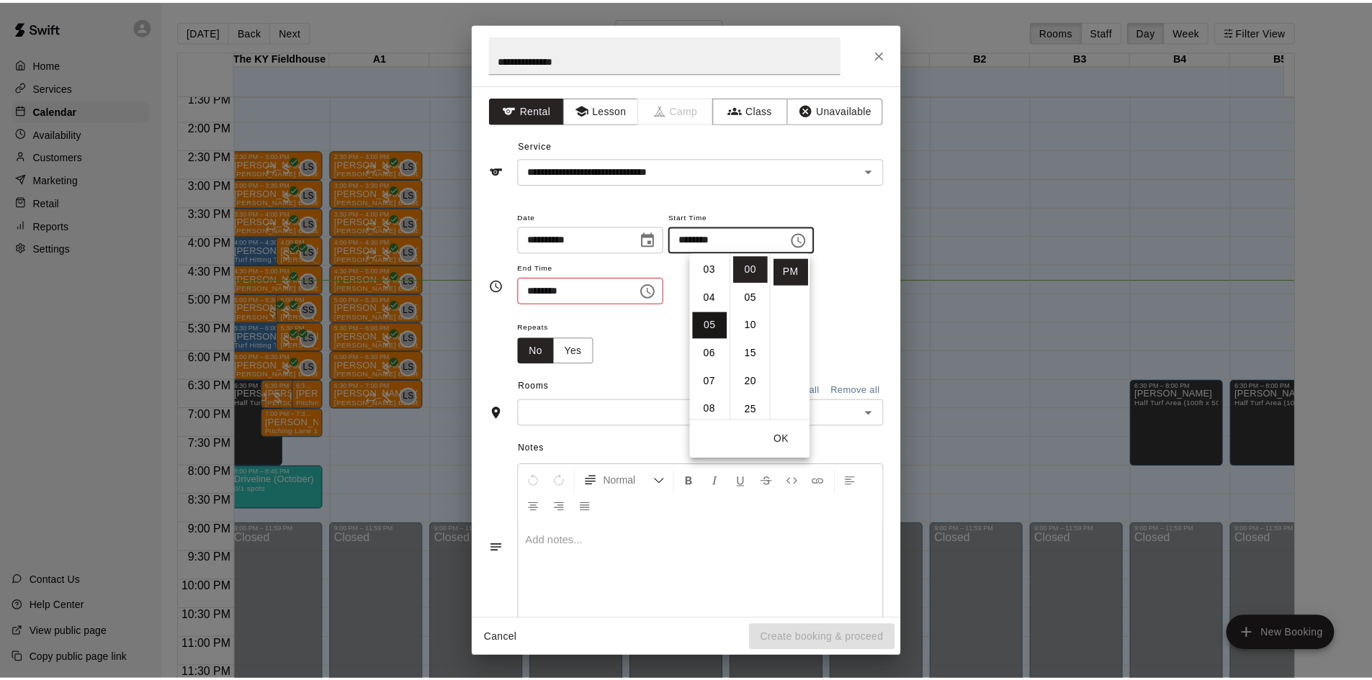
scroll to position [140, 0]
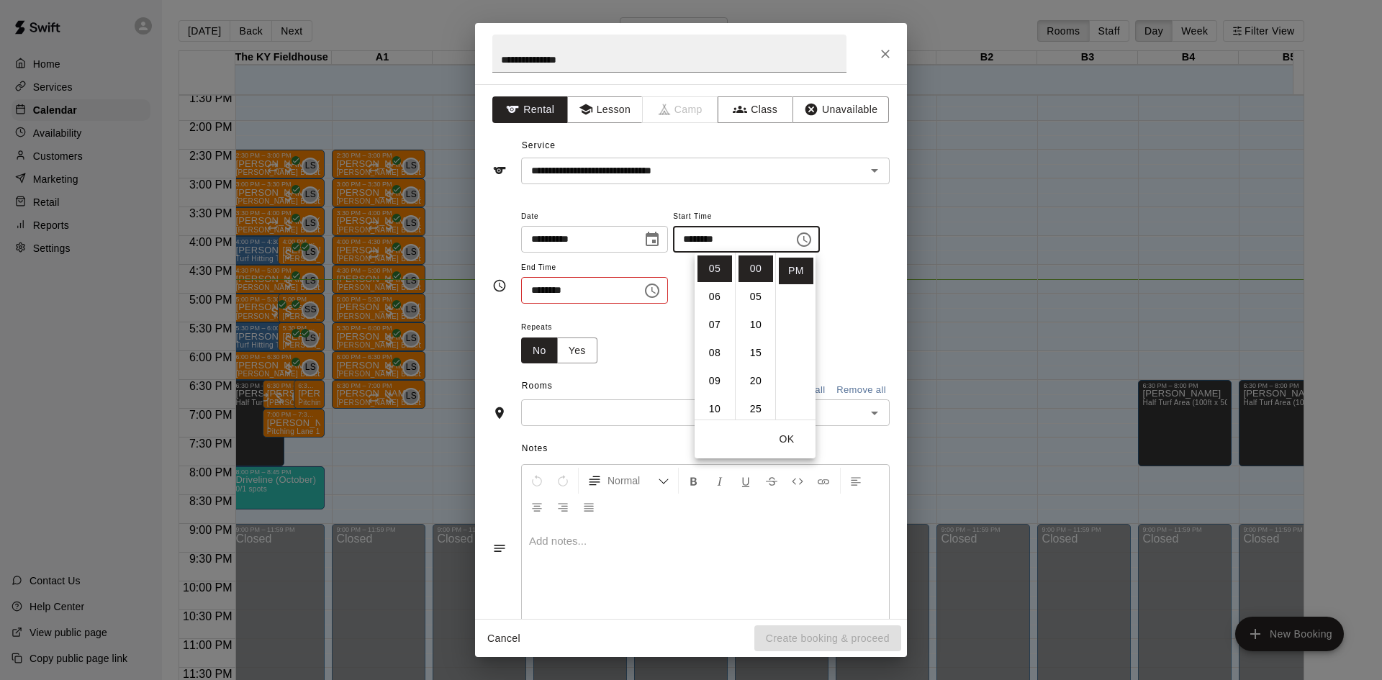
click at [539, 289] on input "********" at bounding box center [576, 290] width 111 height 27
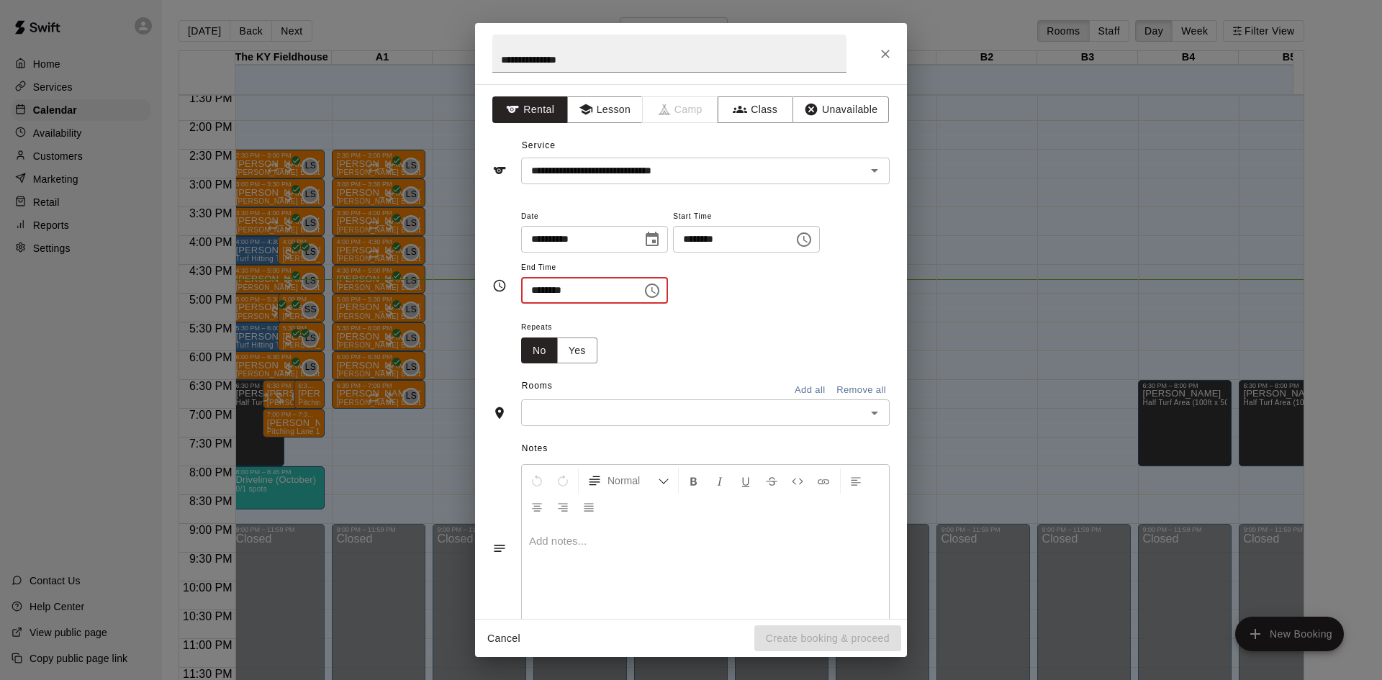
click at [539, 289] on input "********" at bounding box center [576, 290] width 111 height 27
type input "********"
click at [570, 415] on input "text" at bounding box center [694, 413] width 336 height 18
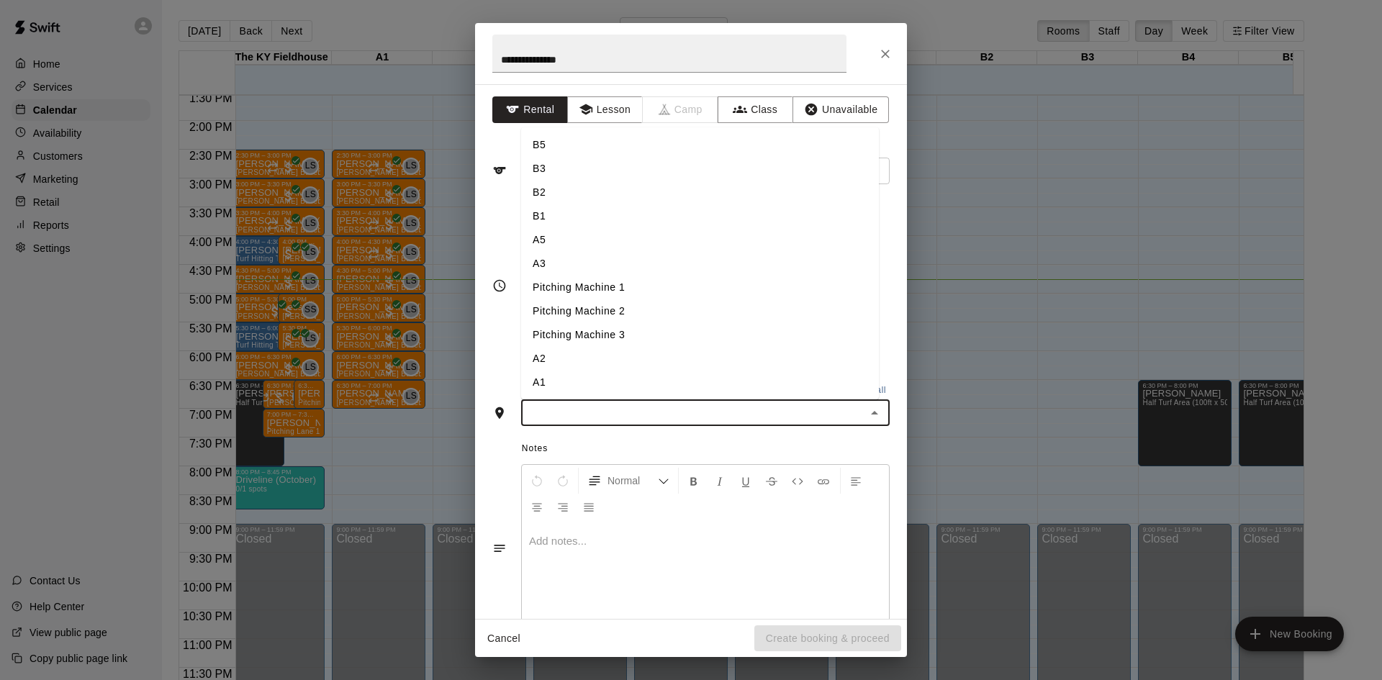
click at [559, 221] on li "B1" at bounding box center [700, 216] width 358 height 24
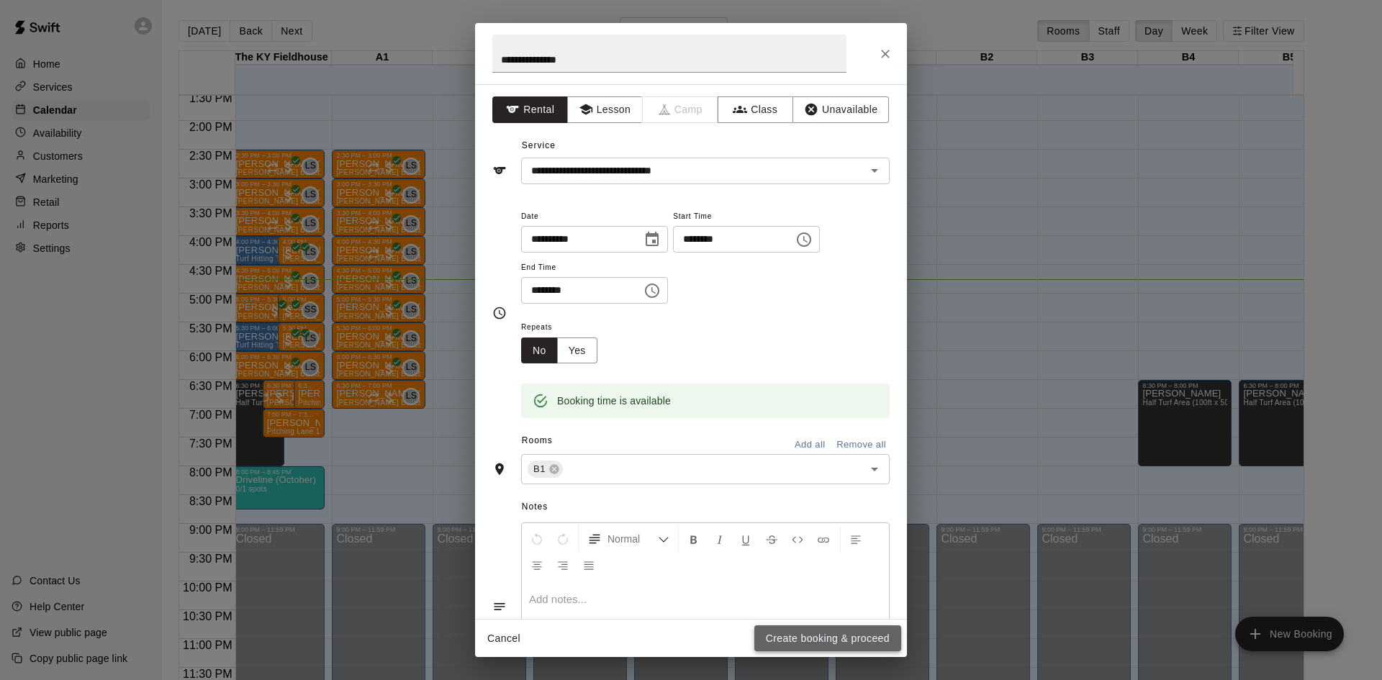
click at [841, 645] on button "Create booking & proceed" at bounding box center [828, 639] width 147 height 27
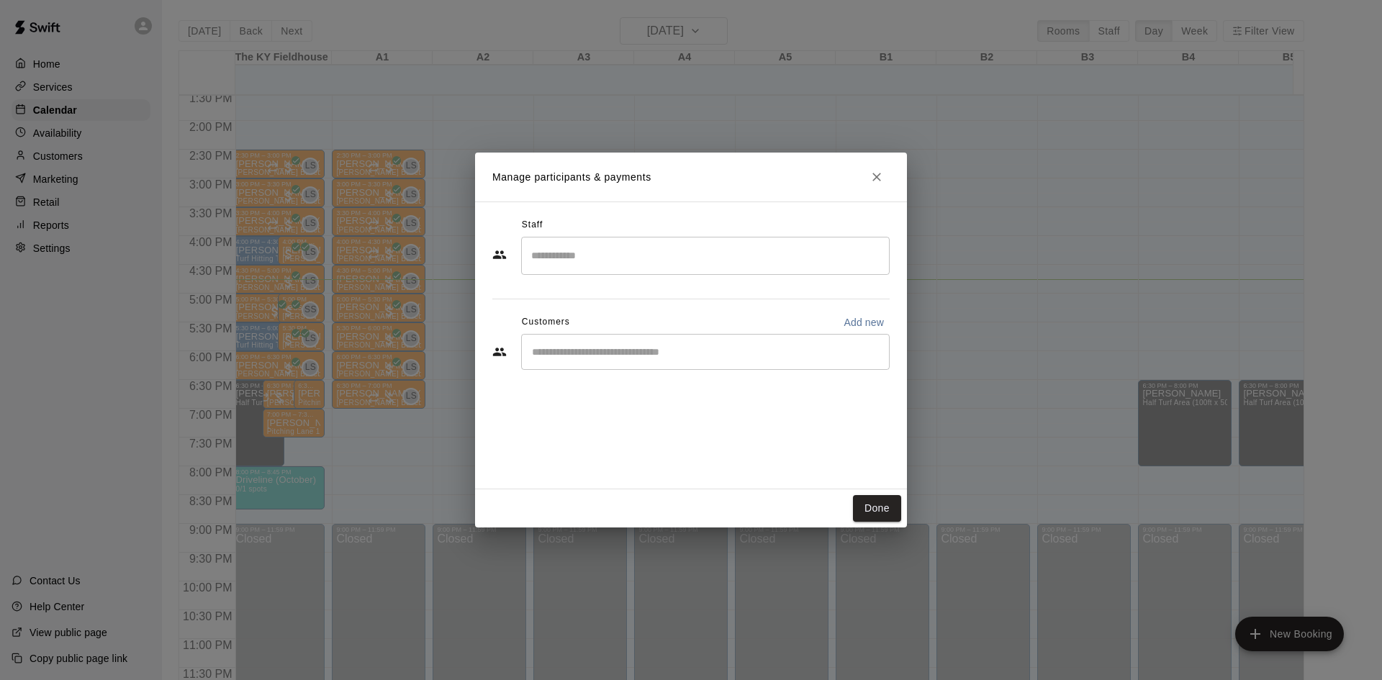
click at [656, 362] on div "​" at bounding box center [705, 352] width 369 height 36
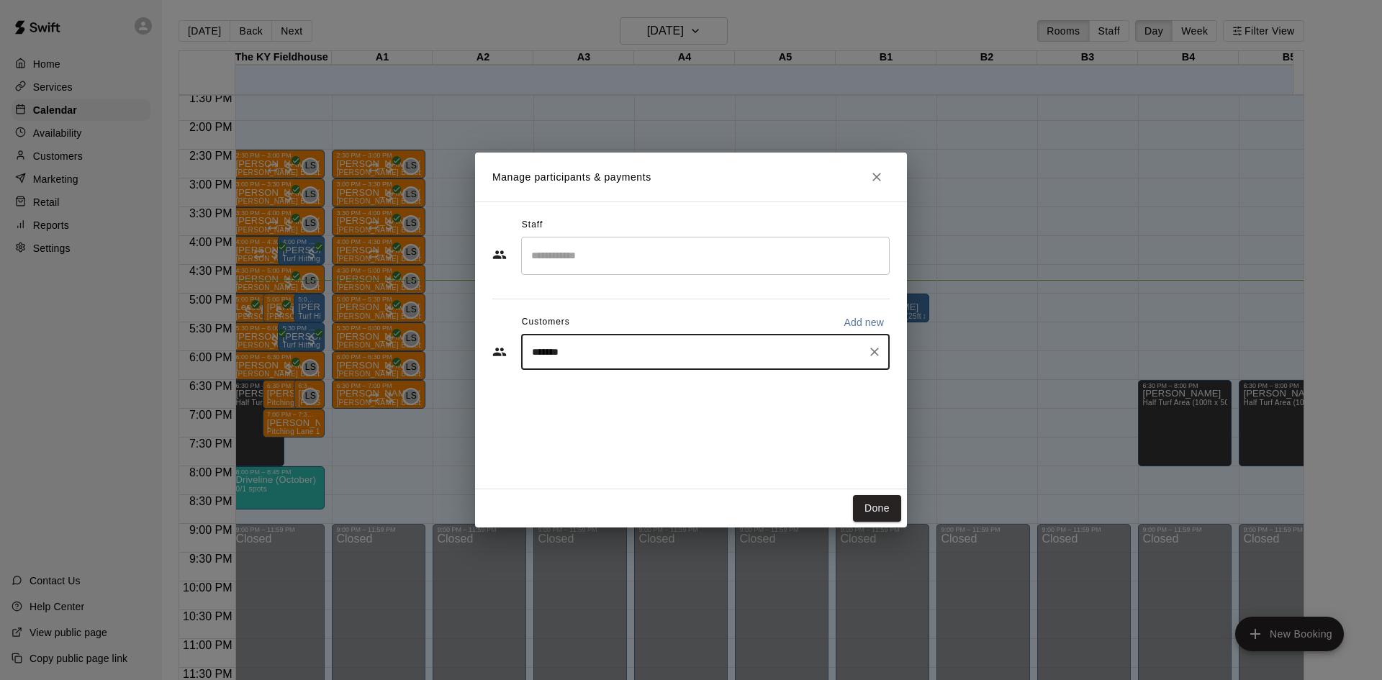
click at [656, 362] on div "******* ​" at bounding box center [705, 352] width 369 height 36
type input "*"
type input "**********"
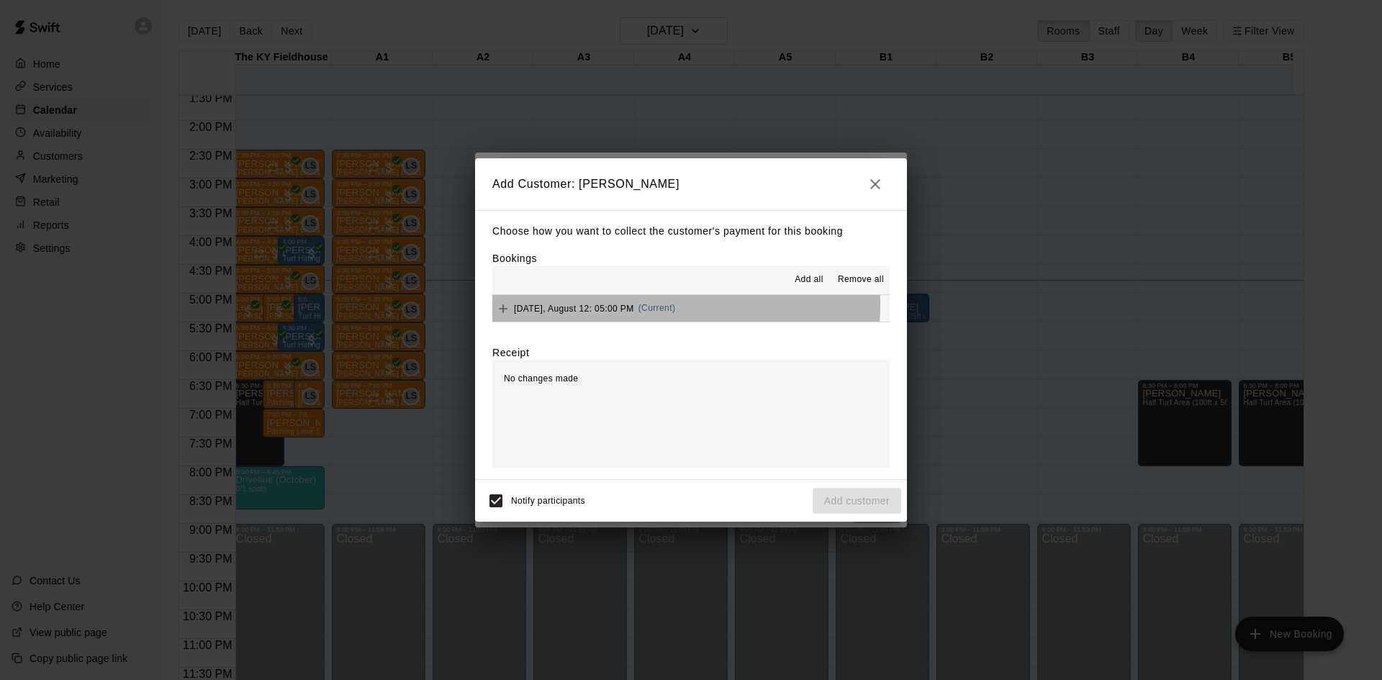
click at [661, 305] on span "(Current)" at bounding box center [657, 308] width 37 height 10
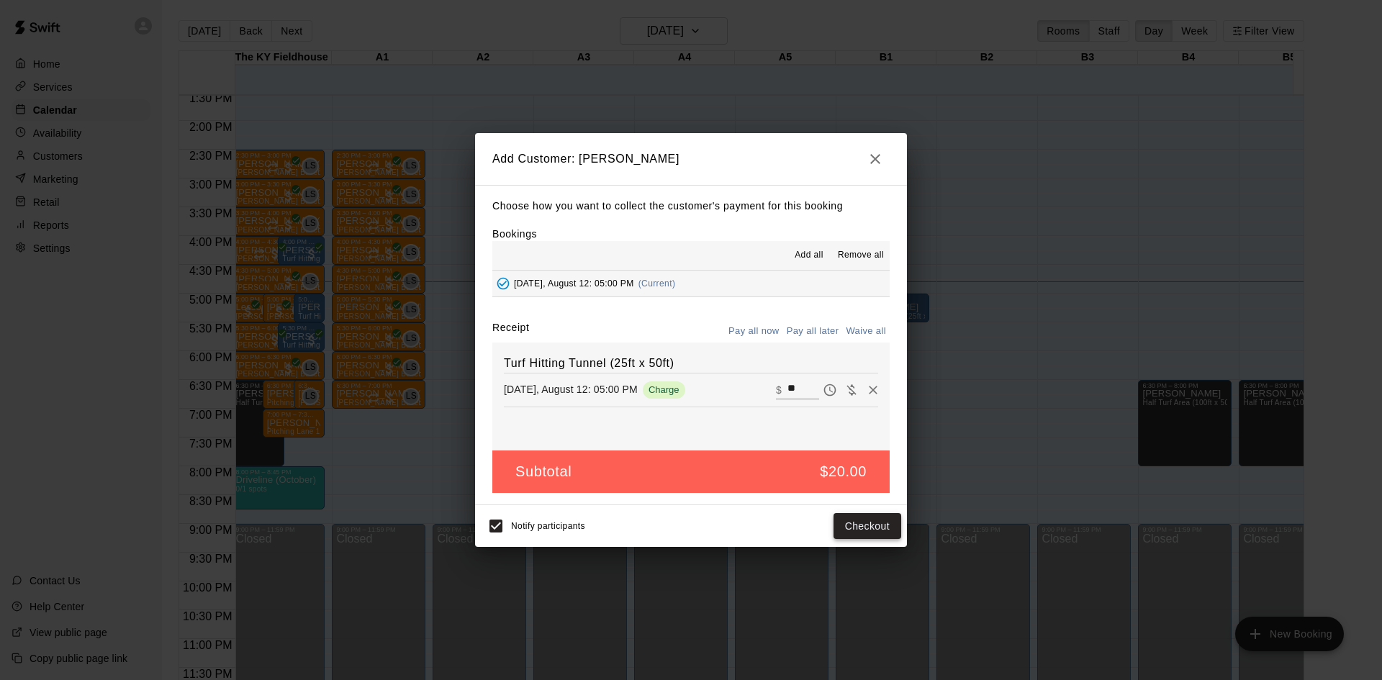
drag, startPoint x: 863, startPoint y: 528, endPoint x: 839, endPoint y: 531, distance: 24.7
click at [839, 531] on button "Checkout" at bounding box center [868, 526] width 68 height 27
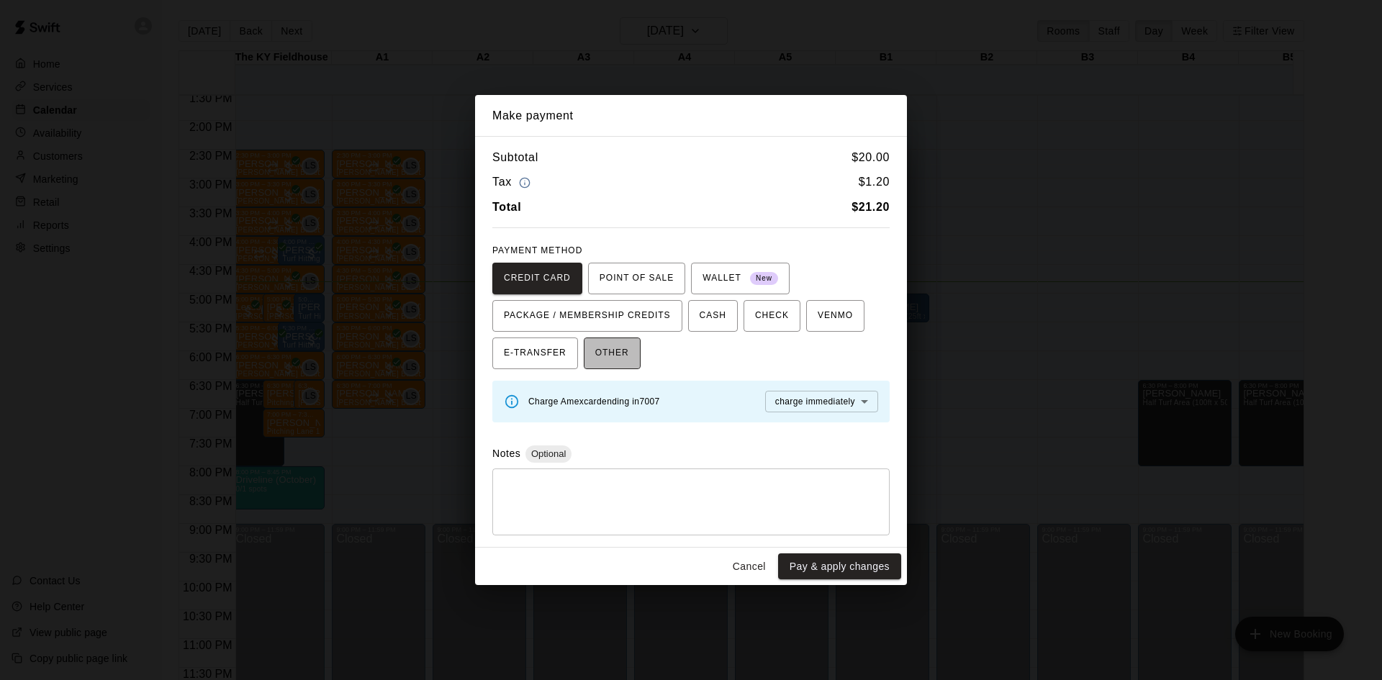
click at [631, 356] on button "OTHER" at bounding box center [612, 354] width 57 height 32
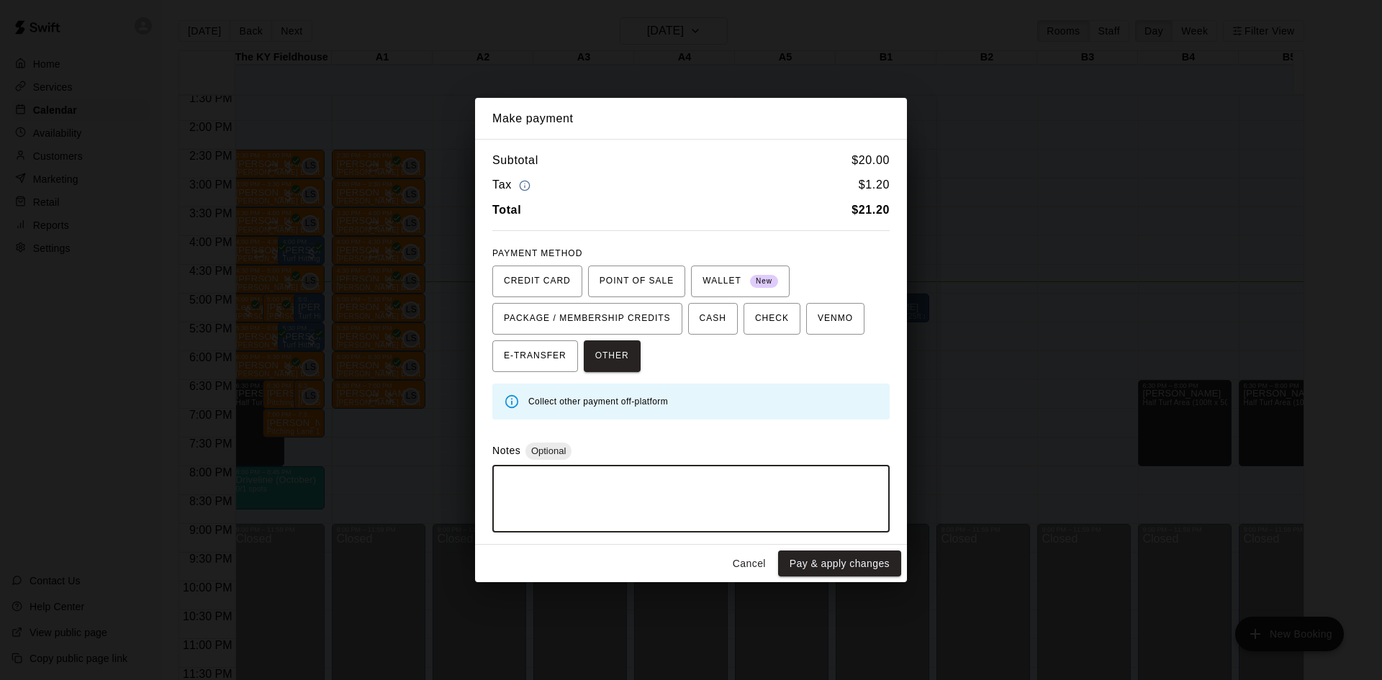
click at [599, 498] on textarea at bounding box center [691, 498] width 377 height 43
type textarea "**"
click at [845, 560] on button "Pay & apply changes" at bounding box center [839, 564] width 123 height 27
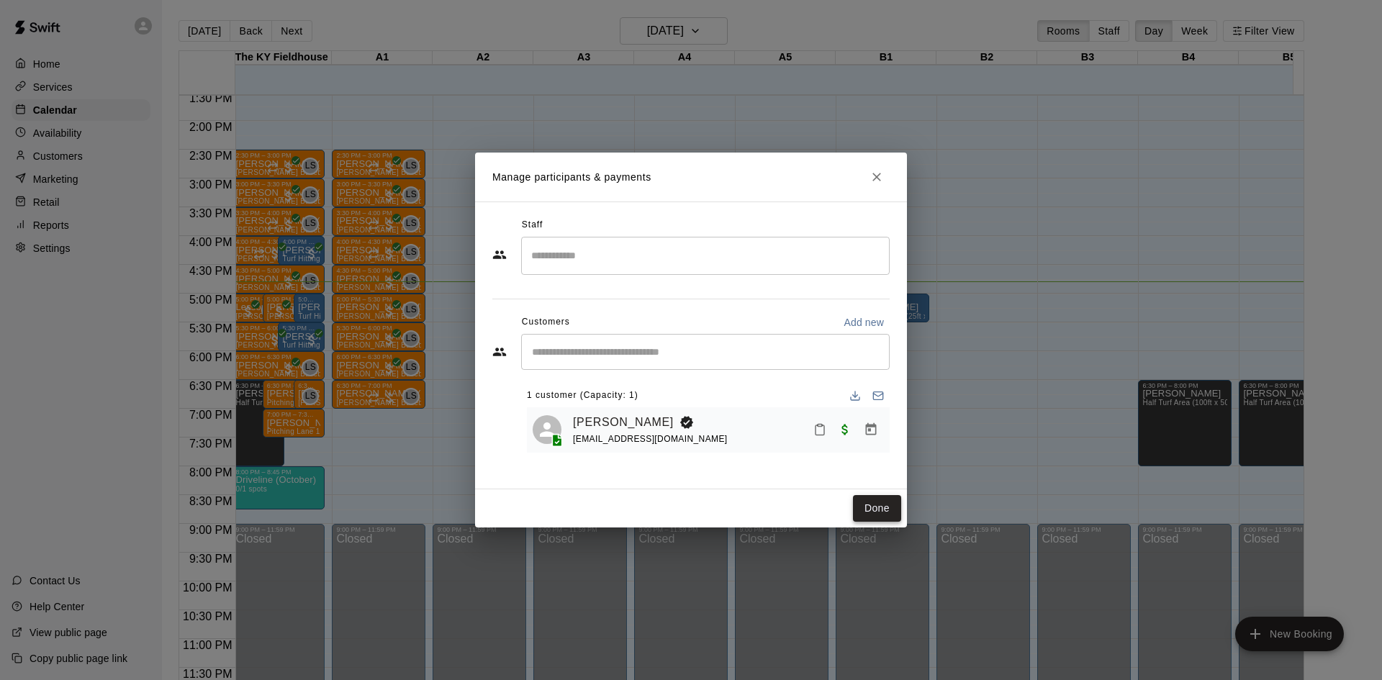
click at [895, 503] on button "Done" at bounding box center [877, 508] width 48 height 27
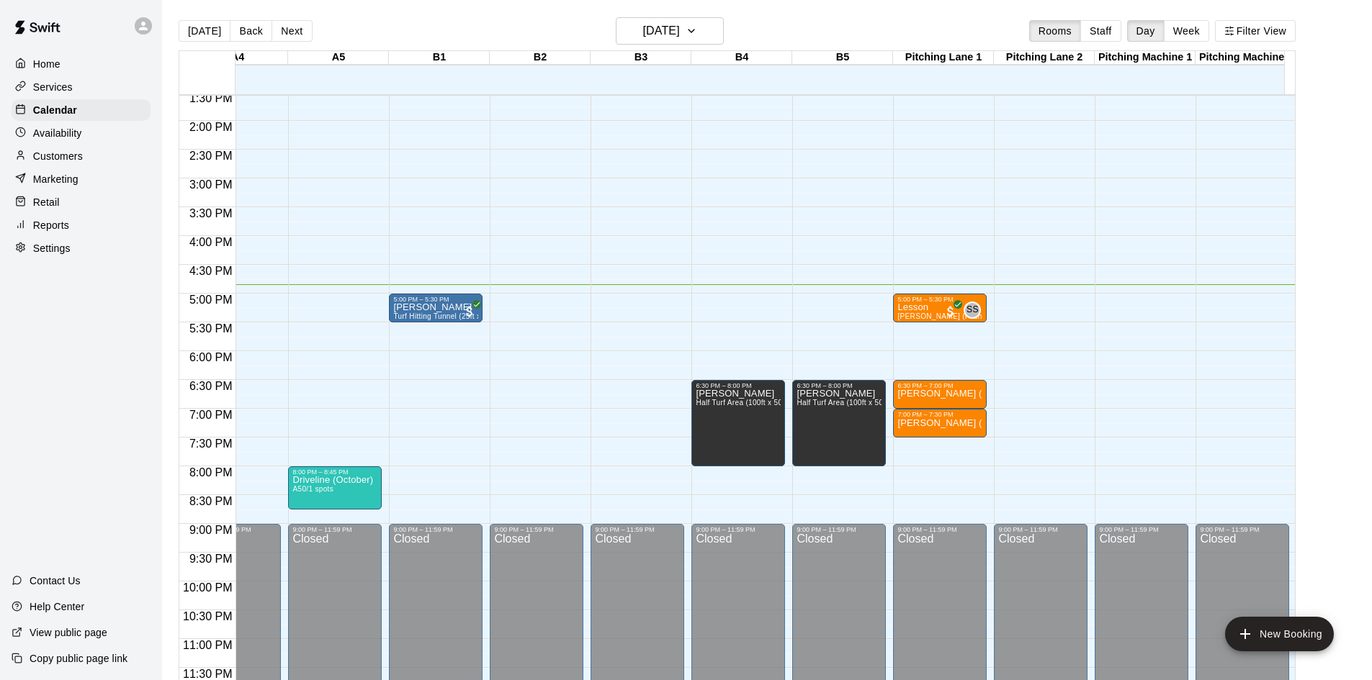
scroll to position [0, 453]
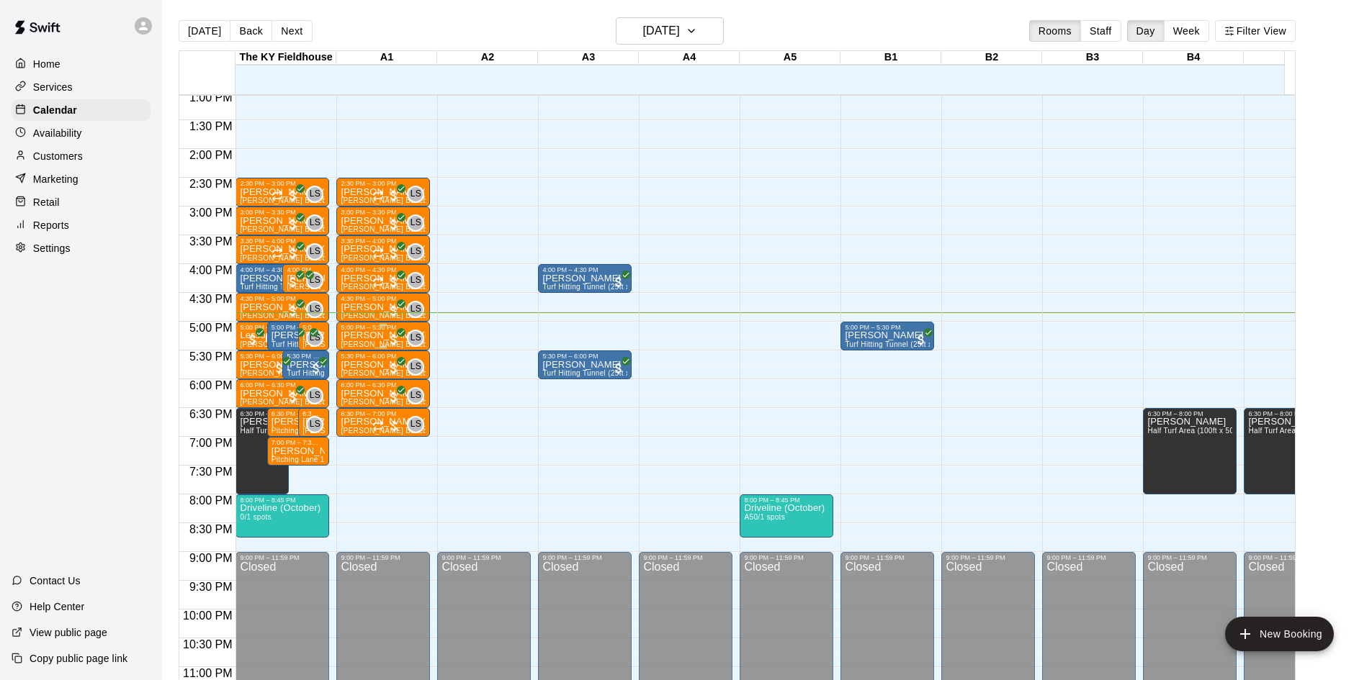
click at [354, 331] on div "5:00 PM – 5:30 PM" at bounding box center [383, 327] width 85 height 7
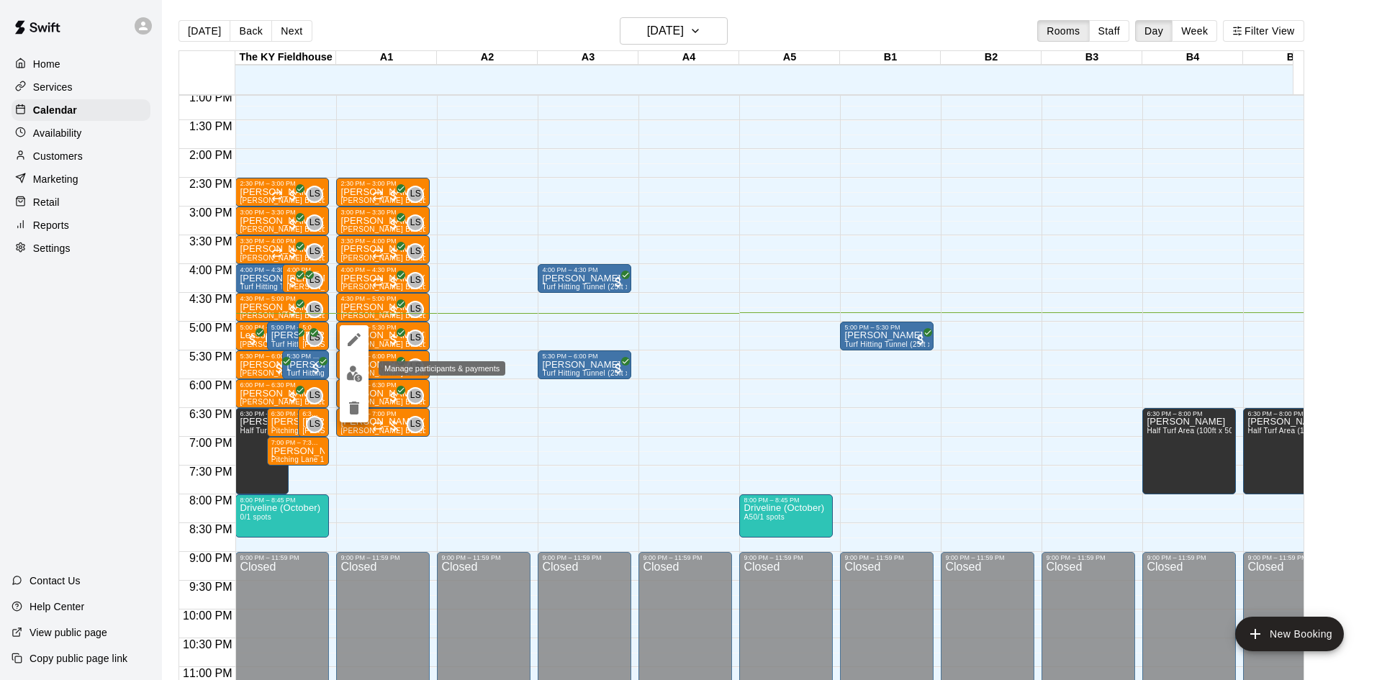
click at [355, 374] on img "edit" at bounding box center [354, 374] width 17 height 17
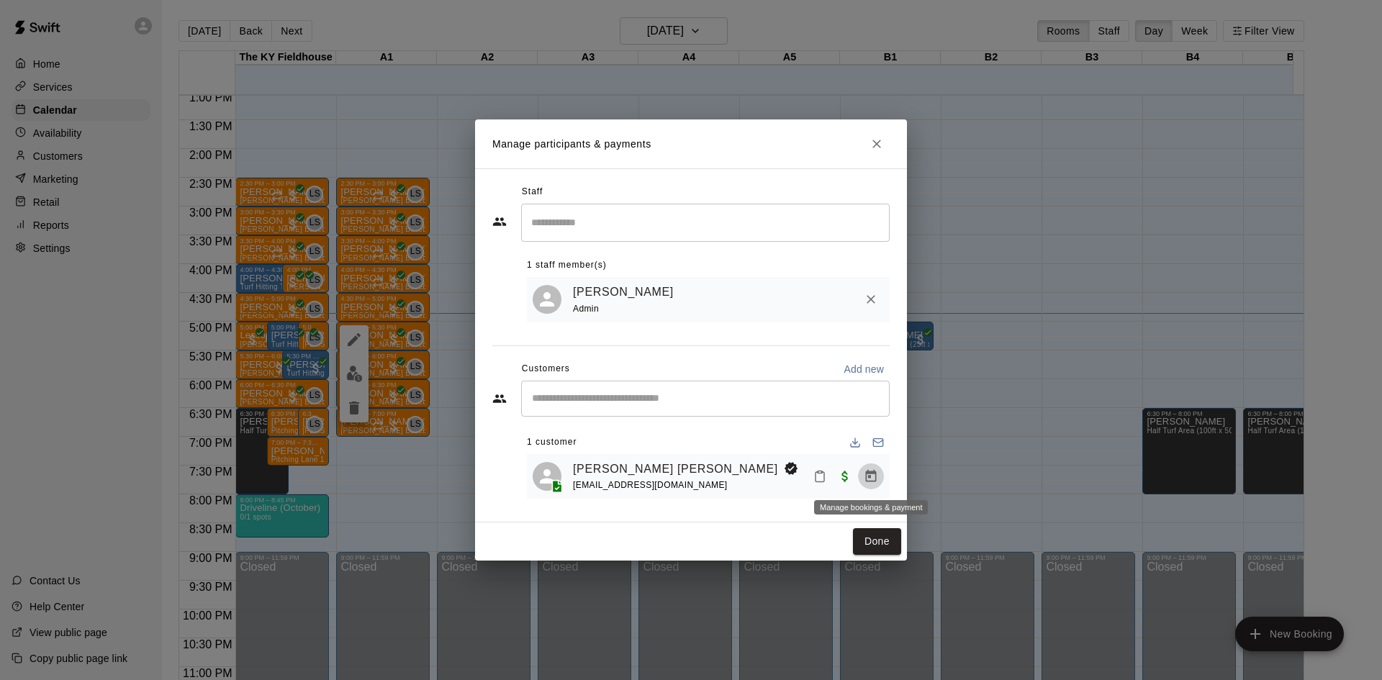
click at [871, 471] on icon "Manage bookings & payment" at bounding box center [871, 476] width 14 height 14
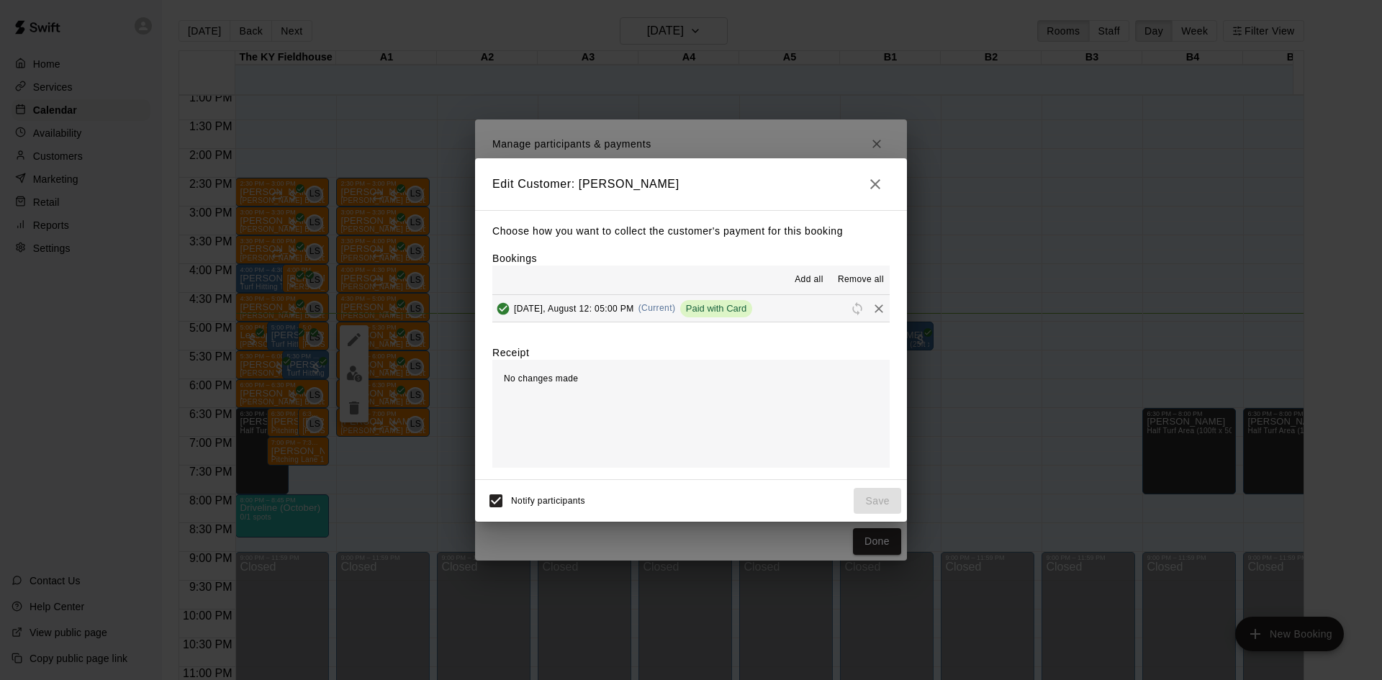
click at [875, 192] on button "button" at bounding box center [875, 184] width 29 height 29
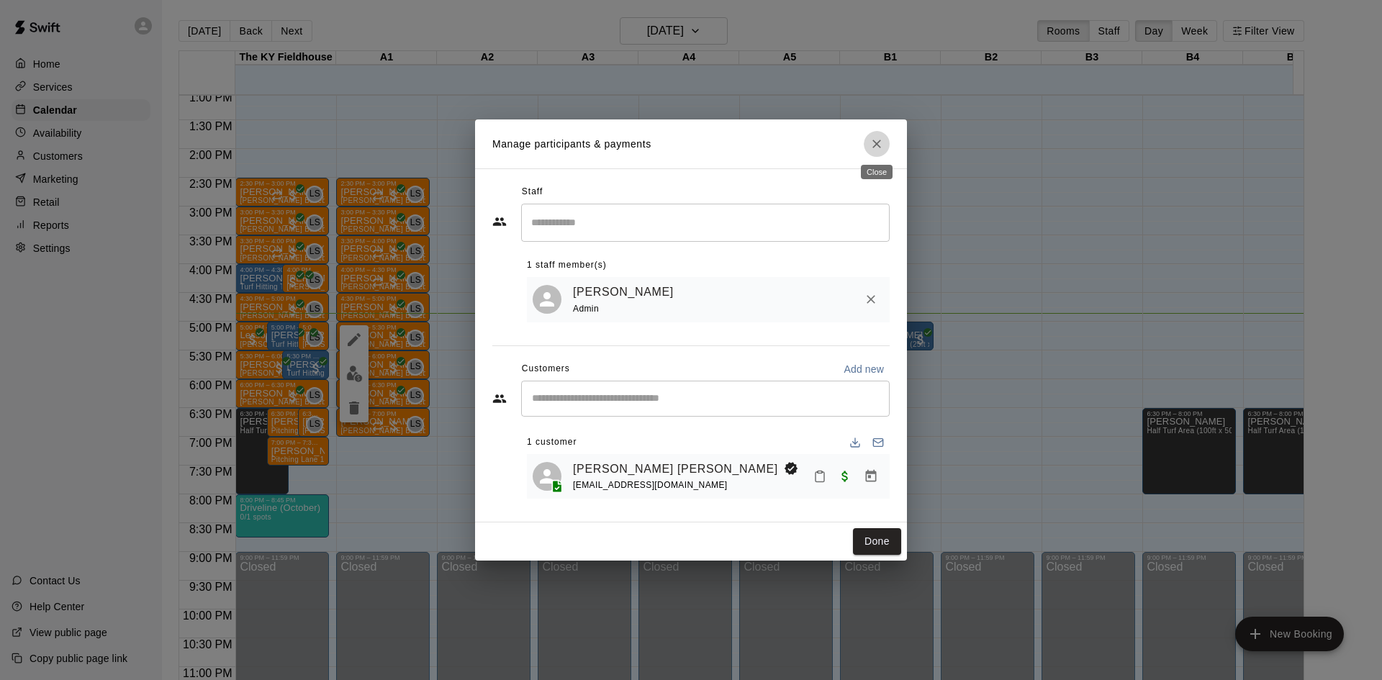
click at [879, 143] on icon "Close" at bounding box center [877, 144] width 14 height 14
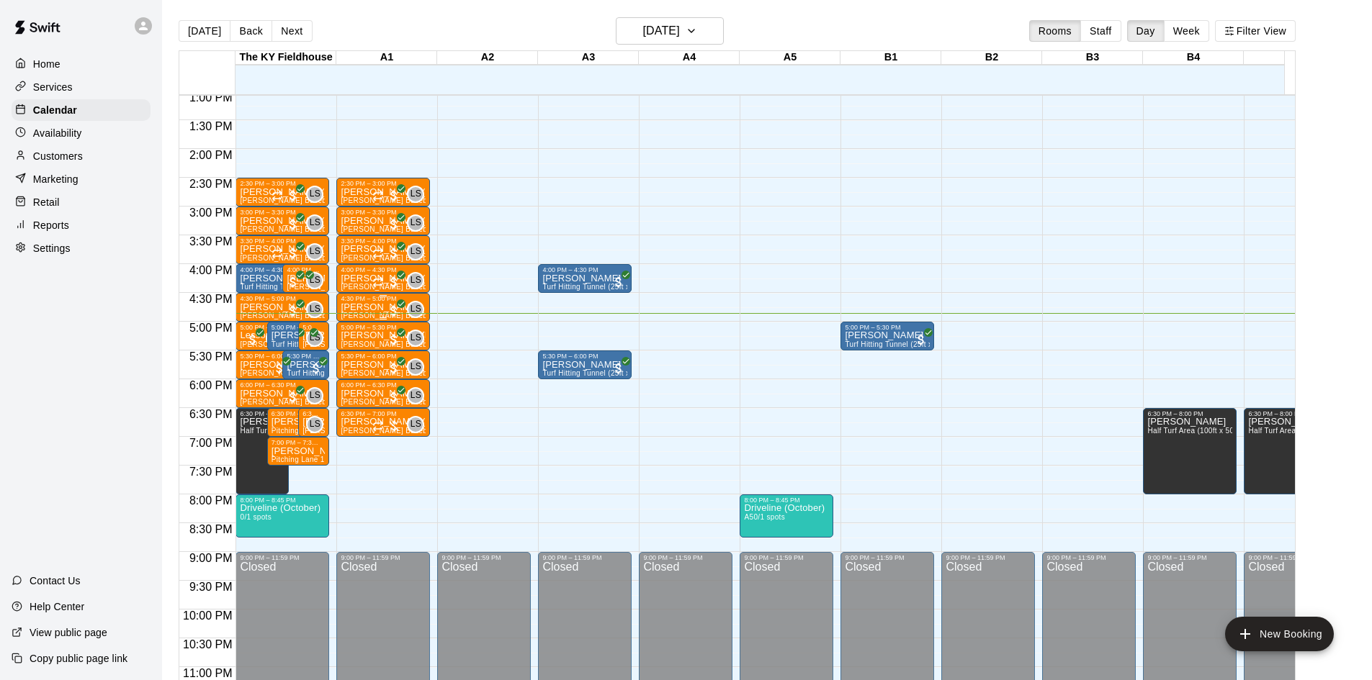
drag, startPoint x: 366, startPoint y: 341, endPoint x: 361, endPoint y: 318, distance: 23.6
click at [361, 318] on div "4:30 PM – 5:00 PM Cara Klare Leo Seminati Baseball/Softball (Hitting or Fieldin…" at bounding box center [383, 307] width 85 height 24
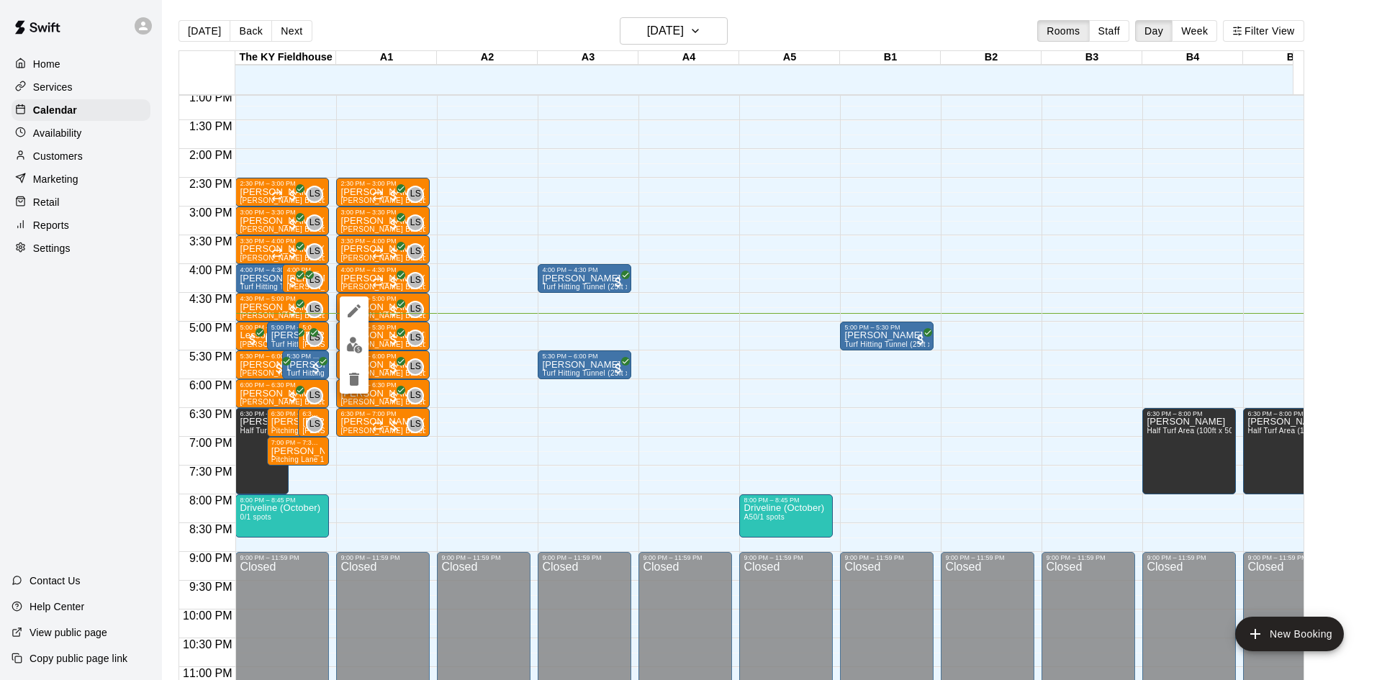
click at [644, 423] on div at bounding box center [691, 340] width 1382 height 680
